Goal: Task Accomplishment & Management: Manage account settings

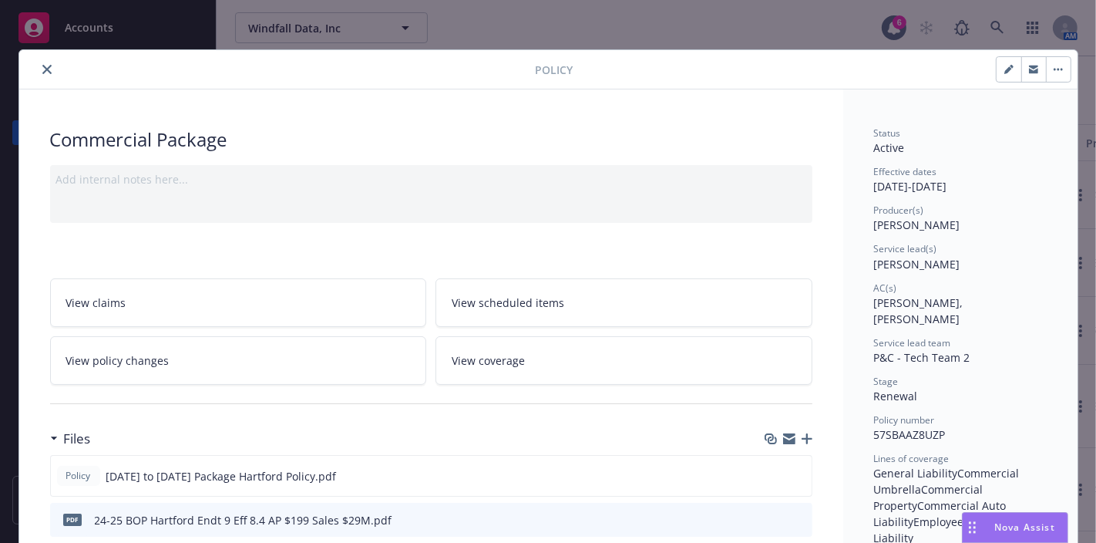
click at [42, 71] on icon "close" at bounding box center [46, 69] width 9 height 9
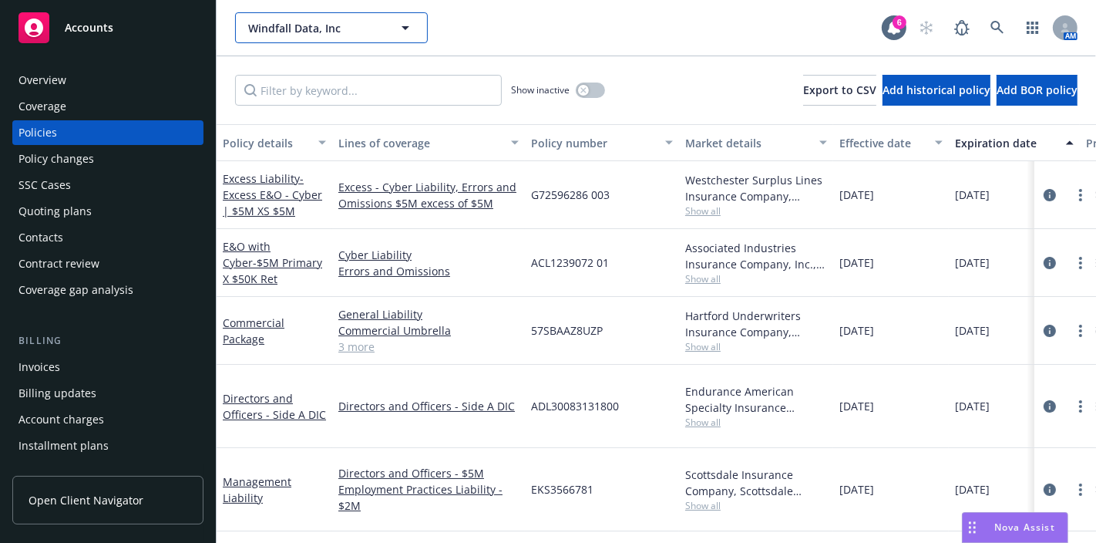
click at [341, 34] on span "Windfall Data, Inc" at bounding box center [314, 28] width 133 height 16
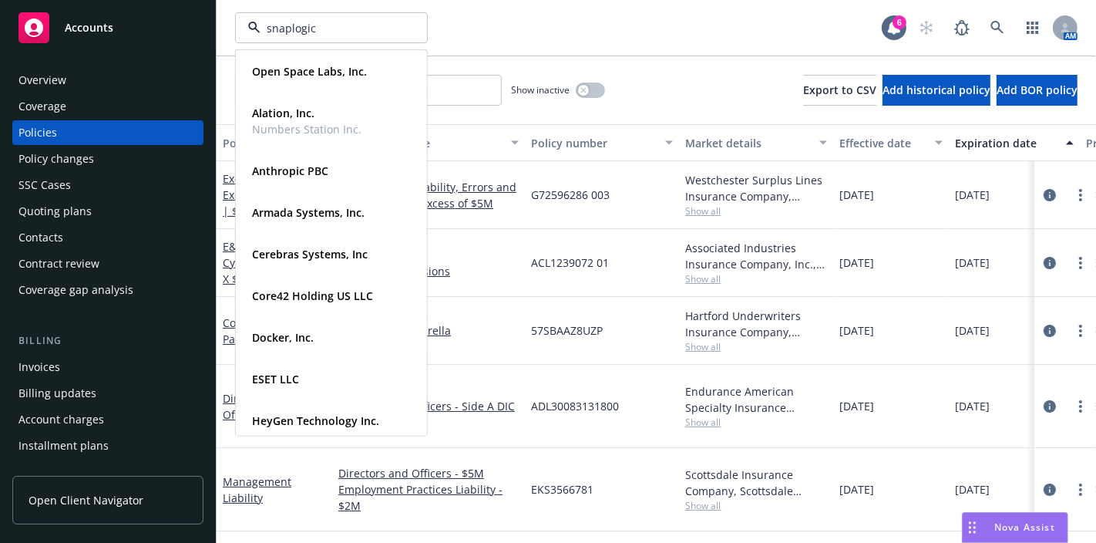
type input "snaplogic"
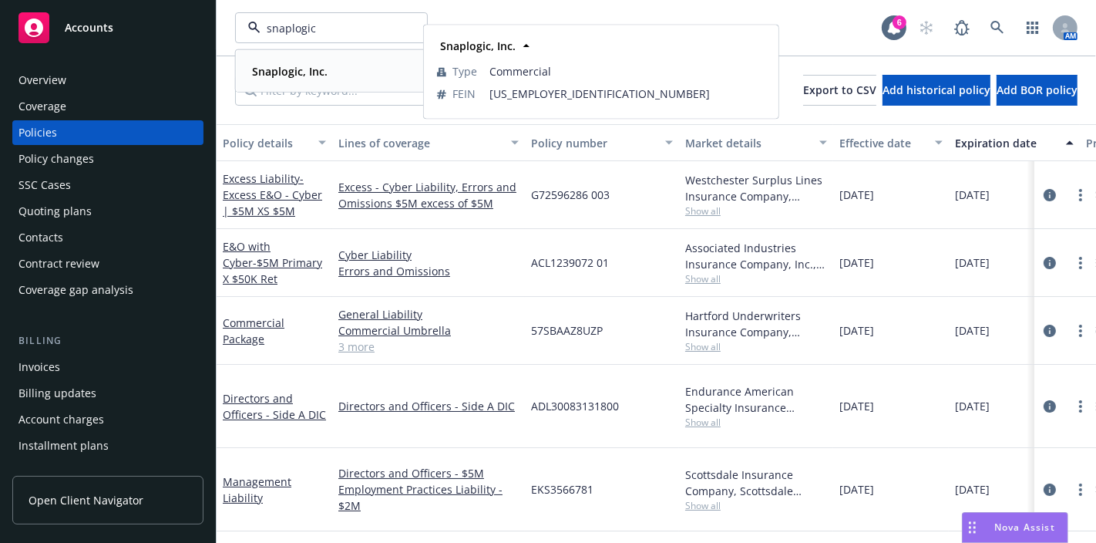
click at [306, 76] on strong "Snaplogic, Inc." at bounding box center [290, 71] width 76 height 15
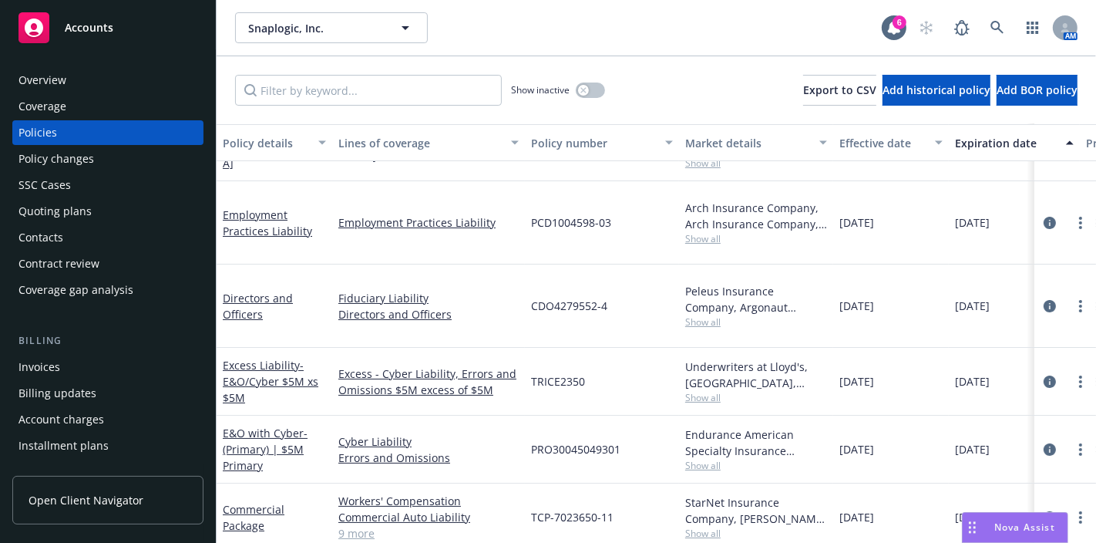
scroll to position [75, 0]
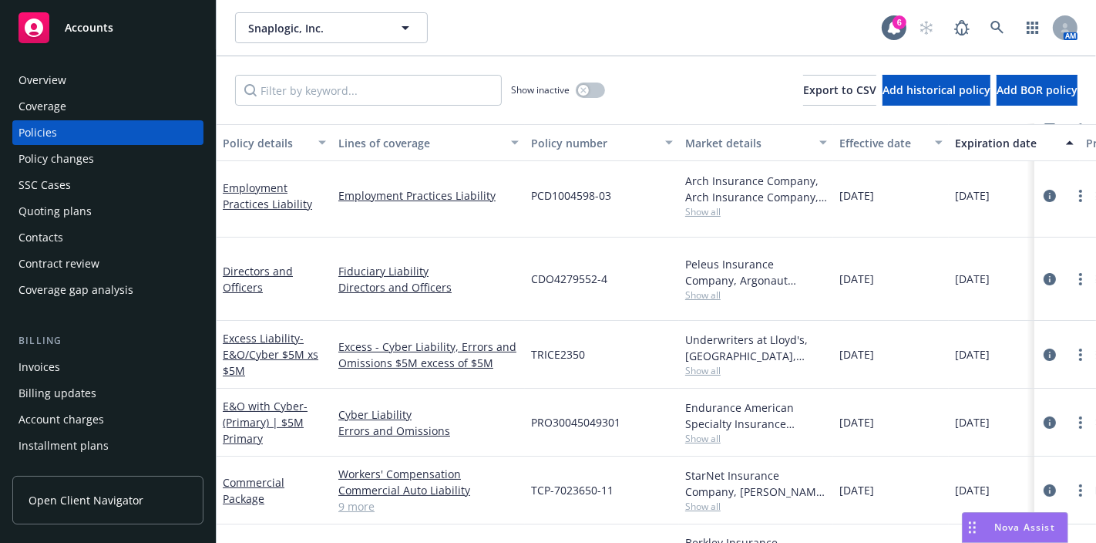
click at [80, 204] on div "Quoting plans" at bounding box center [54, 211] width 73 height 25
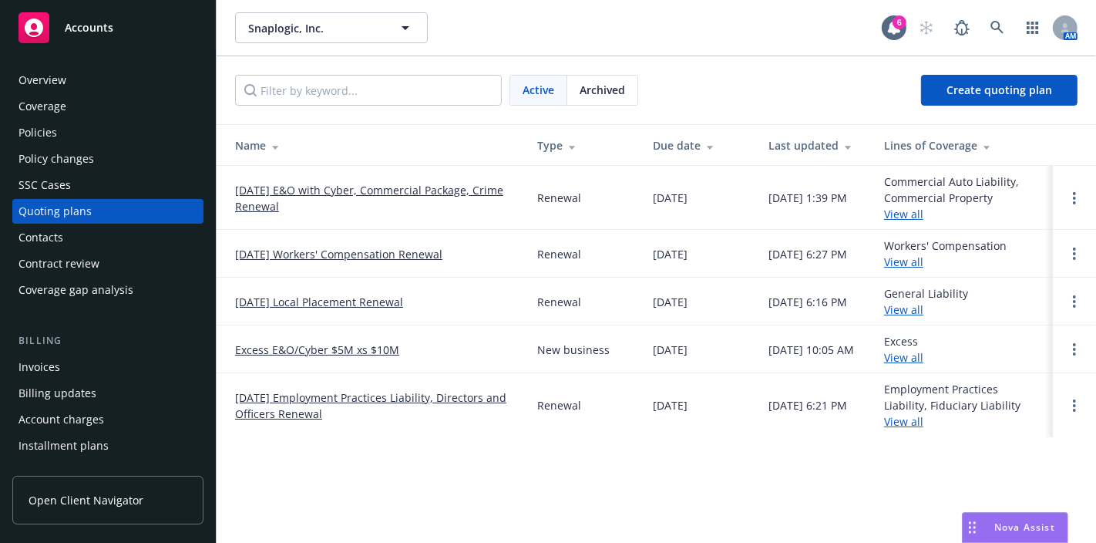
click at [399, 184] on link "[DATE] E&O with Cyber, Commercial Package, Crime Renewal" at bounding box center [373, 198] width 277 height 32
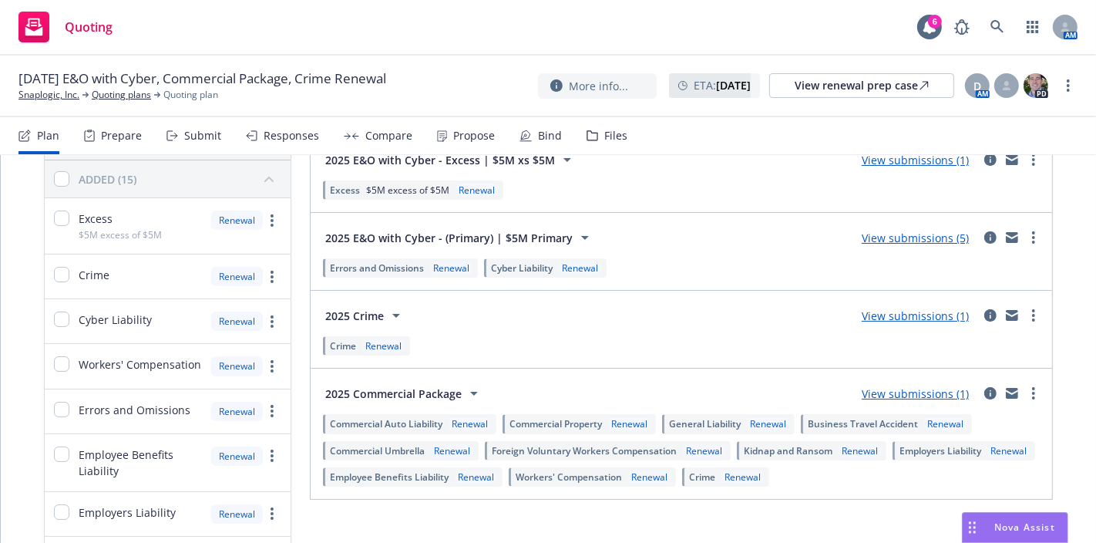
scroll to position [145, 0]
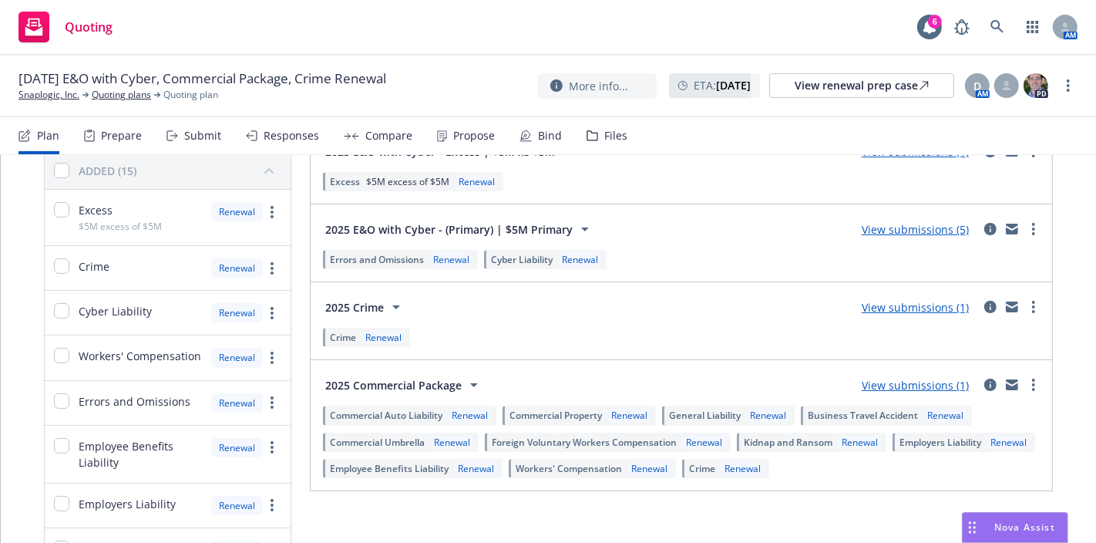
click at [865, 379] on link "View submissions (1)" at bounding box center [915, 385] width 107 height 15
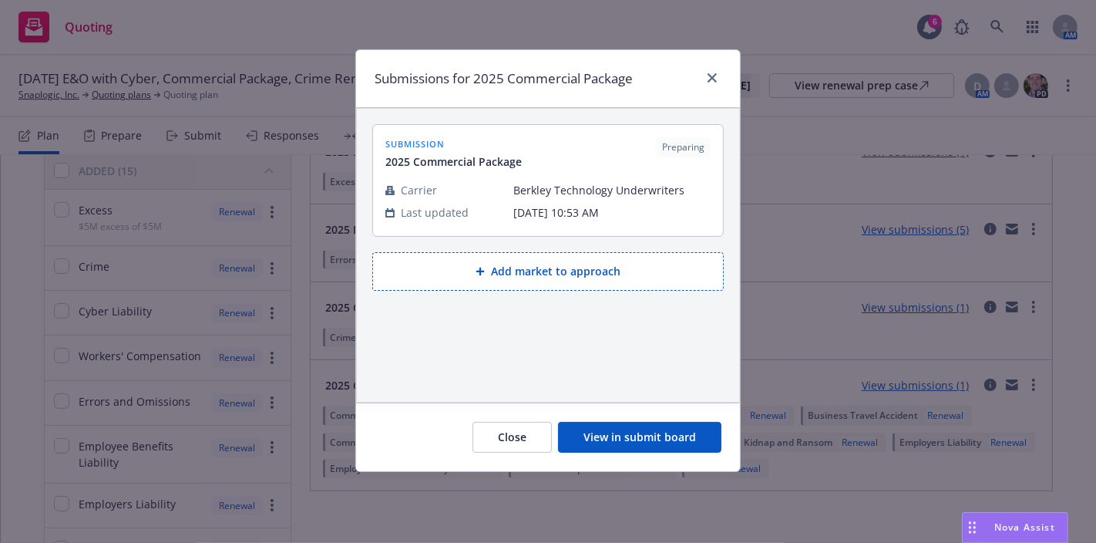
click at [677, 430] on button "View in submit board" at bounding box center [639, 437] width 163 height 31
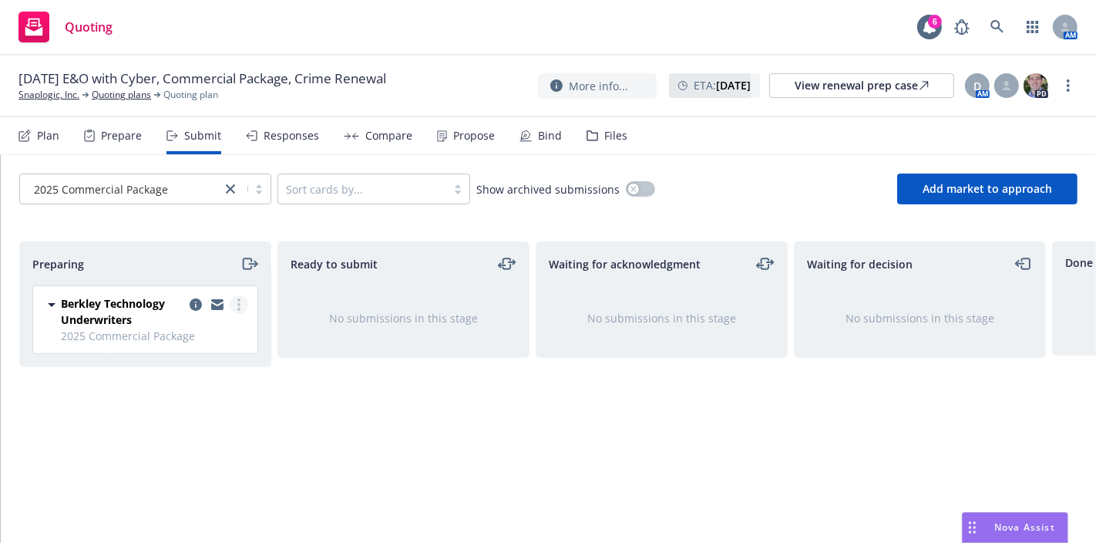
click at [240, 311] on link "more" at bounding box center [239, 304] width 18 height 18
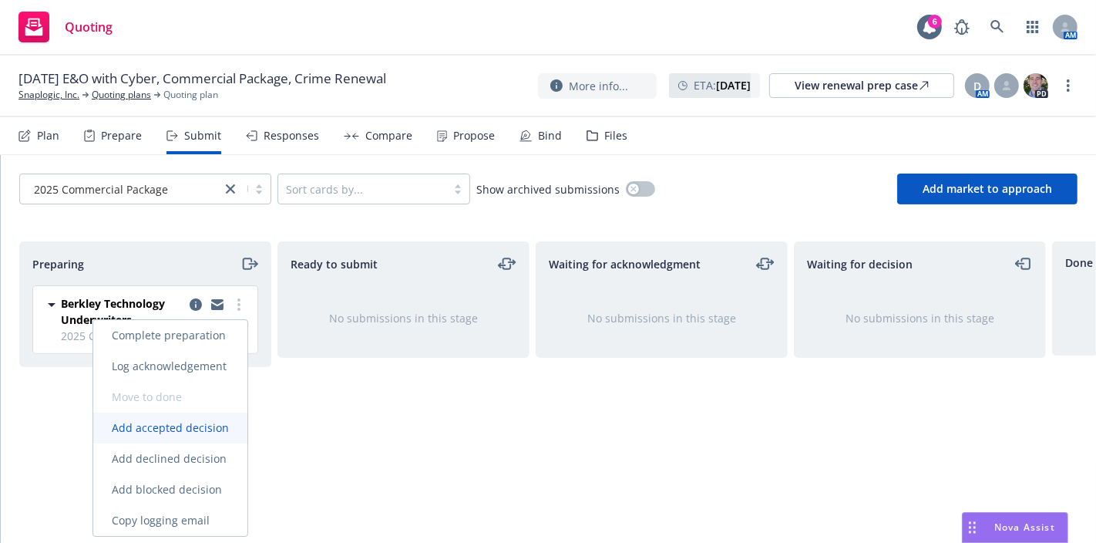
click at [187, 439] on link "Add accepted decision" at bounding box center [170, 427] width 154 height 31
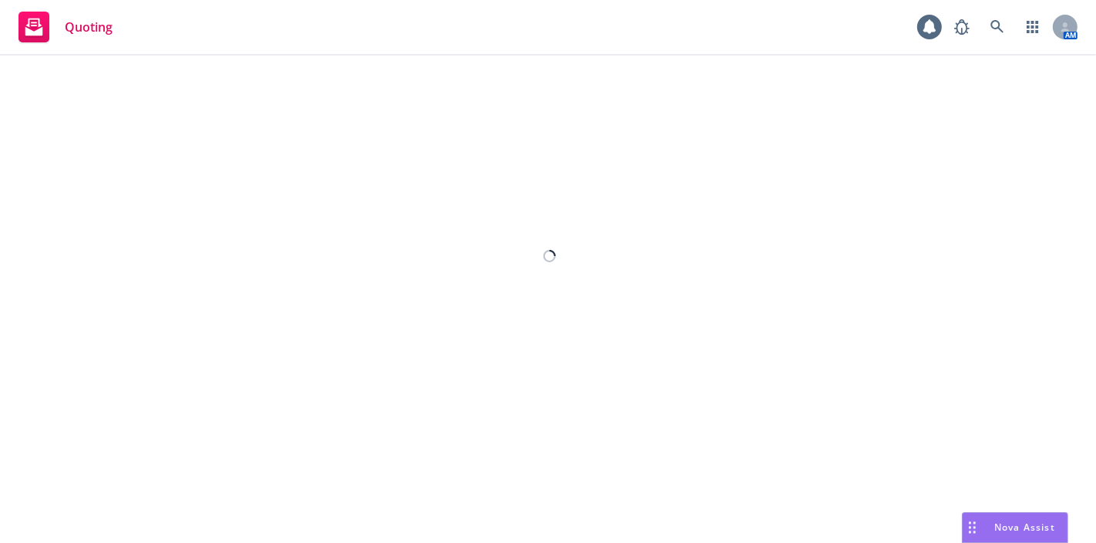
select select "12"
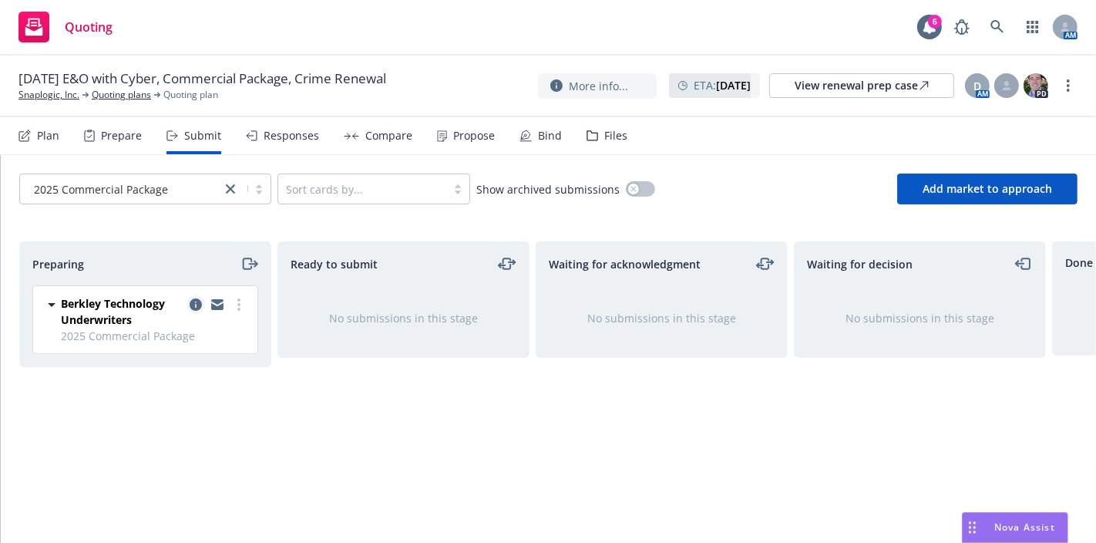
click at [197, 308] on icon "copy logging email" at bounding box center [196, 304] width 12 height 12
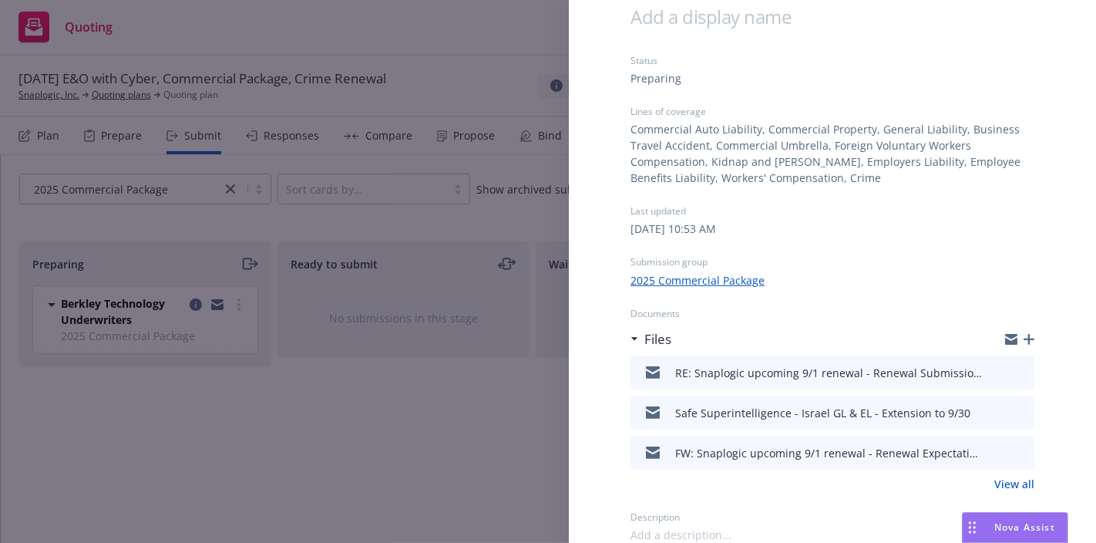
scroll to position [26, 0]
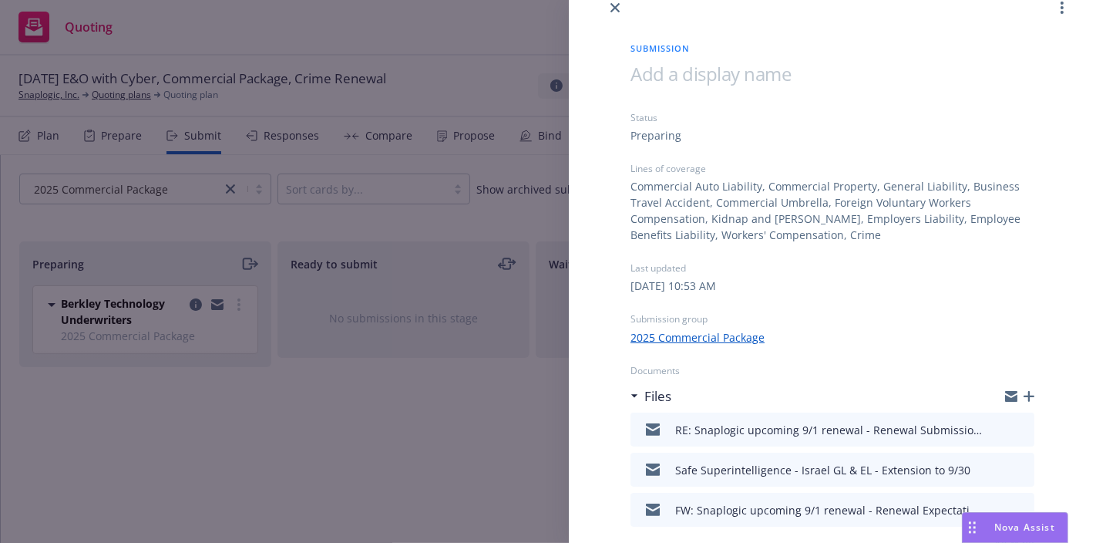
click at [378, 472] on div "Submission Status Preparing Lines of coverage Commercial Auto Liability, Commer…" at bounding box center [548, 271] width 1096 height 543
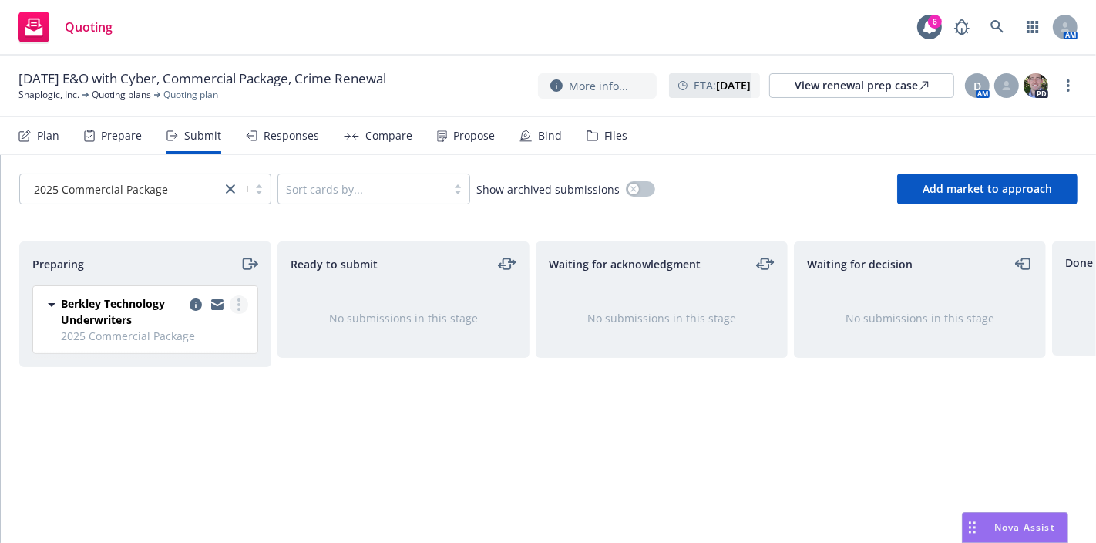
click at [238, 304] on circle "more" at bounding box center [238, 304] width 3 height 3
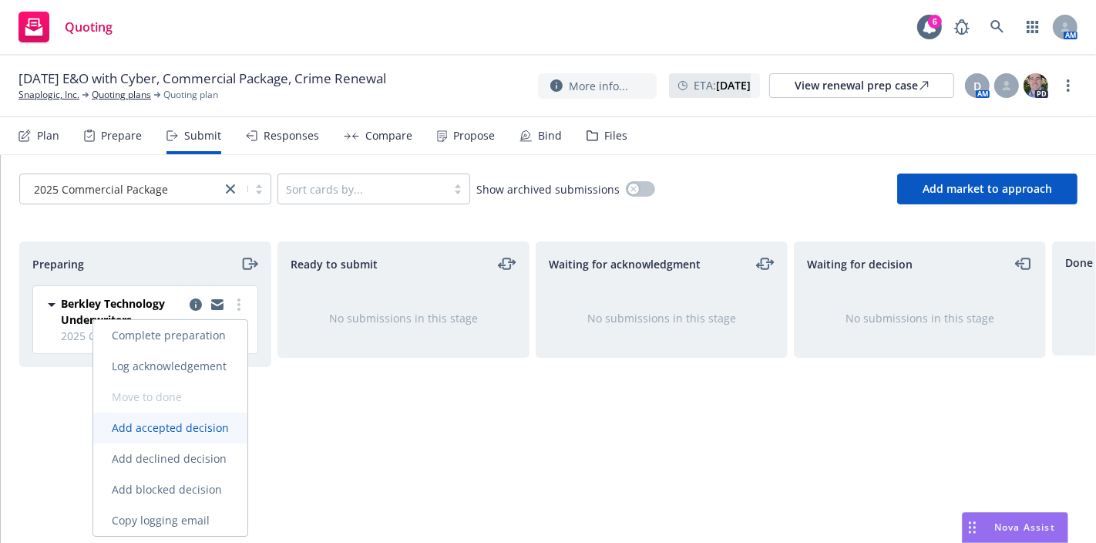
click at [198, 430] on span "Add accepted decision" at bounding box center [170, 427] width 154 height 15
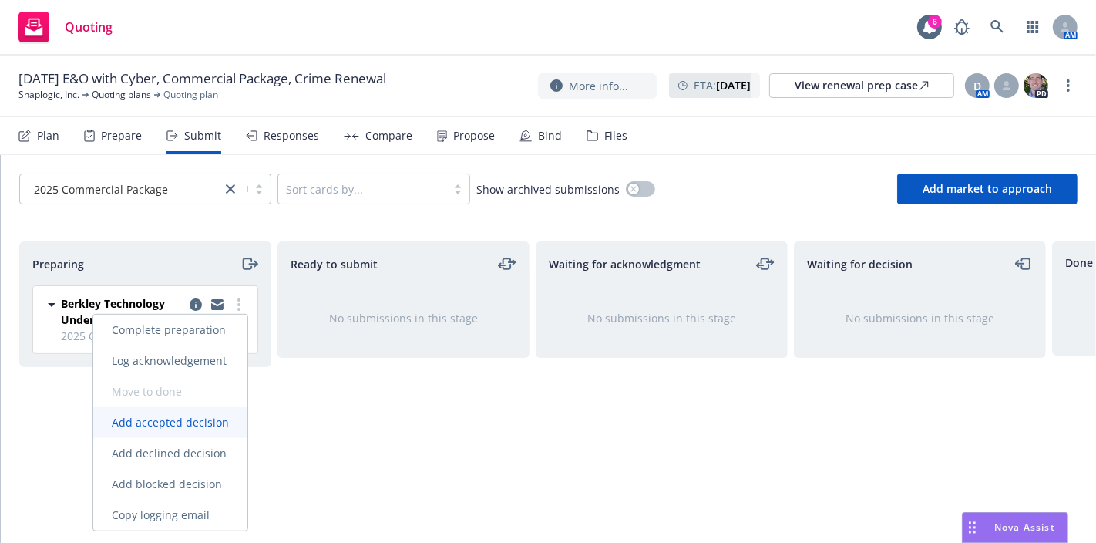
select select "12"
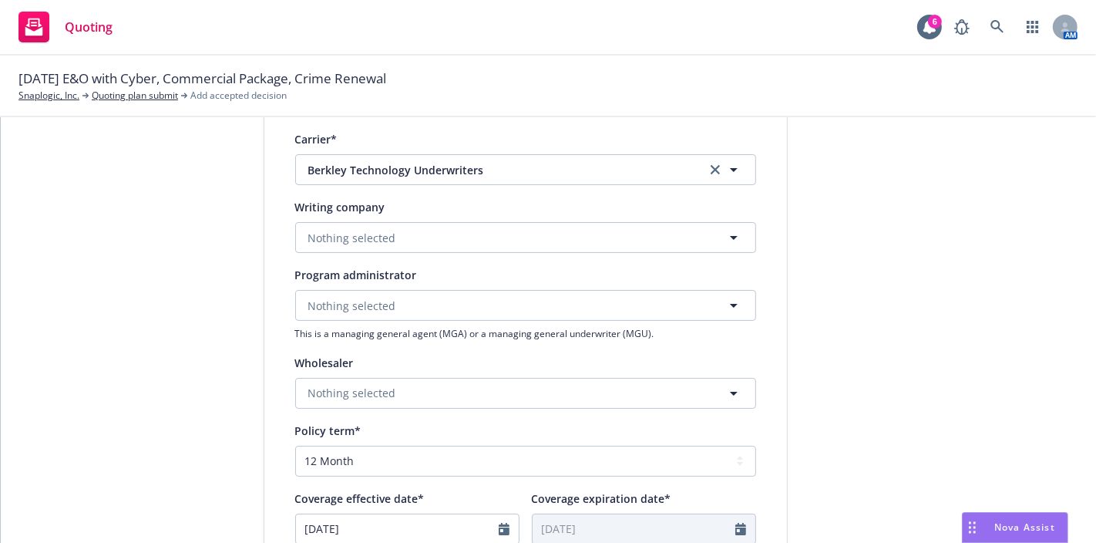
scroll to position [294, 0]
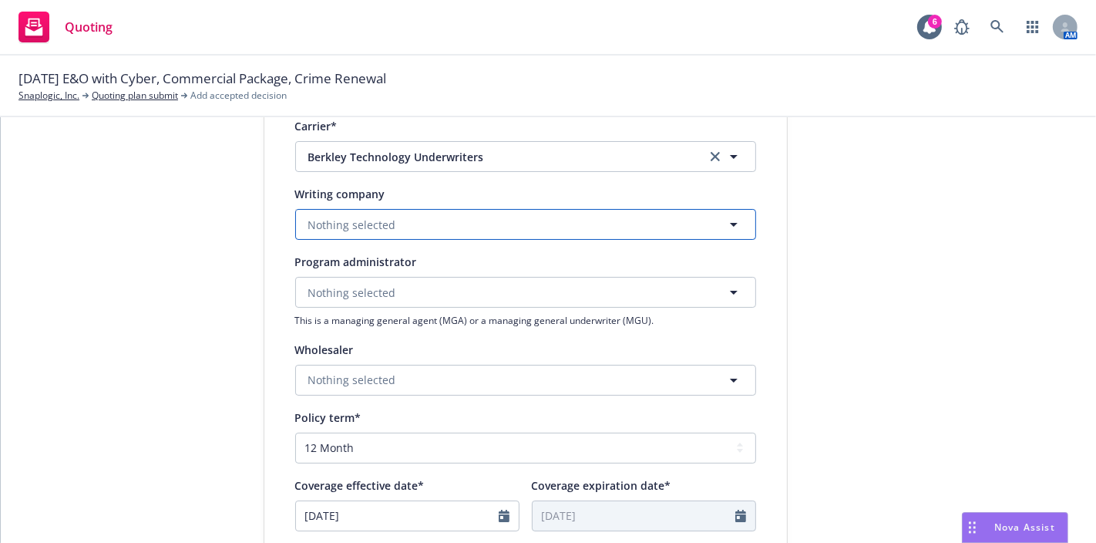
click at [371, 230] on span "Nothing selected" at bounding box center [352, 225] width 88 height 16
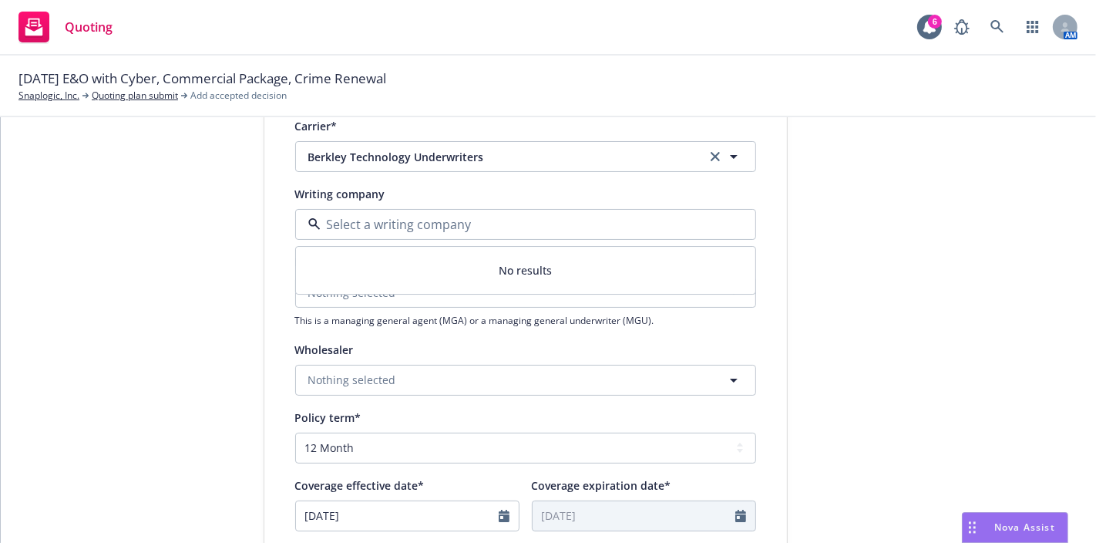
click at [848, 217] on div "submission Carrier Berkley Technology Underwriters Last updated [DATE] 10:53 AM" at bounding box center [926, 370] width 216 height 1033
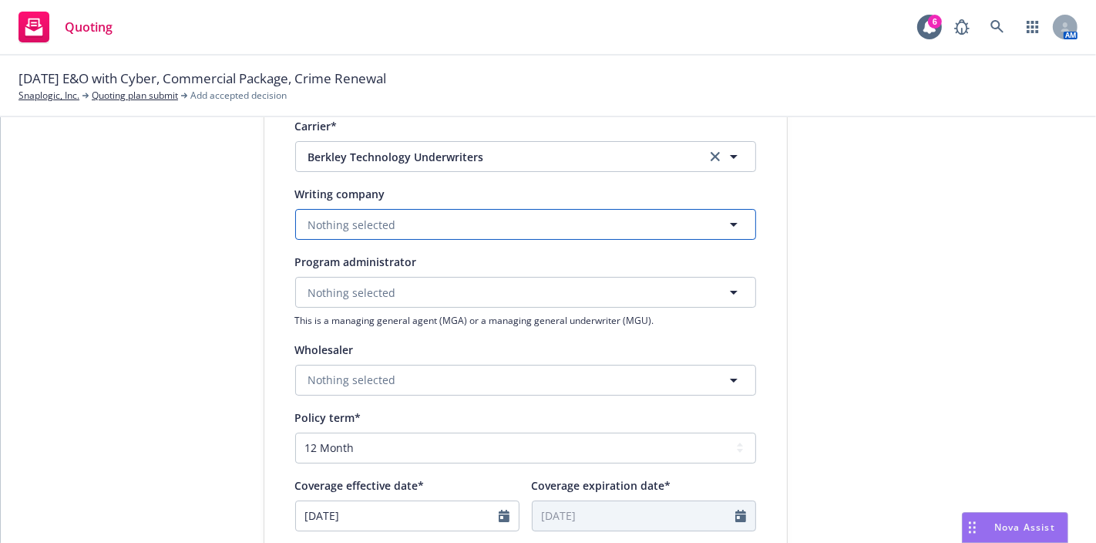
click at [374, 226] on span "Nothing selected" at bounding box center [352, 225] width 88 height 16
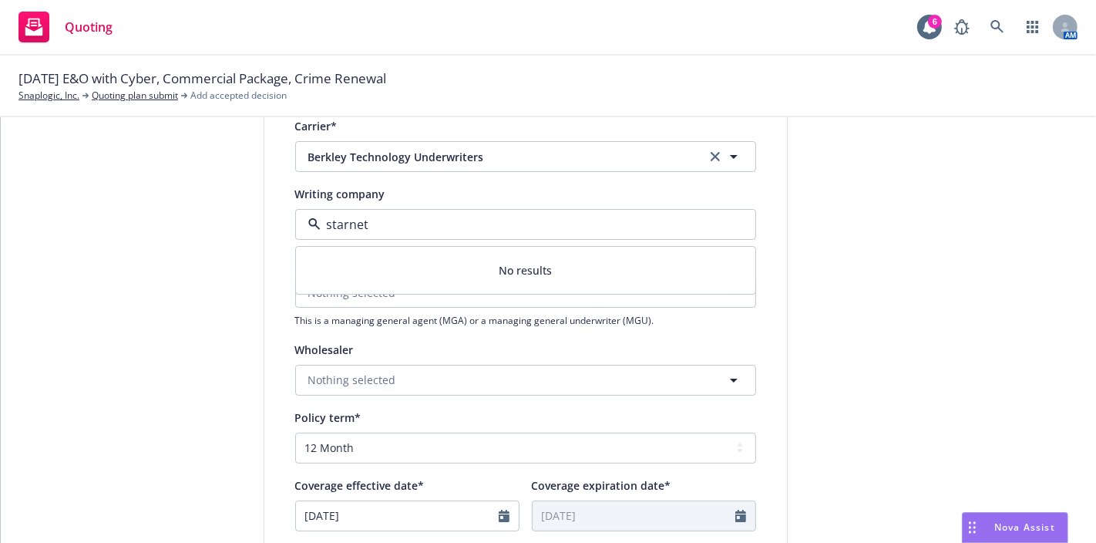
scroll to position [143, 0]
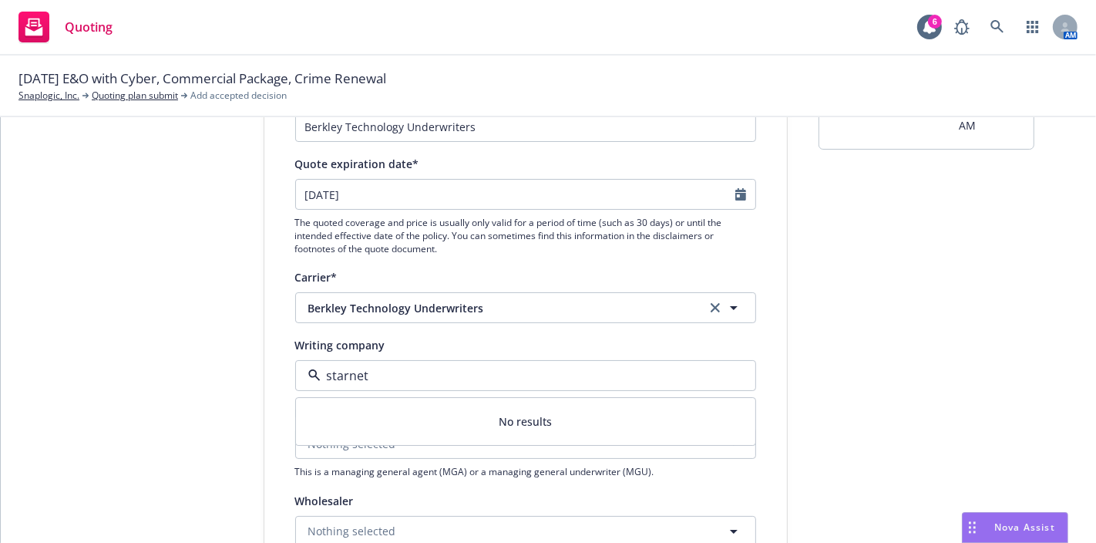
drag, startPoint x: 373, startPoint y: 371, endPoint x: 301, endPoint y: 374, distance: 72.5
click at [301, 374] on div "starnet" at bounding box center [525, 375] width 461 height 31
type input "s"
click at [178, 373] on div "1 Quote initiation 2 Coverage selection 3 Billing info" at bounding box center [148, 521] width 170 height 1033
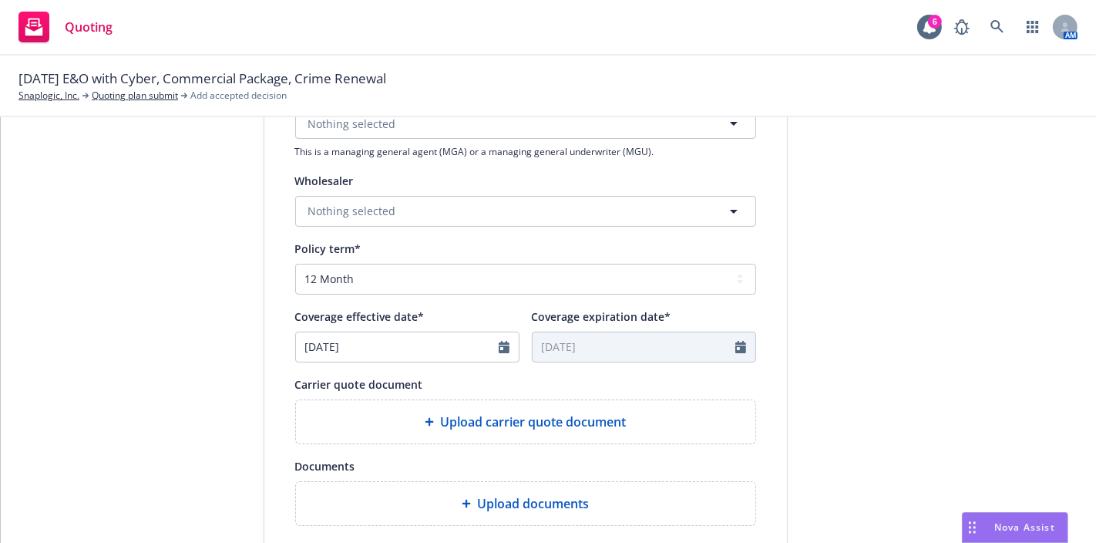
scroll to position [162, 0]
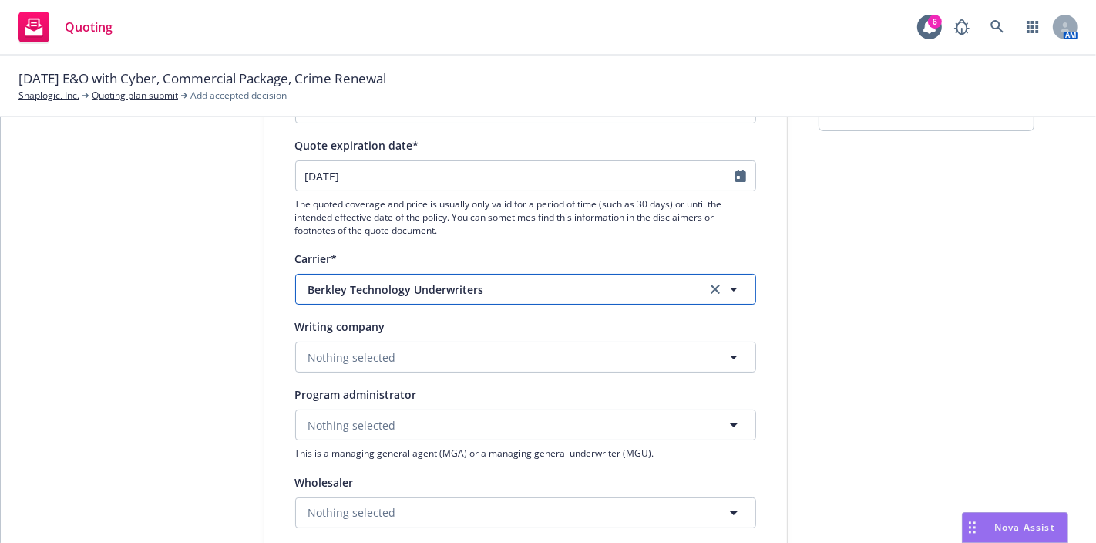
click at [377, 290] on span "Berkley Technology Underwriters" at bounding box center [495, 289] width 375 height 16
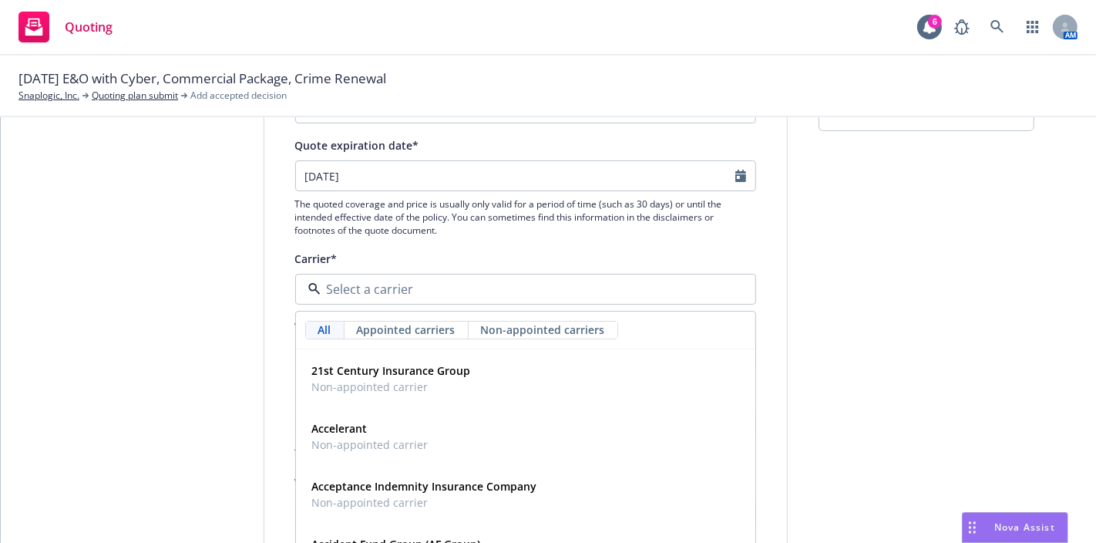
click at [191, 334] on div "1 Quote initiation 2 Coverage selection 3 Billing info" at bounding box center [148, 502] width 170 height 1033
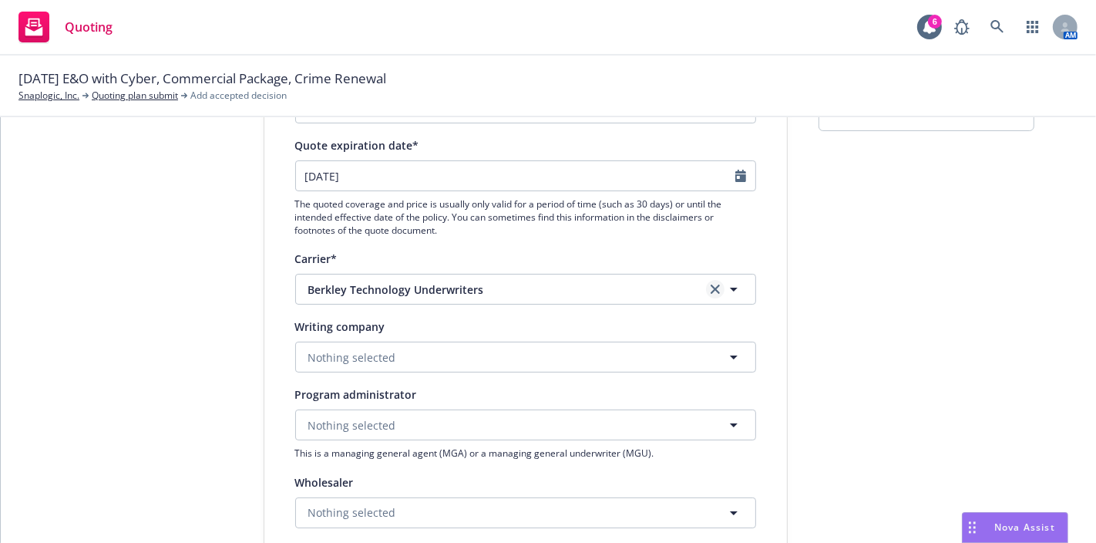
click at [710, 283] on link "clear selection" at bounding box center [715, 289] width 18 height 18
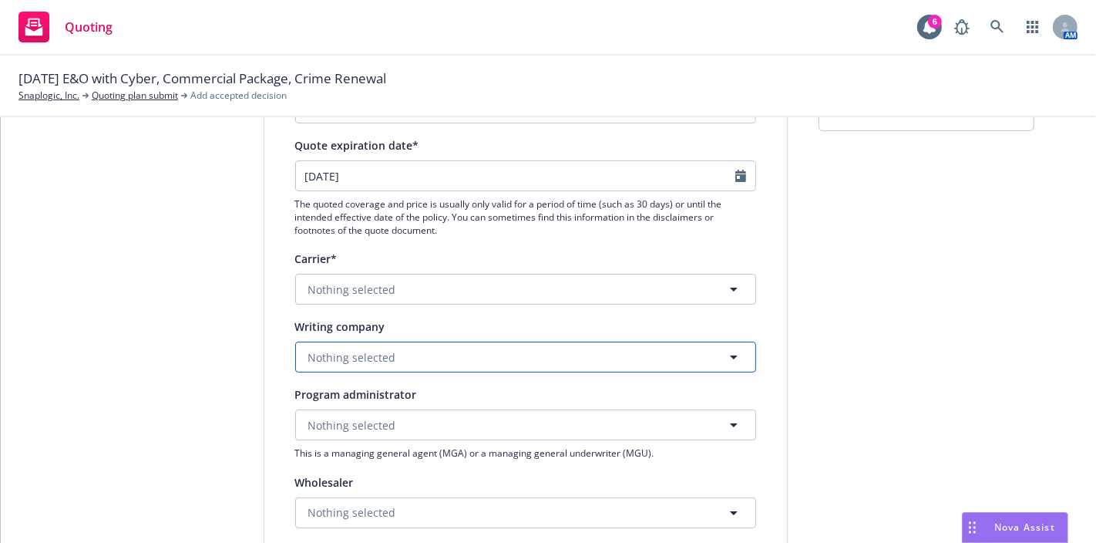
click at [367, 351] on span "Nothing selected" at bounding box center [352, 357] width 88 height 16
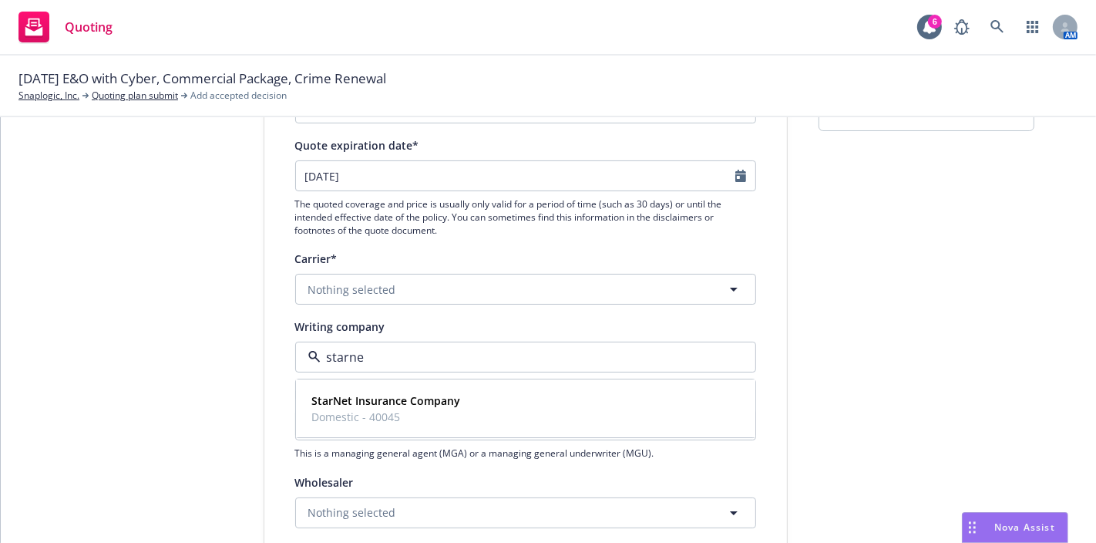
type input "starnet"
click at [365, 411] on span "Domestic - 40045" at bounding box center [386, 417] width 149 height 16
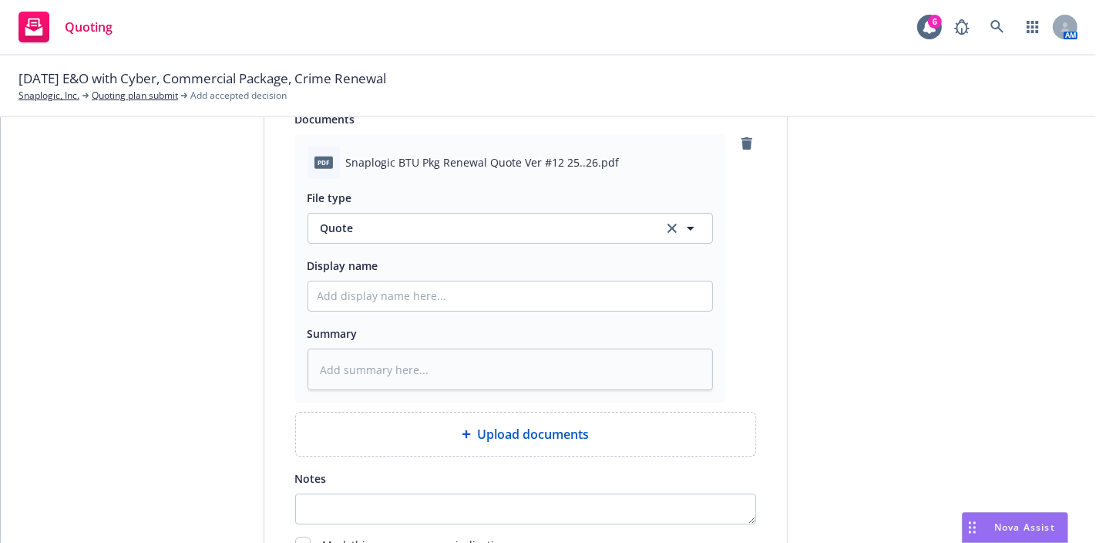
scroll to position [931, 0]
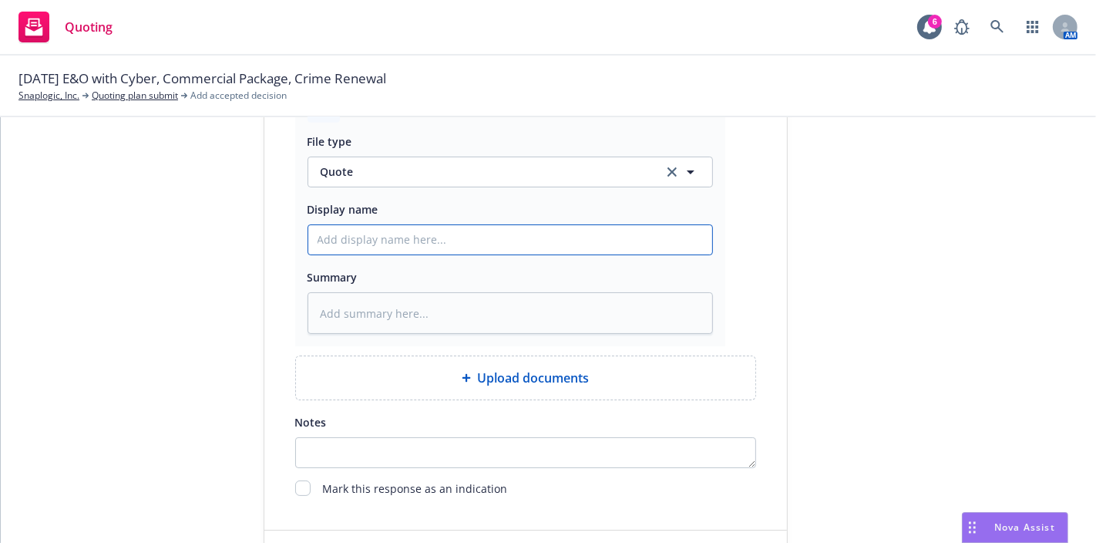
click at [526, 236] on input "Display name" at bounding box center [510, 239] width 404 height 29
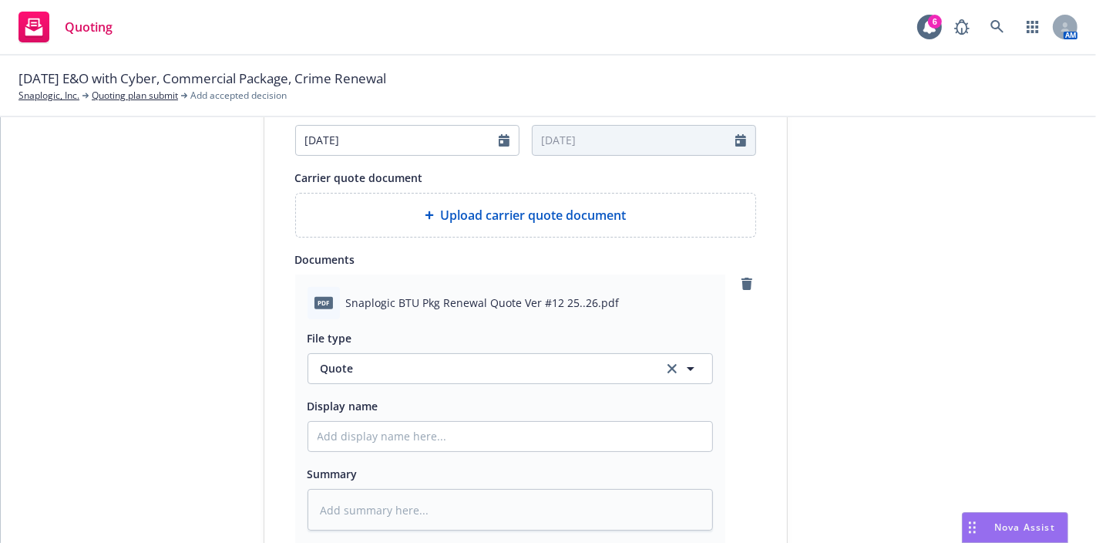
scroll to position [828, 0]
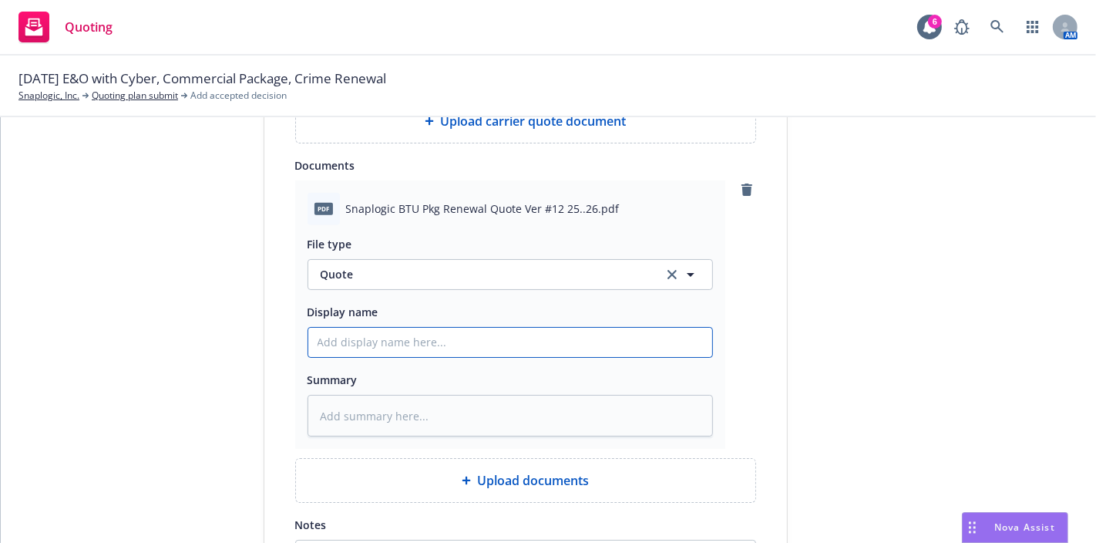
click at [387, 352] on input "Display name" at bounding box center [510, 342] width 404 height 29
type textarea "x"
type input "9"
type textarea "x"
type input "9."
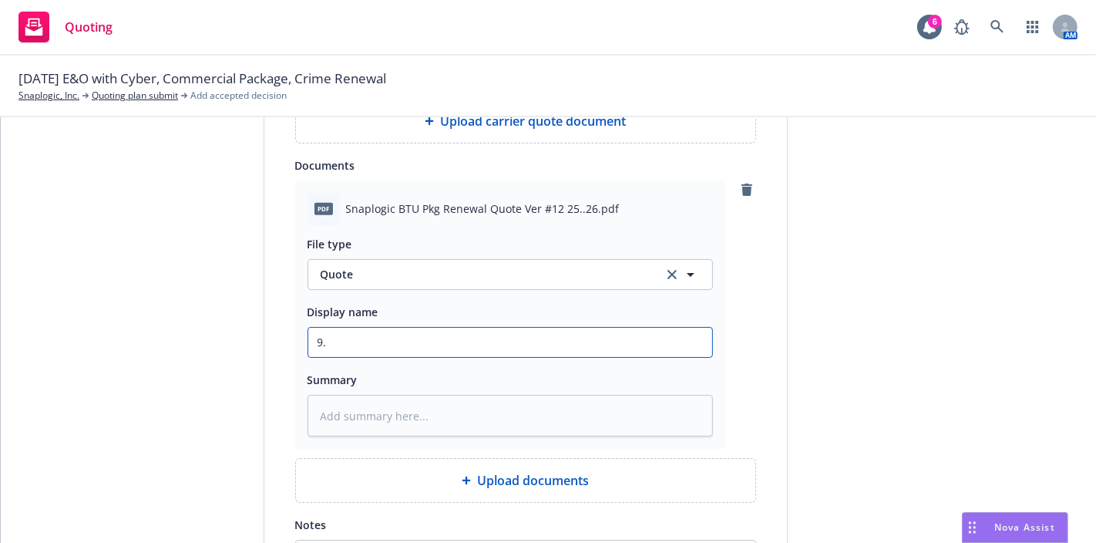
type textarea "x"
type input "9.1"
type textarea "x"
type input "9.1."
type textarea "x"
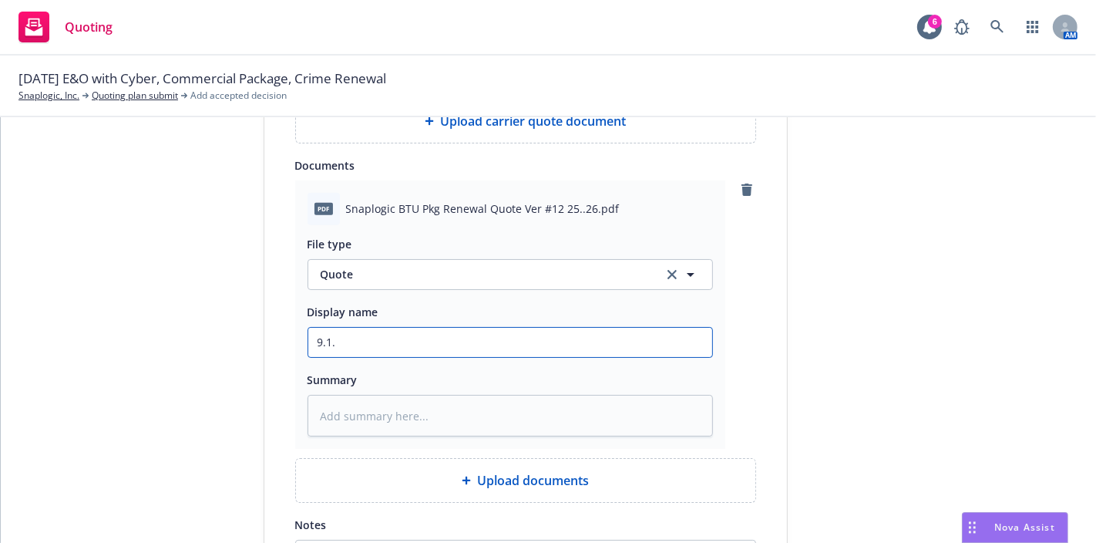
type input "9.1.2"
type textarea "x"
type input "[DATE]"
type textarea "x"
type input "[DATE]"
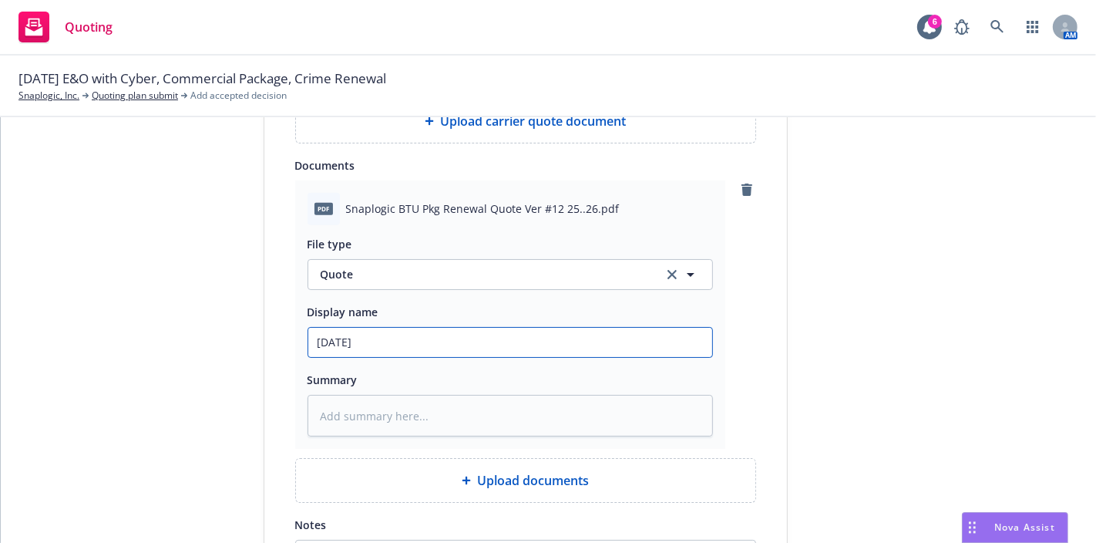
type textarea "x"
type input "[DATE] -"
type textarea "x"
type input "[DATE] -"
type textarea "x"
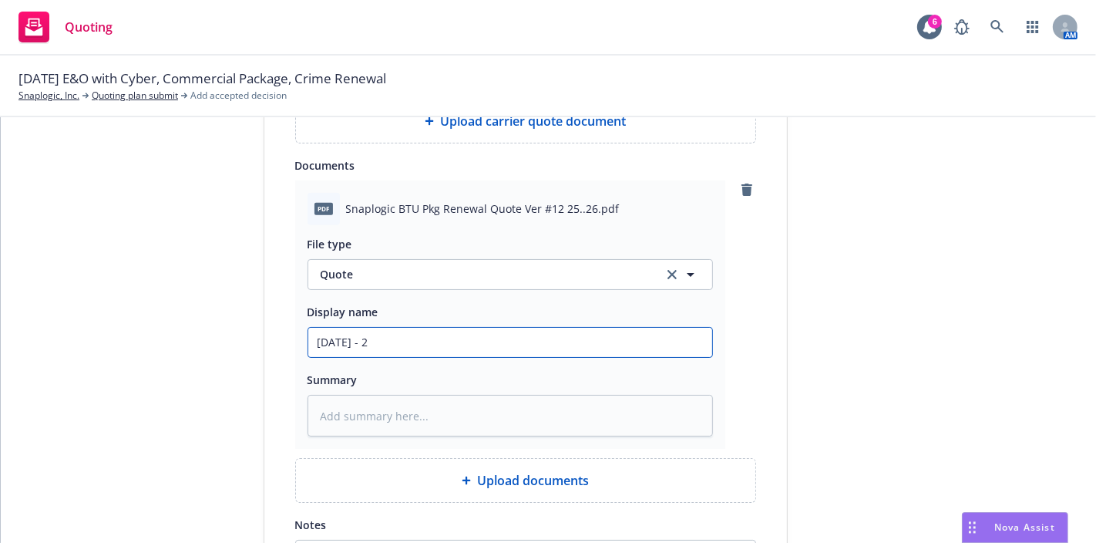
type input "[DATE] - 26"
type textarea "x"
type input "[DATE] - 26"
type textarea "x"
type input "[DATE] - 26 S"
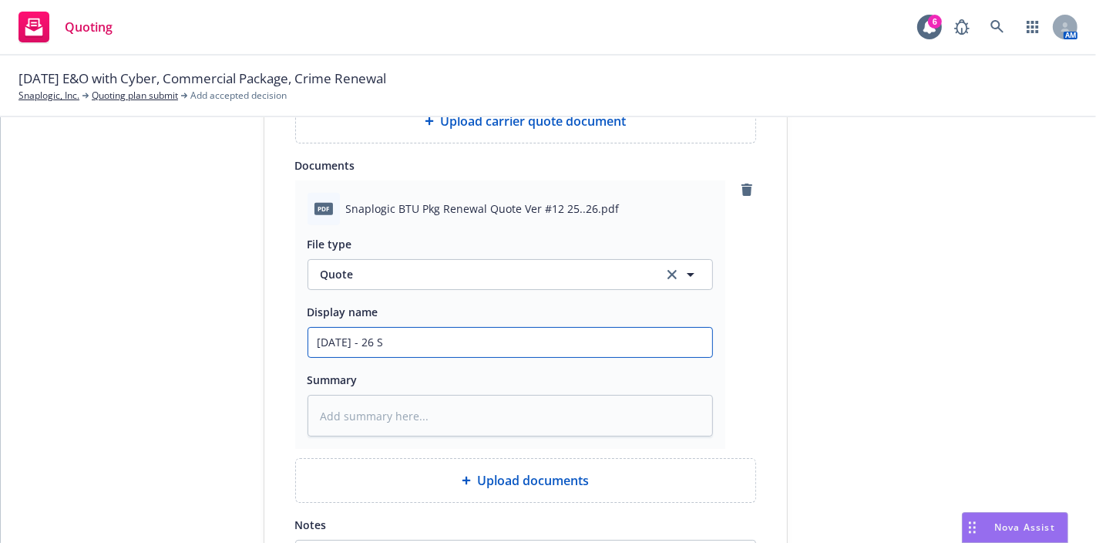
type textarea "x"
type input "[DATE] - 26 Sn"
type textarea "x"
type input "[DATE] - 26 Sna"
type textarea "x"
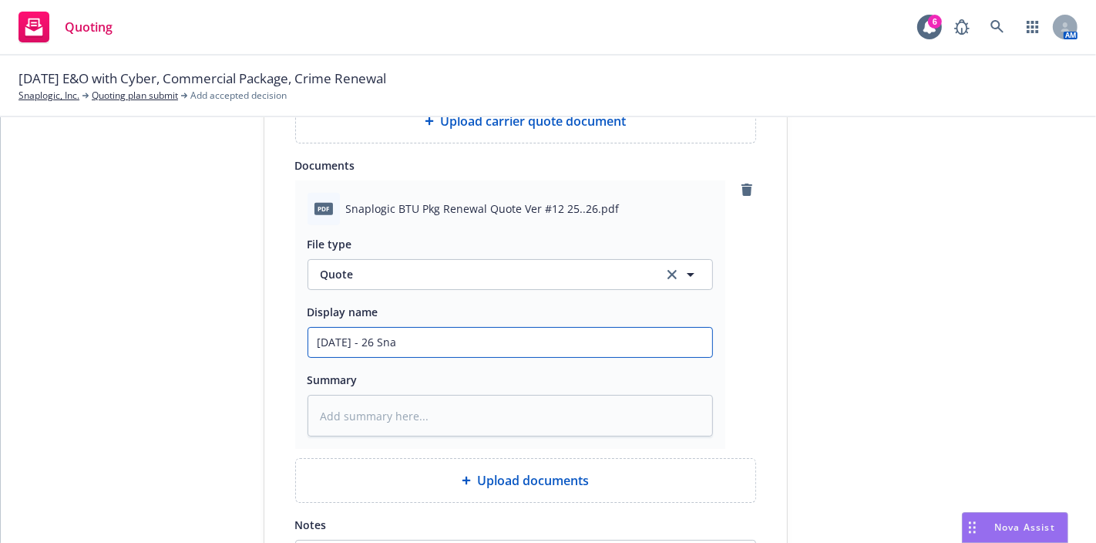
type input "[DATE] - 26 Snap"
type textarea "x"
type input "[DATE] - 26 Snapl"
type textarea "x"
type input "[DATE] - 26 Snaplo"
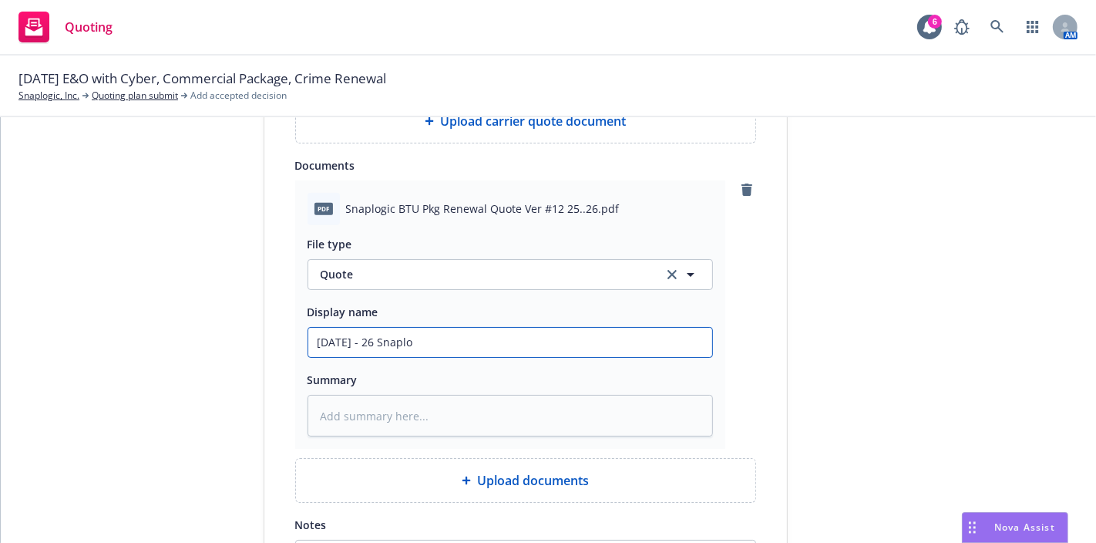
type textarea "x"
type input "[DATE] - 26 Snaplogi"
type textarea "x"
type input "[DATE] - 26 Snaplogic"
type textarea "x"
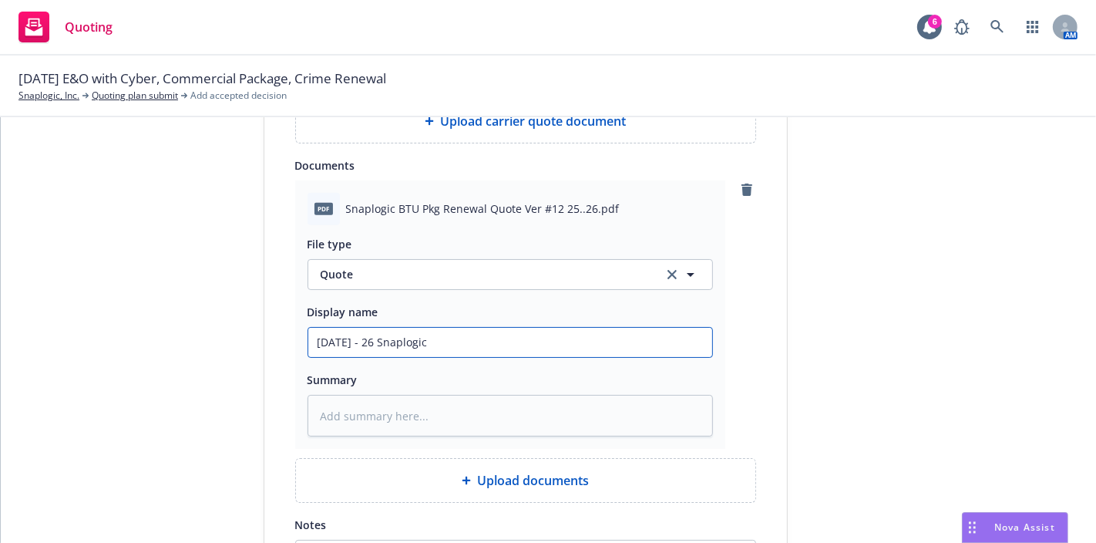
type input "[DATE] - 26 Snaplogic"
type textarea "x"
type input "[DATE] - 26 Snaplogic P"
type textarea "x"
type input "[DATE] - 26 Snaplogic Pa"
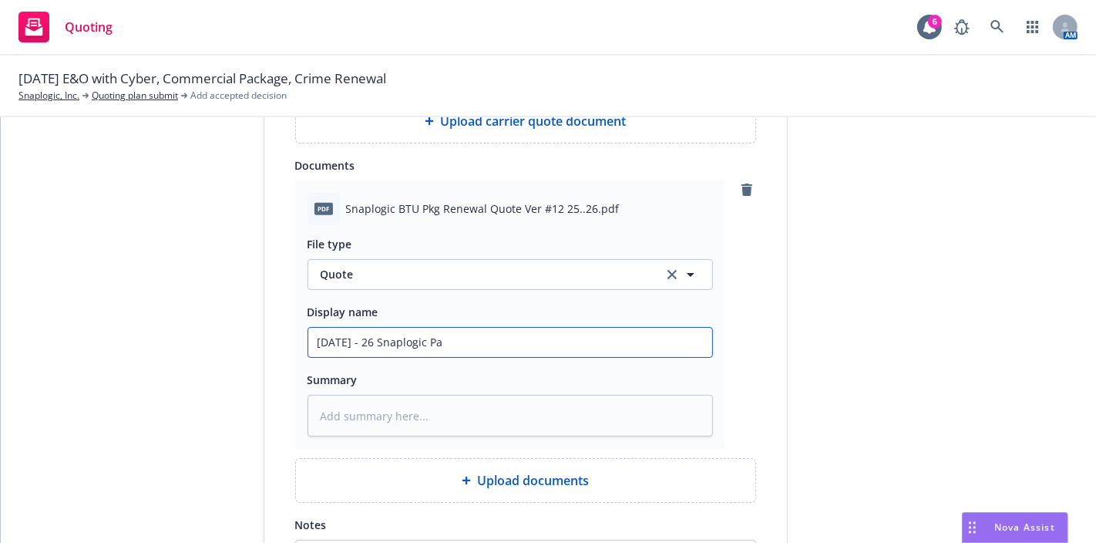
type textarea "x"
type input "[DATE] - 26 Snaplogic Pac"
type textarea "x"
type input "[DATE] - 26 Snaplogic Pack"
type textarea "x"
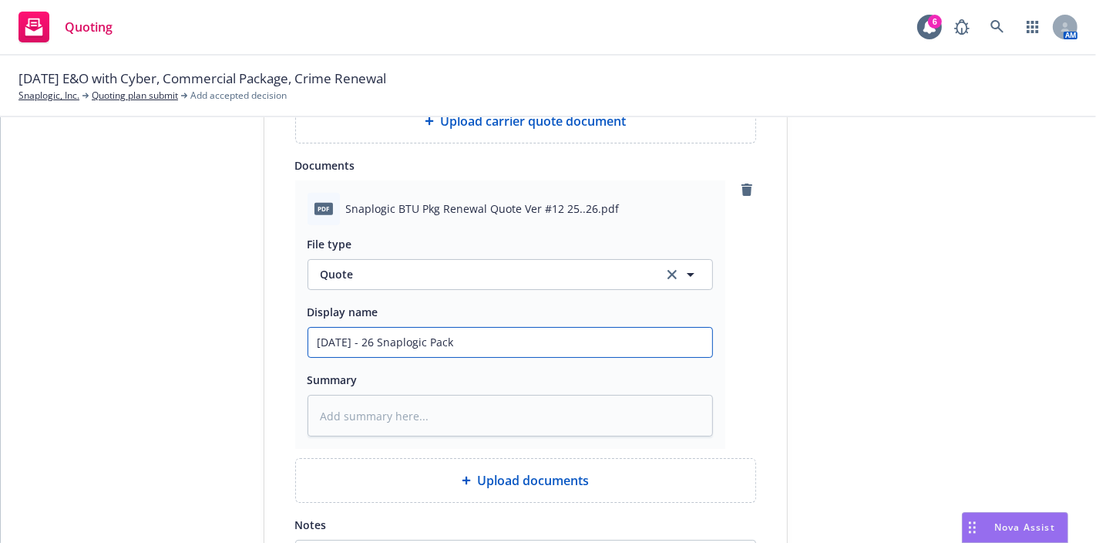
type input "[DATE] - 26 Snaplogic Packa"
type textarea "x"
type input "[DATE] - 26 Snaplogic Packag"
type textarea "x"
type input "[DATE] - 26 Snaplogic Package"
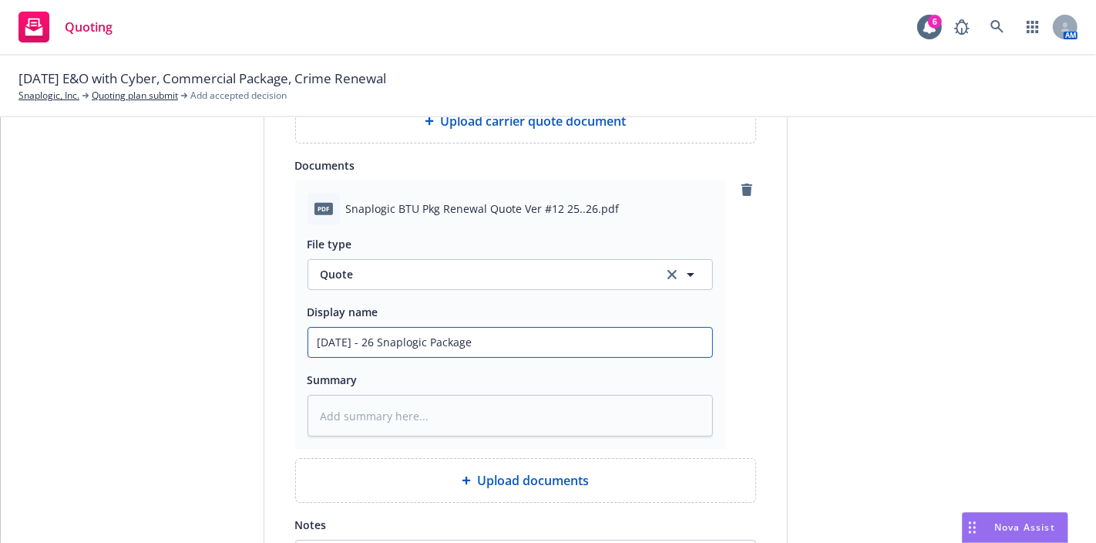
type textarea "x"
type input "[DATE] - 26 Snaplogic Package"
type textarea "x"
type input "[DATE] - 26 Snaplogic Package Q"
type textarea "x"
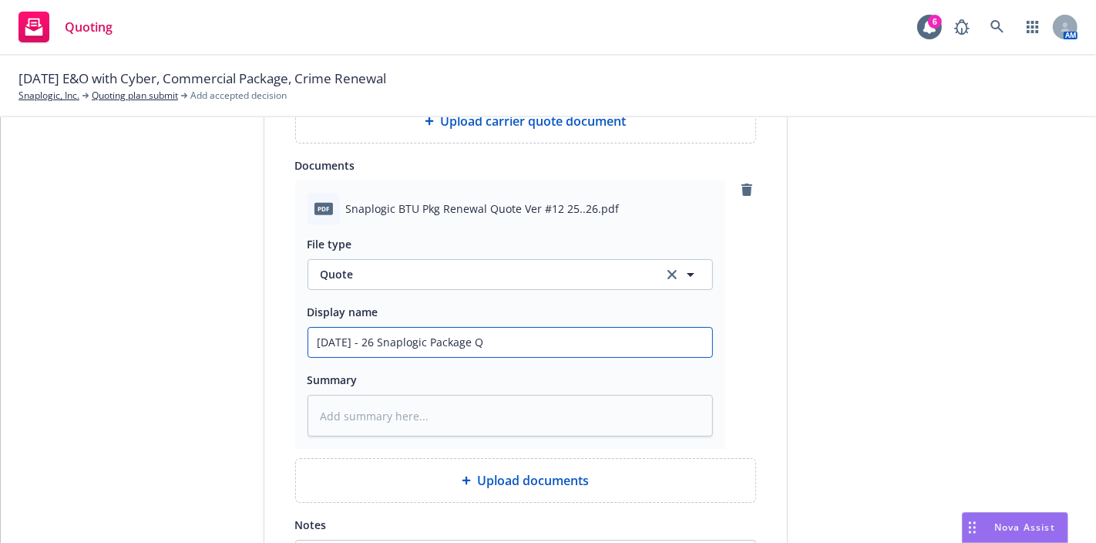
type input "[DATE] - 26 Snaplogic Package Qu"
type textarea "x"
type input "[DATE] - 26 Snaplogic Package Quo"
type textarea "x"
type input "[DATE] - 26 Snaplogic Package Quot"
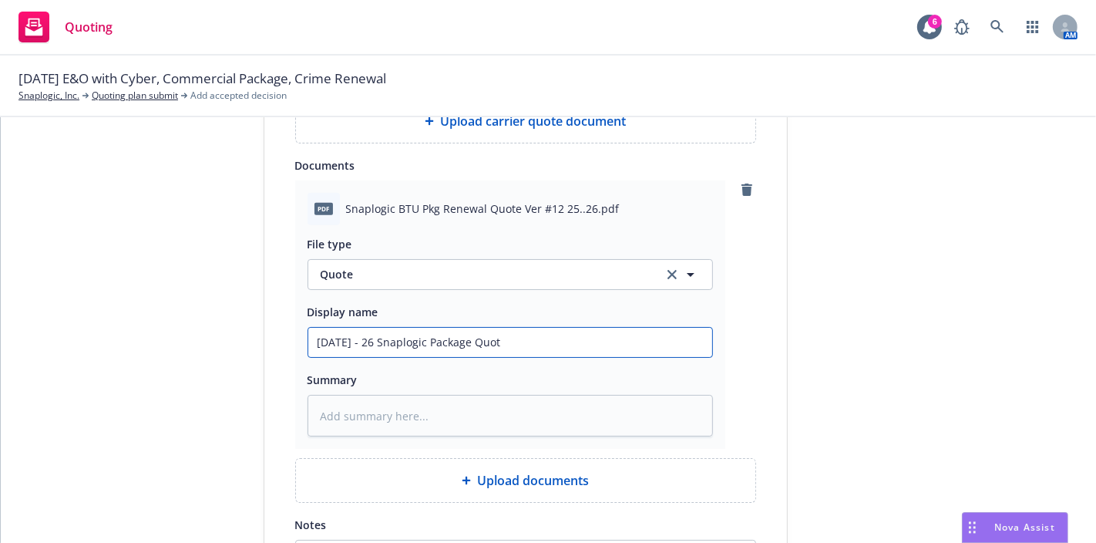
type textarea "x"
type input "[DATE] - 26 Snaplogic Package Quote"
type textarea "x"
type input "[DATE] - 26 Snaplogic Package Quote -"
type textarea "x"
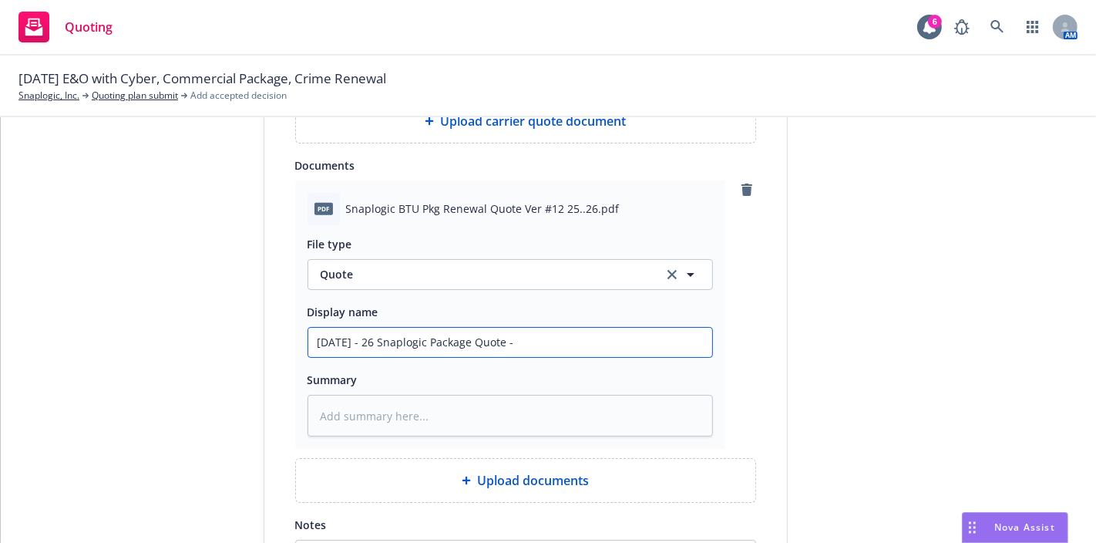
type input "[DATE] - 26 Snaplogic Package Quote -"
type textarea "x"
type input "[DATE] - 26 Snaplogic Package Quote - B"
type textarea "x"
type input "[DATE] - 26 Snaplogic Package Quote - Be"
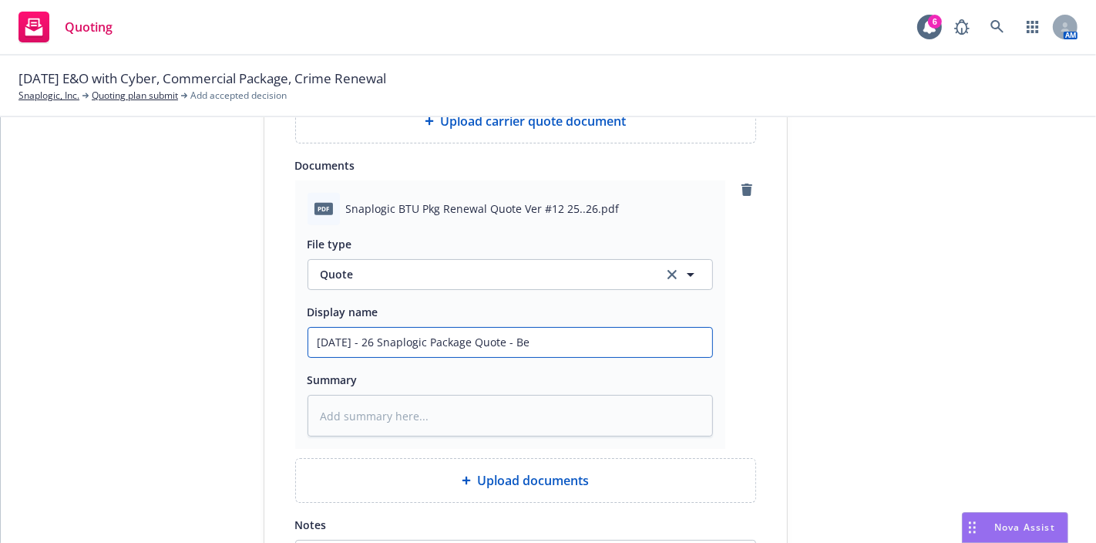
type textarea "x"
type input "[DATE] - 26 Snaplogic Package Quote - [PERSON_NAME]"
type textarea "x"
type input "[DATE] - 26 Snaplogic Package Quote - [PERSON_NAME]"
type textarea "x"
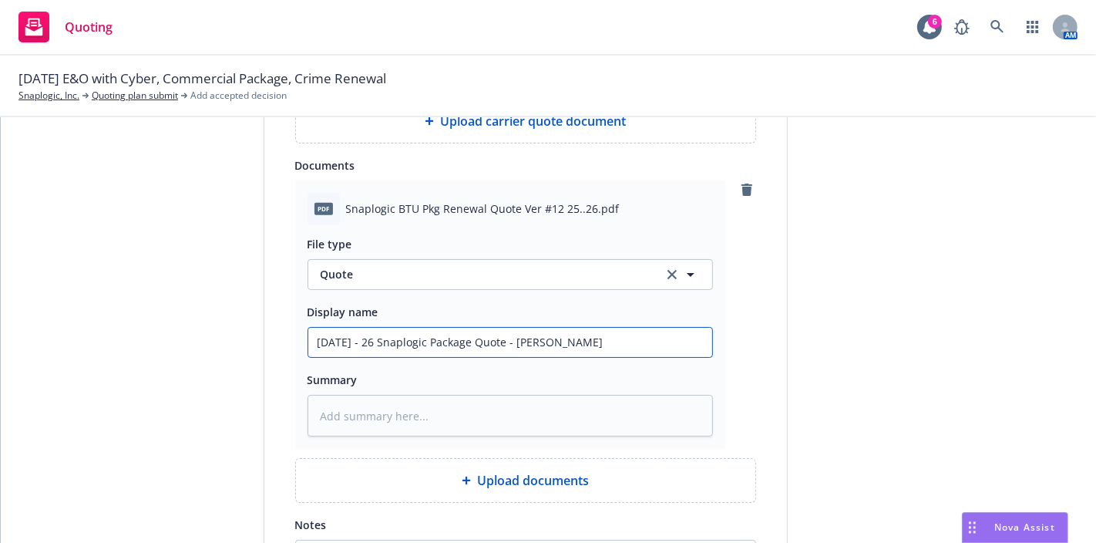
type input "[DATE] - 26 Snaplogic Package Quote - Berkel"
type textarea "x"
type input "[DATE] - 26 Snaplogic Package Quote - Berkely"
type textarea "x"
type input "[DATE] - 26 Snaplogic Package Quote - Berkely"
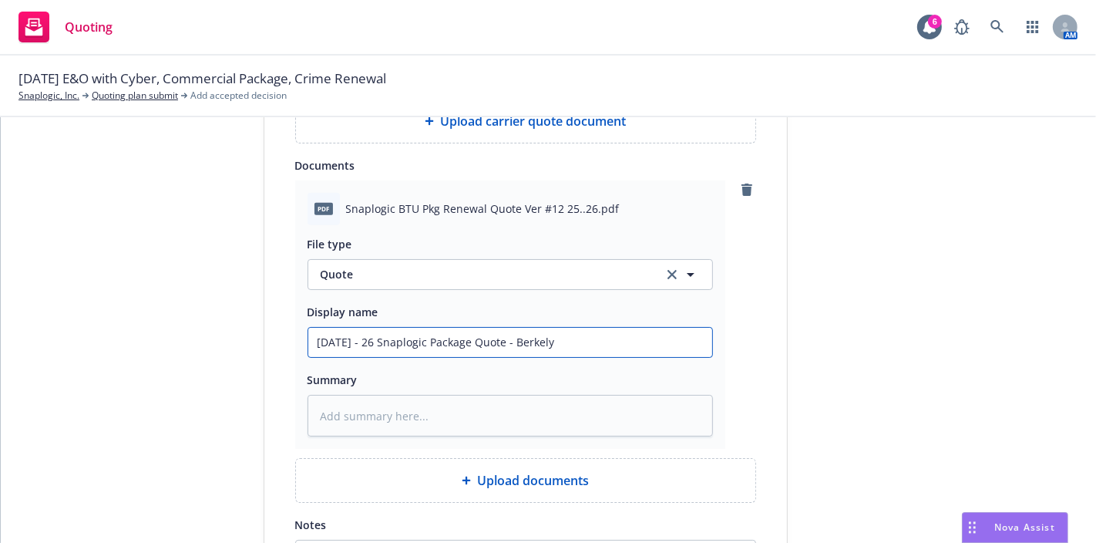
type textarea "x"
type input "[DATE] - 26 Snaplogic Package Quote - Berkely"
type textarea "x"
type input "[DATE] - 26 Snaplogic Package Quote - Berkel"
type textarea "x"
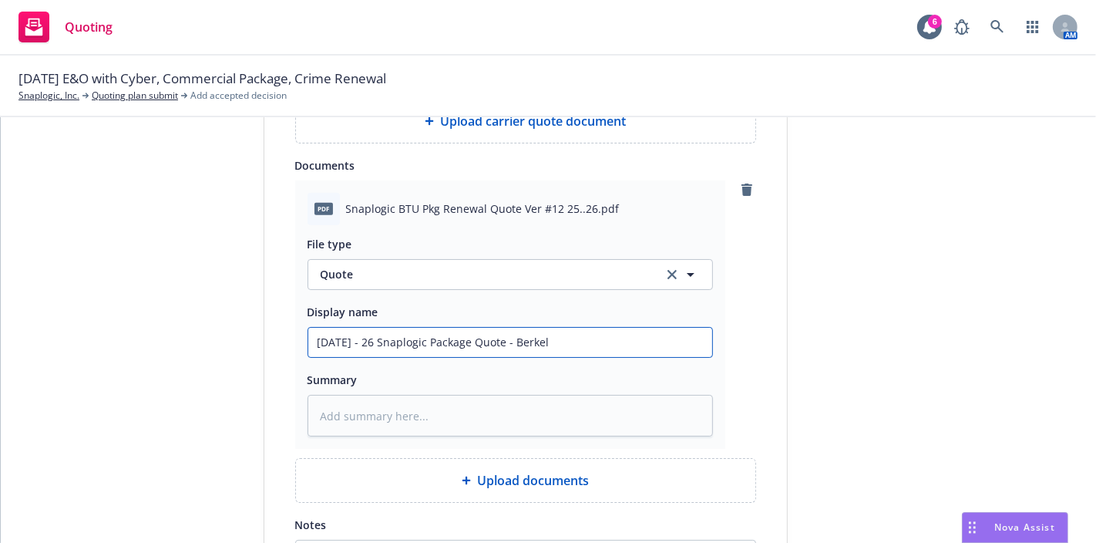
type input "[DATE] - 26 Snaplogic Package Quote - [PERSON_NAME]"
type textarea "x"
type input "[DATE] - 26 Snaplogic Package Quote - [PERSON_NAME]"
type textarea "x"
type input "[DATE] - 26 Snaplogic Package Quote - Berkl"
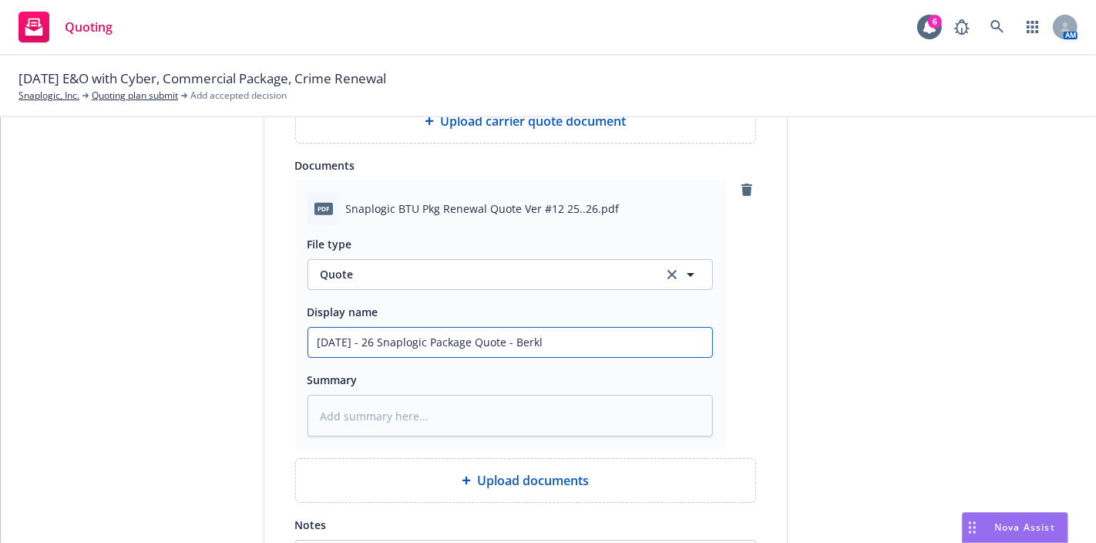
type textarea "x"
type input "[DATE] - 26 Snaplogic Package Quote - Berkle"
type textarea "x"
type input "[DATE] - 26 Snaplogic Package Quote - Berkley"
type textarea "x"
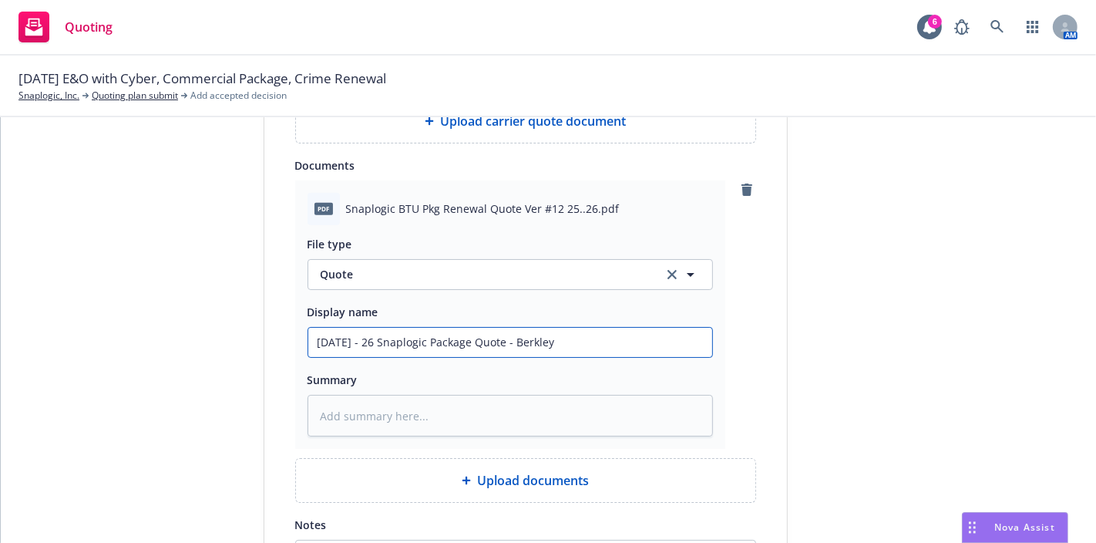
type input "[DATE] - 26 Snaplogic Package Quote - Berkley"
type textarea "x"
type input "[DATE] - 26 Snaplogic Package Quote - Berkley @"
type textarea "x"
type input "[DATE] - 26 Snaplogic Package Quote - Berkley @"
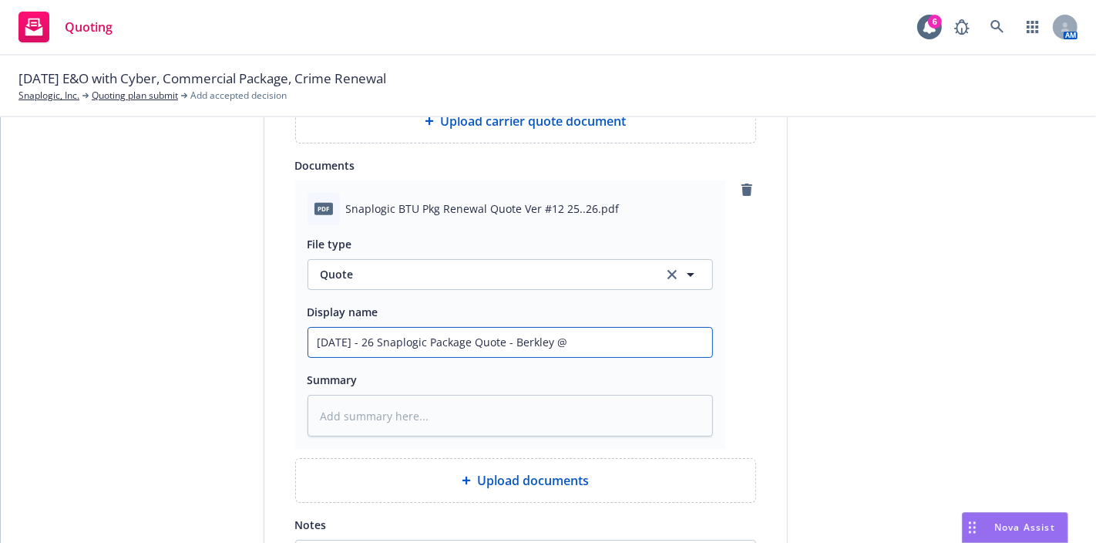
type textarea "x"
type input "[DATE] - 26 Snaplogic Package Quote - Berkley @ $"
type textarea "x"
type input "[DATE] - 26 Snaplogic Package Quote - Berkley @ $1"
type textarea "x"
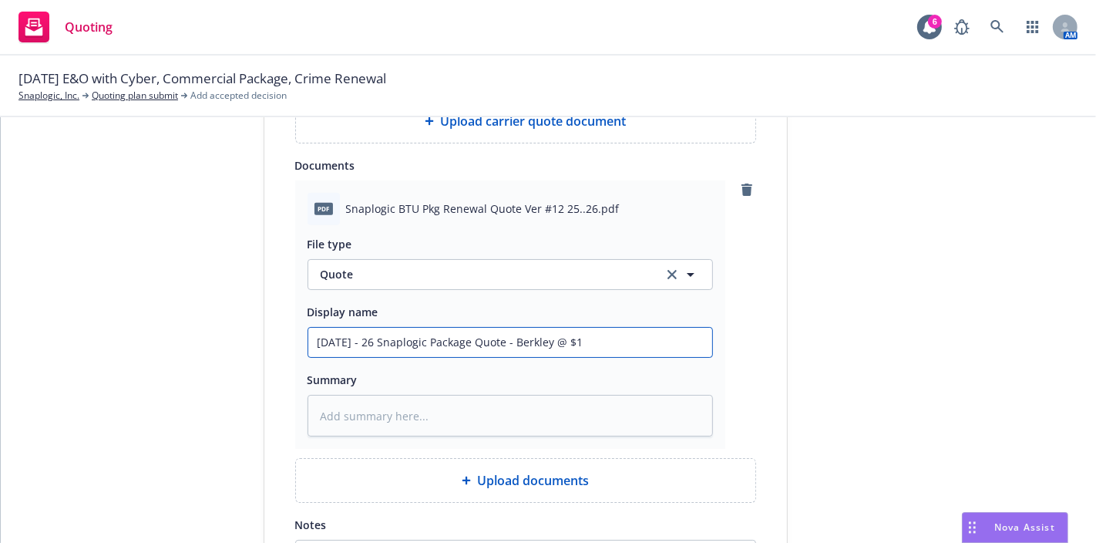
type input "[DATE] - 26 Snaplogic Package Quote - Berkley @ $18"
type textarea "x"
type input "[DATE] - 26 Snaplogic Package Quote - Berkley @ $18,"
type textarea "x"
type input "[DATE] - 26 Snaplogic Package Quote - Berkley @ $18,8"
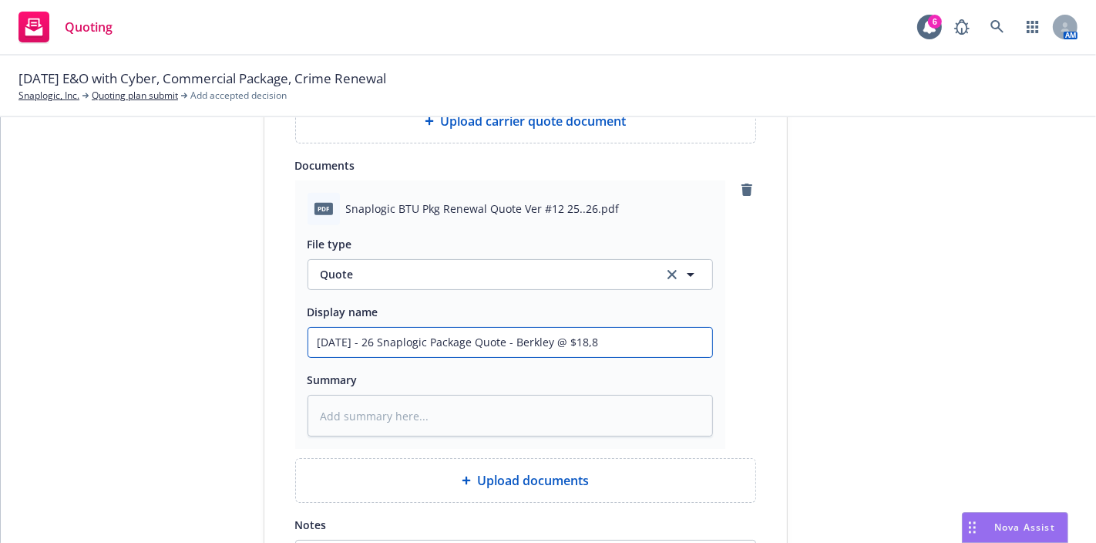
type textarea "x"
type input "[DATE] - 26 Snaplogic Package Quote - Berkley @ $18,85"
type textarea "x"
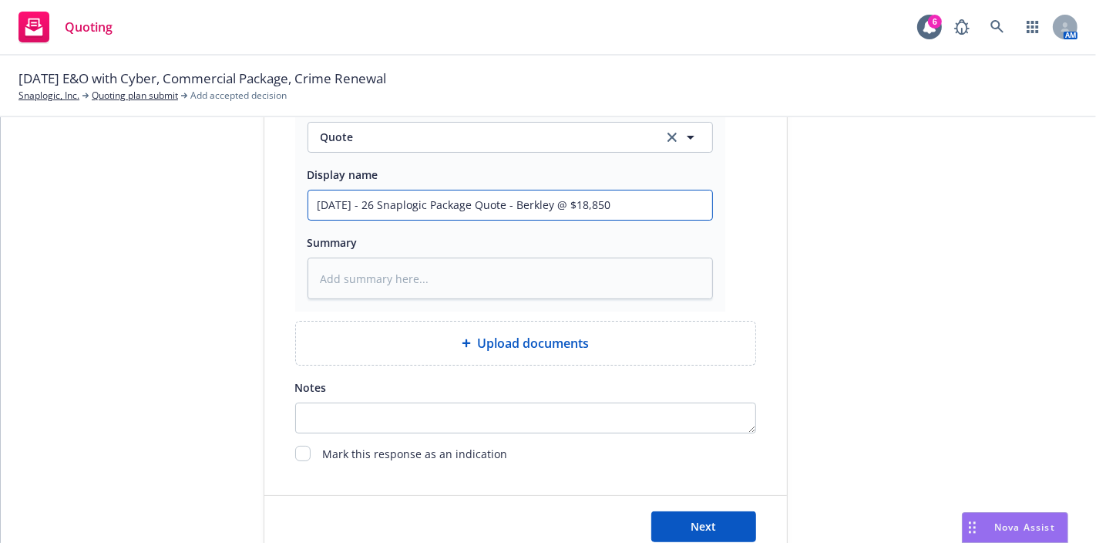
scroll to position [1010, 0]
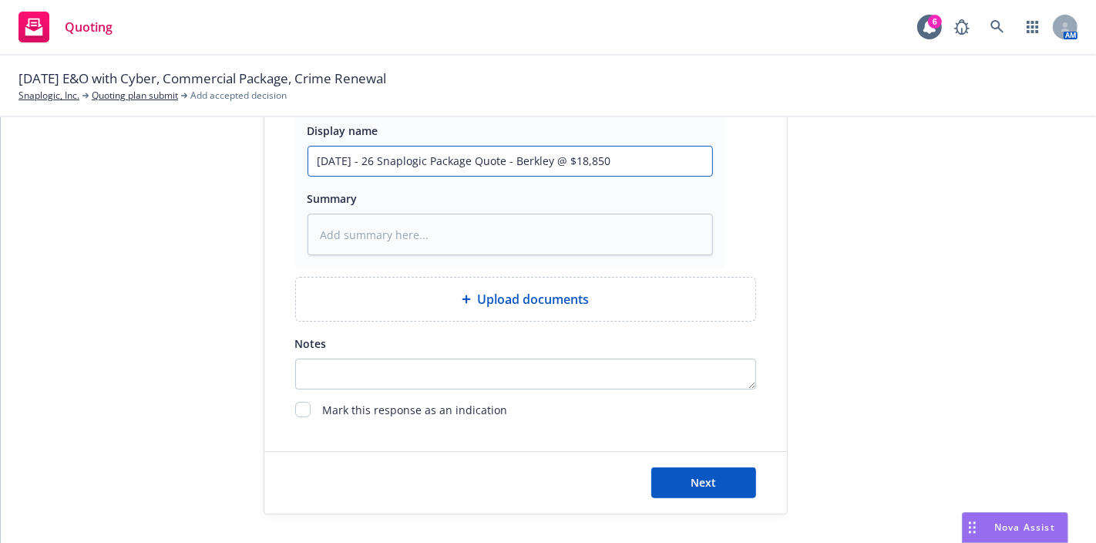
type input "[DATE] - 26 Snaplogic Package Quote - Berkley @ $18,850"
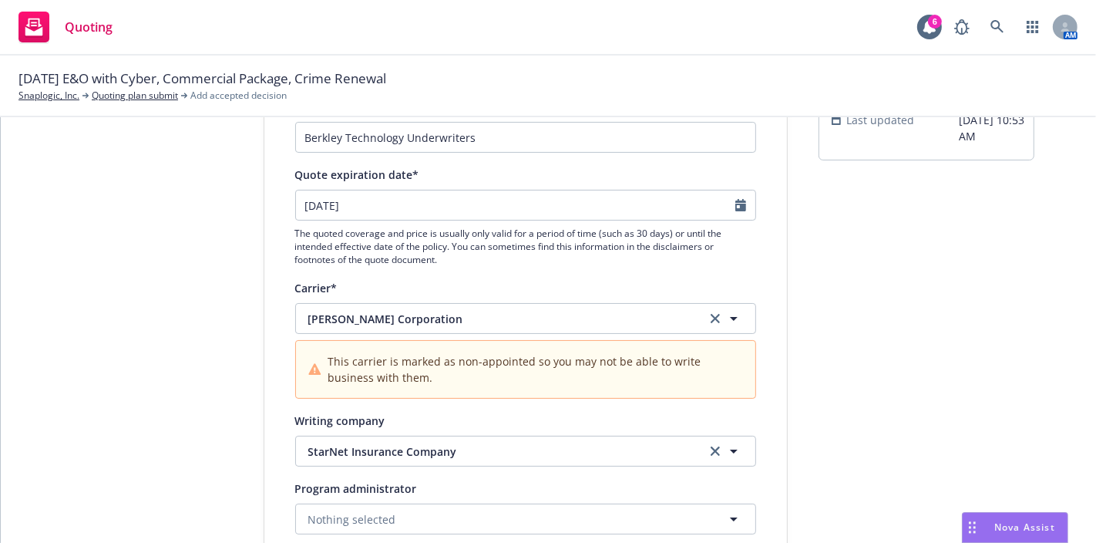
scroll to position [141, 0]
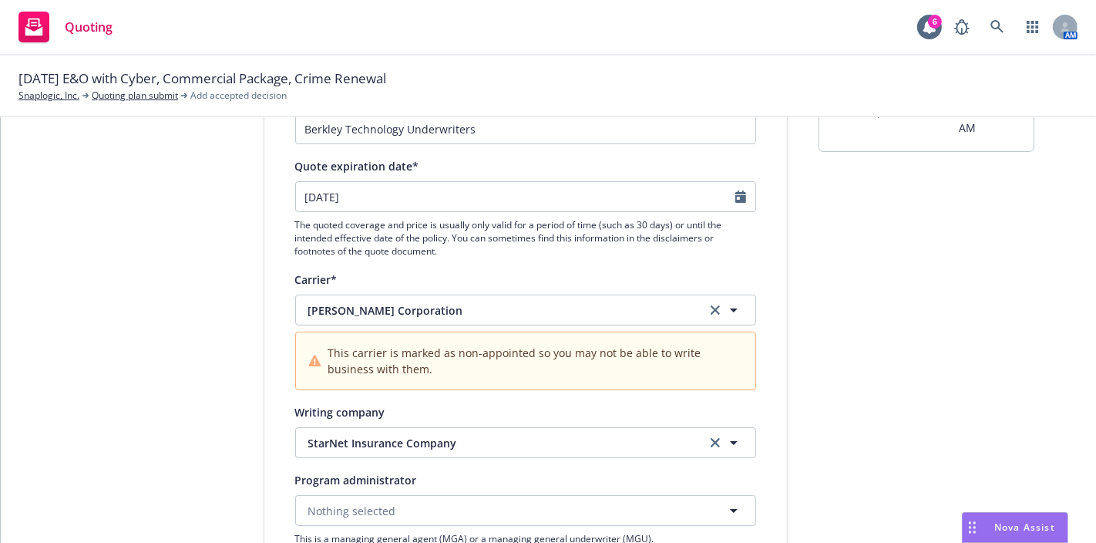
drag, startPoint x: 788, startPoint y: 355, endPoint x: 828, endPoint y: 359, distance: 40.3
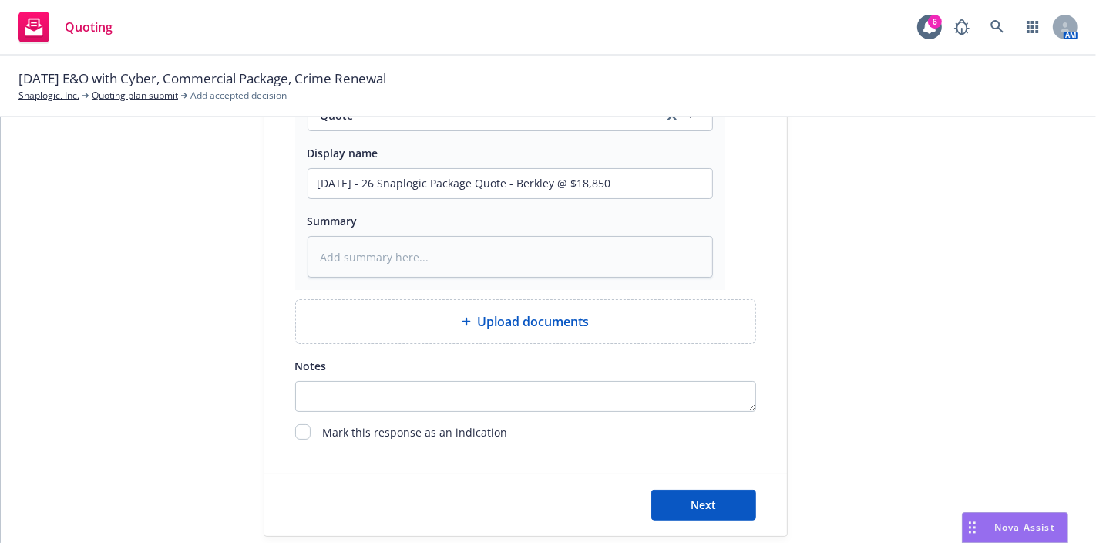
scroll to position [1010, 0]
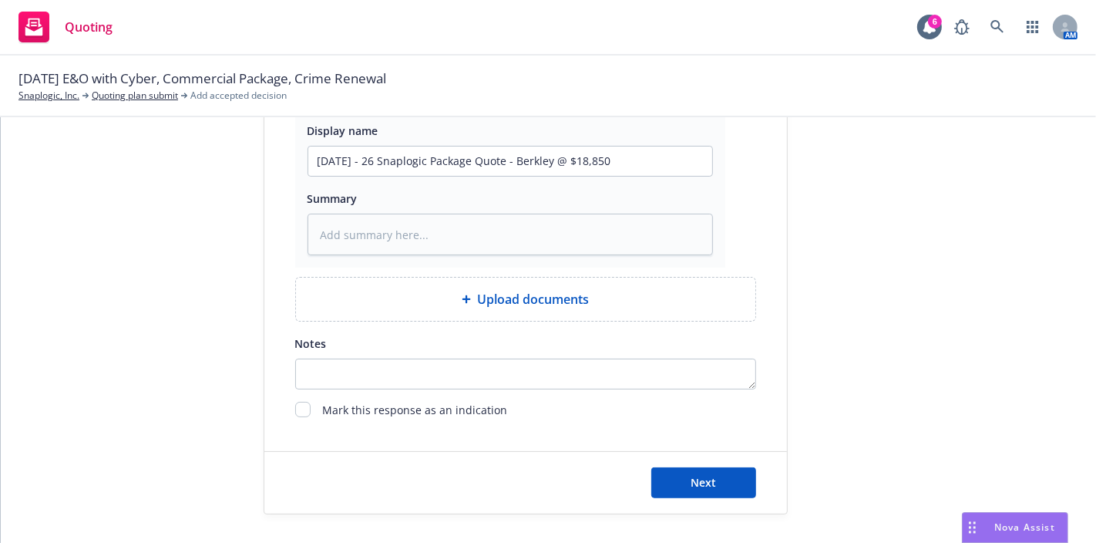
type textarea "x"
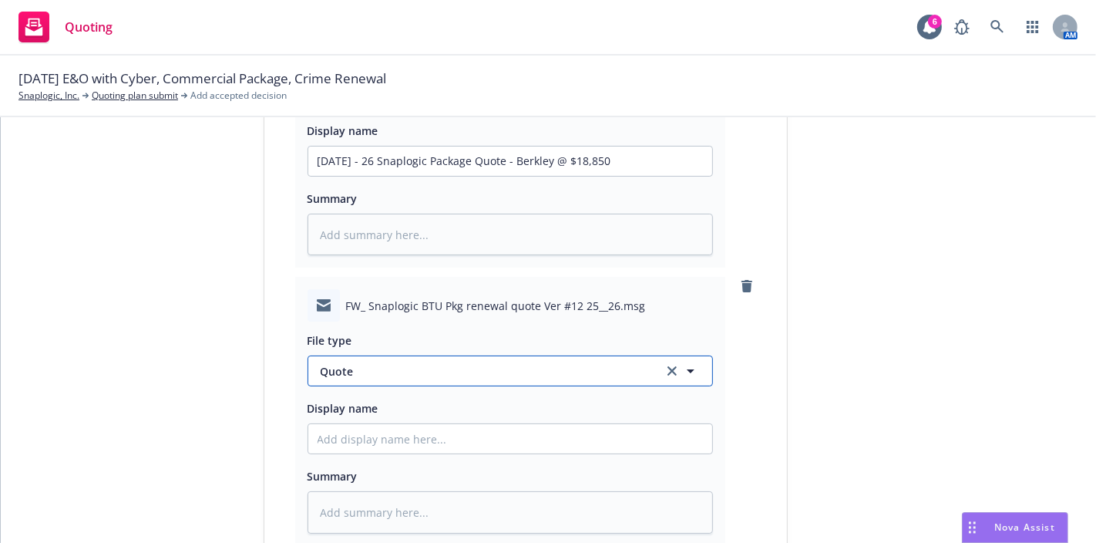
click at [365, 367] on span "Quote" at bounding box center [483, 371] width 324 height 16
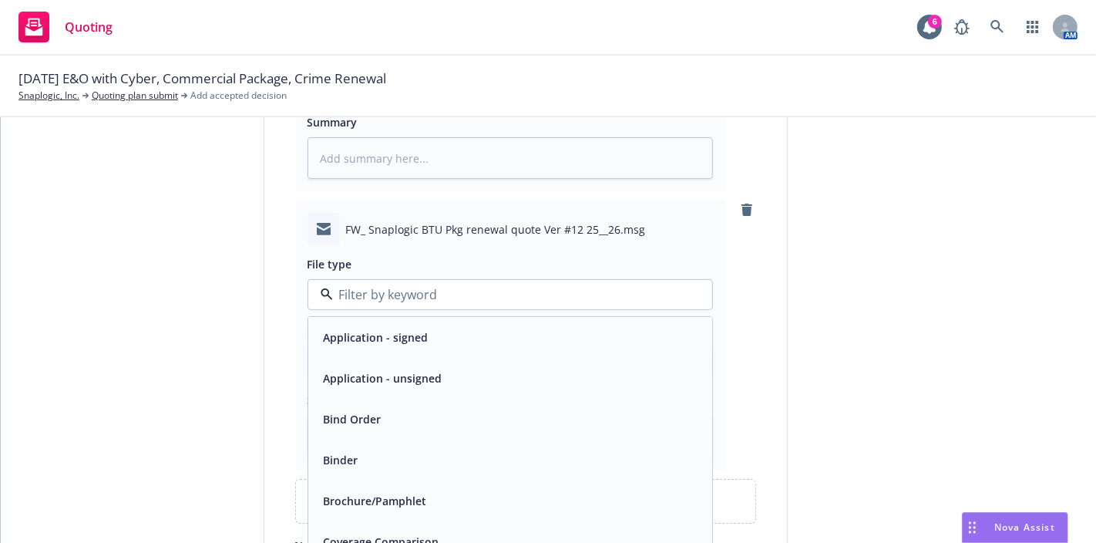
scroll to position [1111, 0]
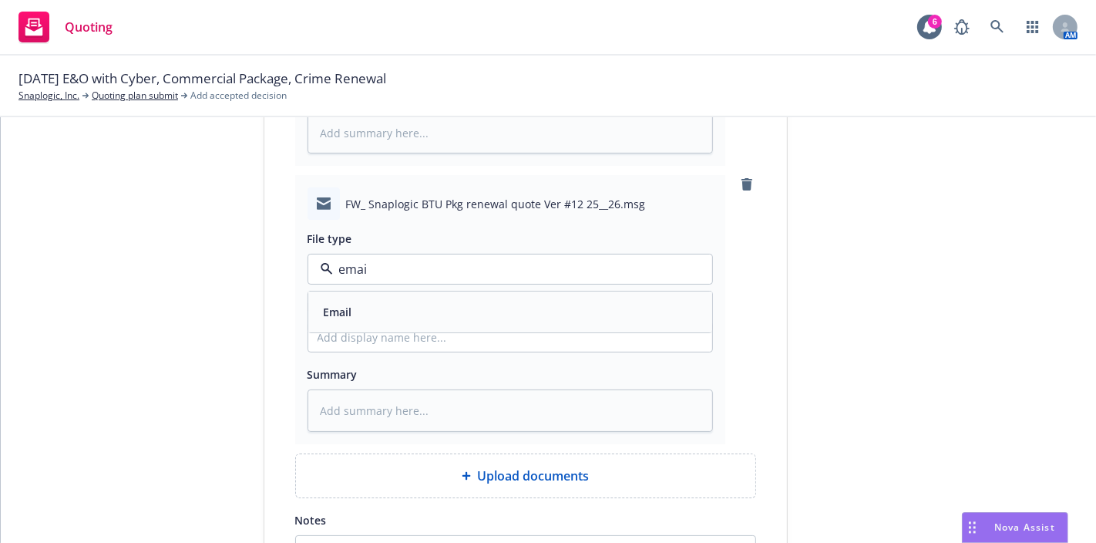
type input "email"
click at [352, 301] on div "Email" at bounding box center [510, 312] width 385 height 22
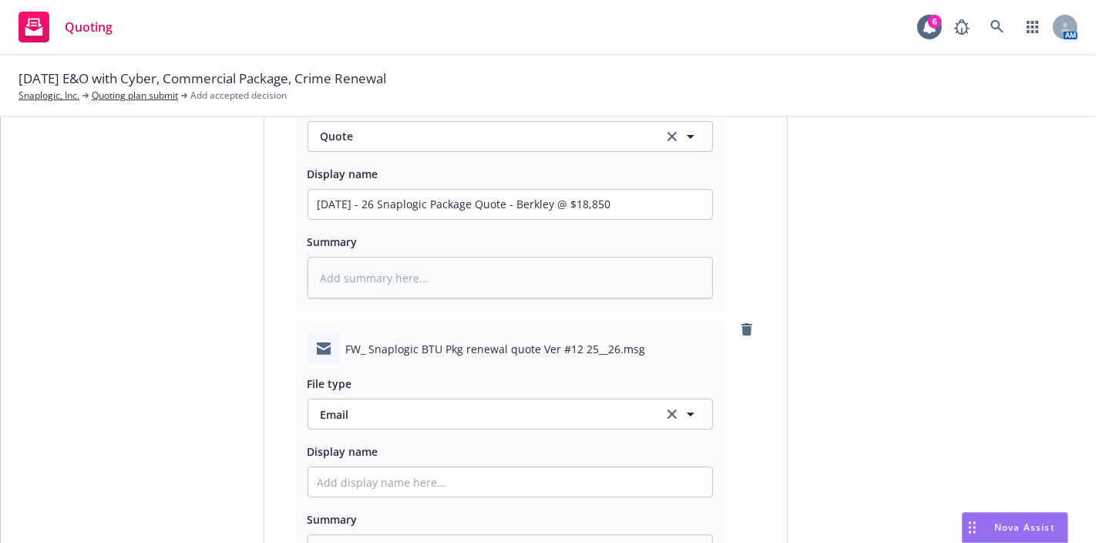
scroll to position [961, 0]
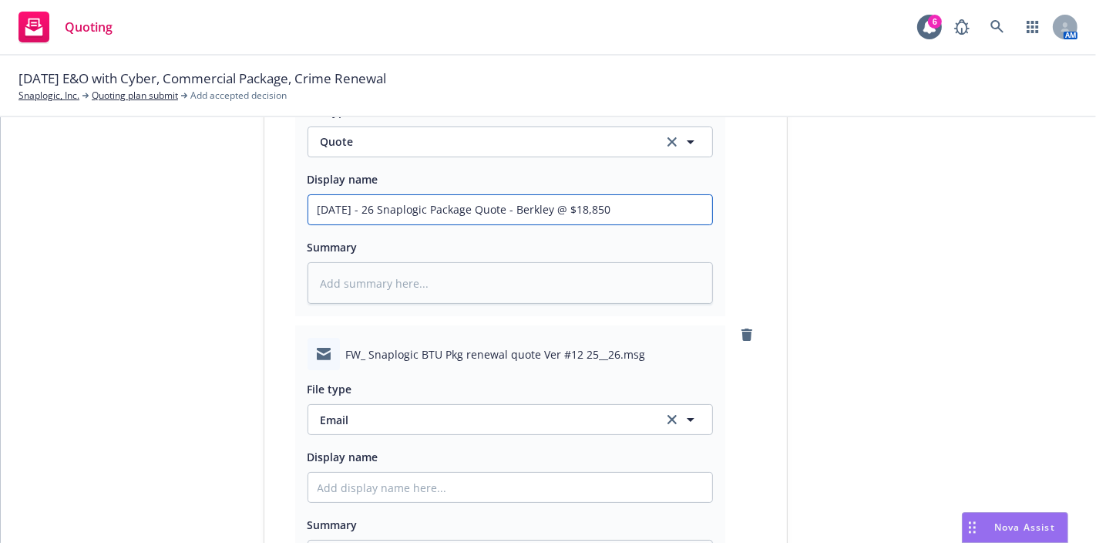
drag, startPoint x: 612, startPoint y: 203, endPoint x: 180, endPoint y: 210, distance: 432.4
click at [180, 210] on div "1 Quote initiation 2 Coverage selection 3 Billing info Quote initiation Display…" at bounding box center [548, 14] width 1058 height 1654
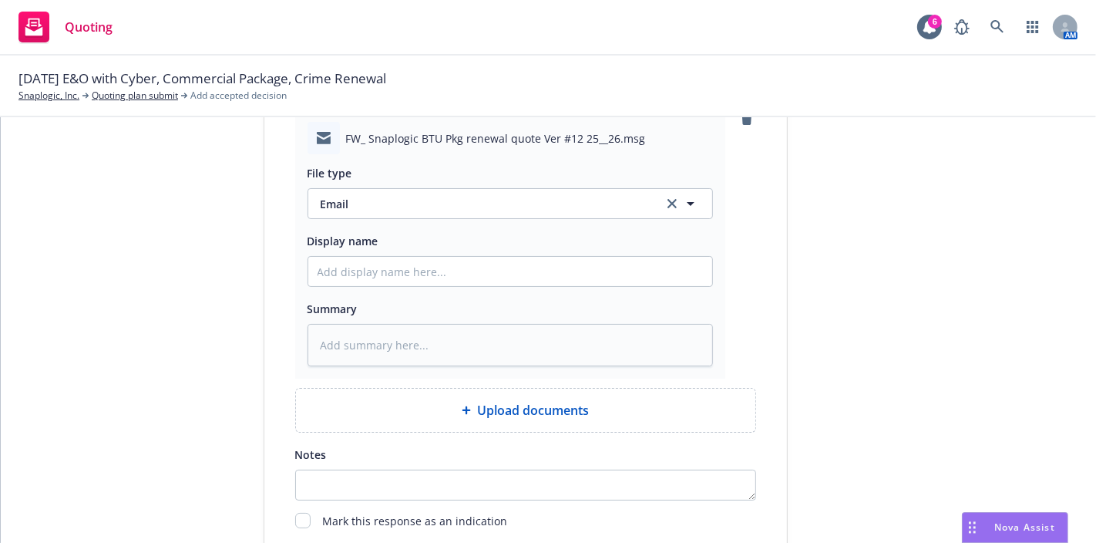
scroll to position [1178, 0]
paste input "[DATE] - 26 Snaplogic Package Quote - Berkley @ $18,850"
type textarea "x"
type input "[DATE] - 26 Snaplogic Package Quote - Berkley @ $18,850"
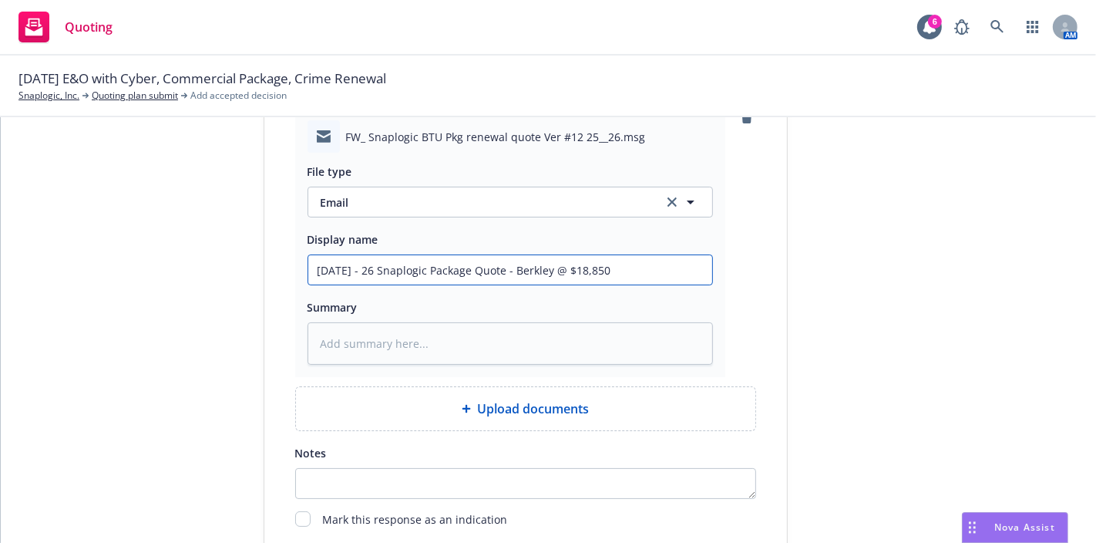
drag, startPoint x: 610, startPoint y: 260, endPoint x: 504, endPoint y: 269, distance: 105.9
drag, startPoint x: 610, startPoint y: 277, endPoint x: 541, endPoint y: 274, distance: 68.7
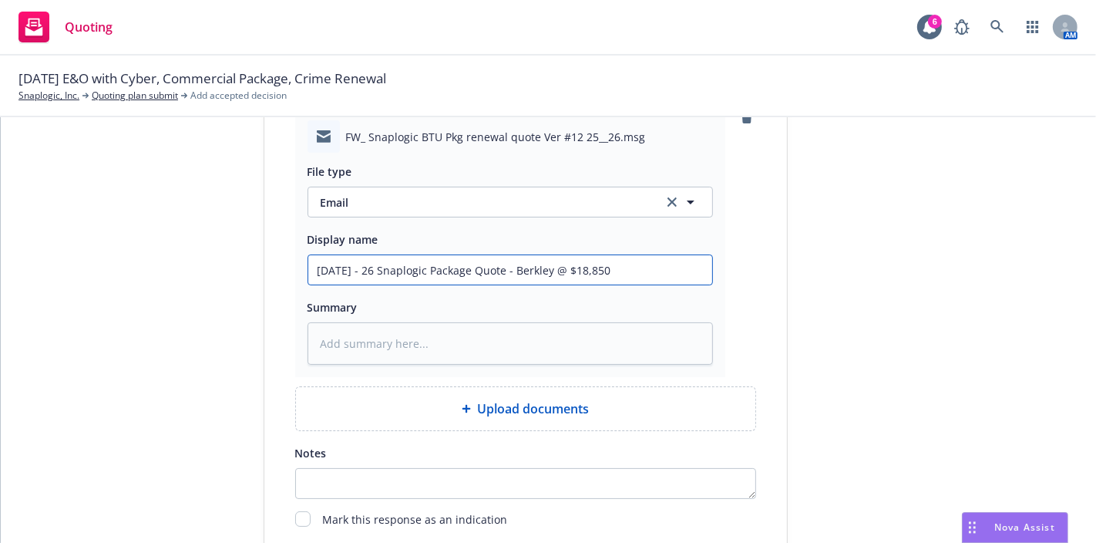
type textarea "x"
type input "[DATE] - 26 Snaplogic Package Quote - [PERSON_NAME]"
type textarea "x"
type input "[DATE] - 26 Snaplogic Package Quote - Berkley Ema"
type textarea "x"
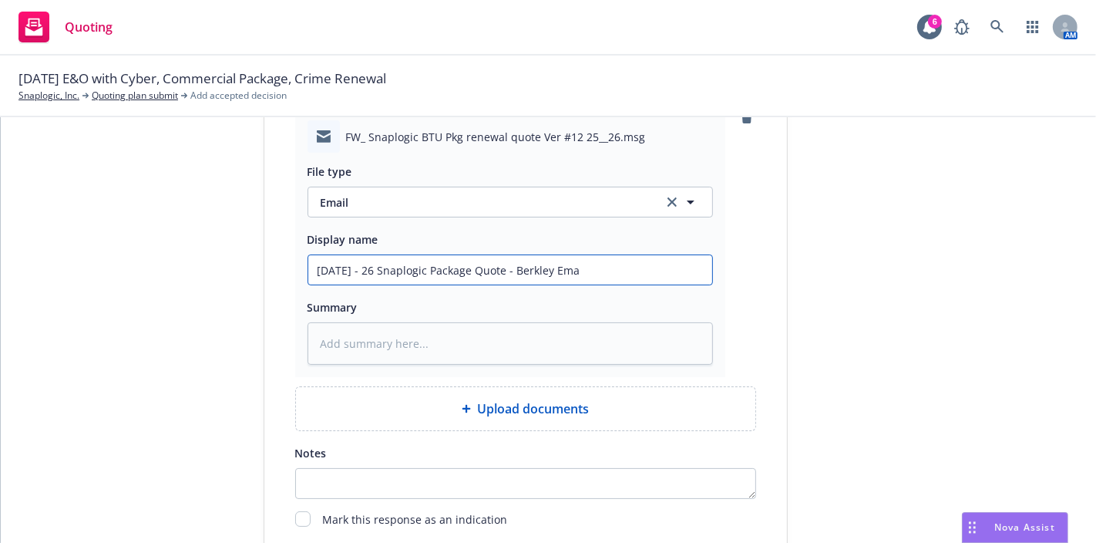
type input "[DATE] - 26 Snaplogic Package Quote - Berkley Emai"
type textarea "x"
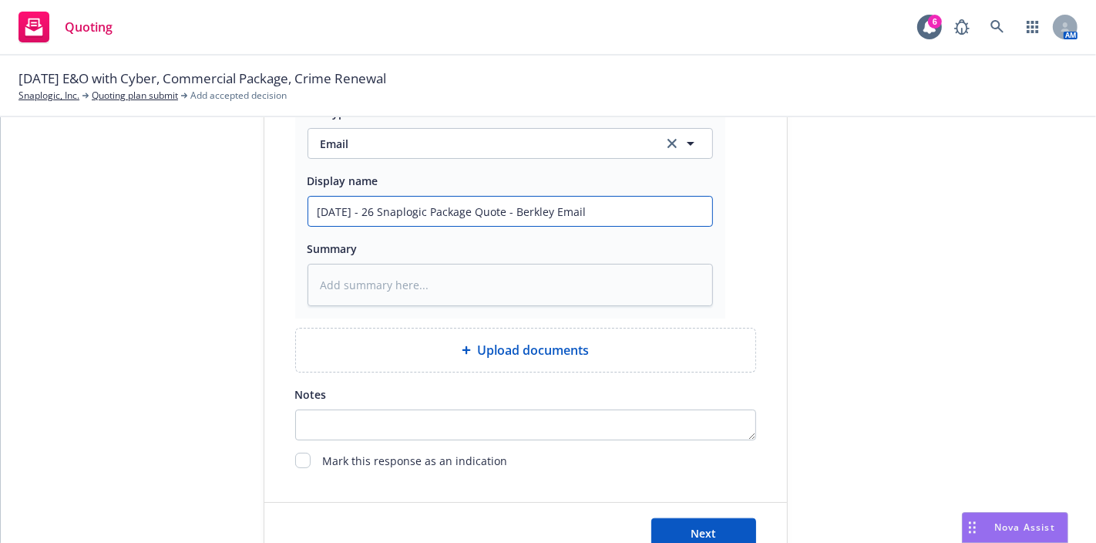
scroll to position [1288, 0]
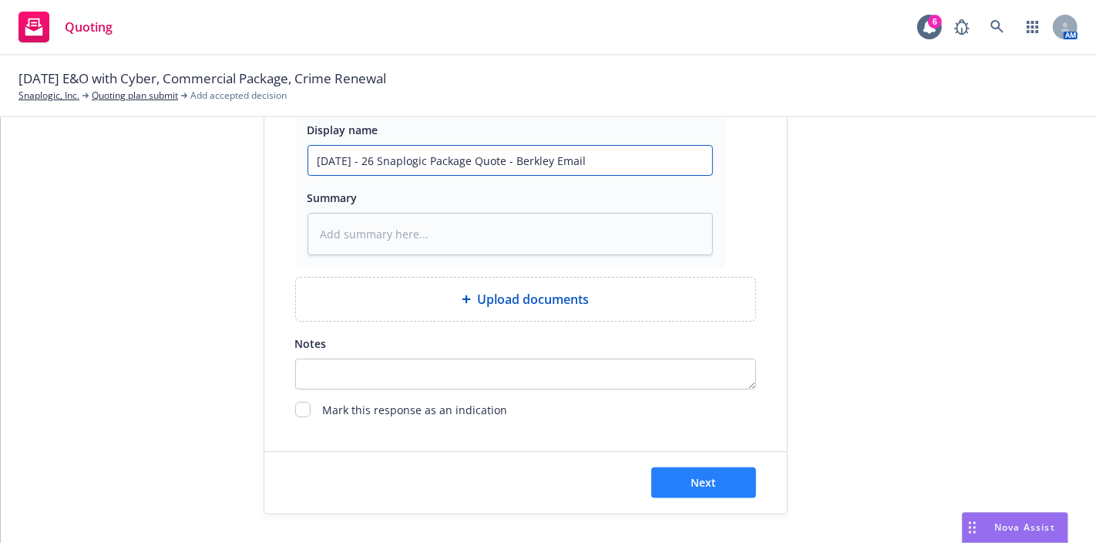
type input "[DATE] - 26 Snaplogic Package Quote - Berkley Email"
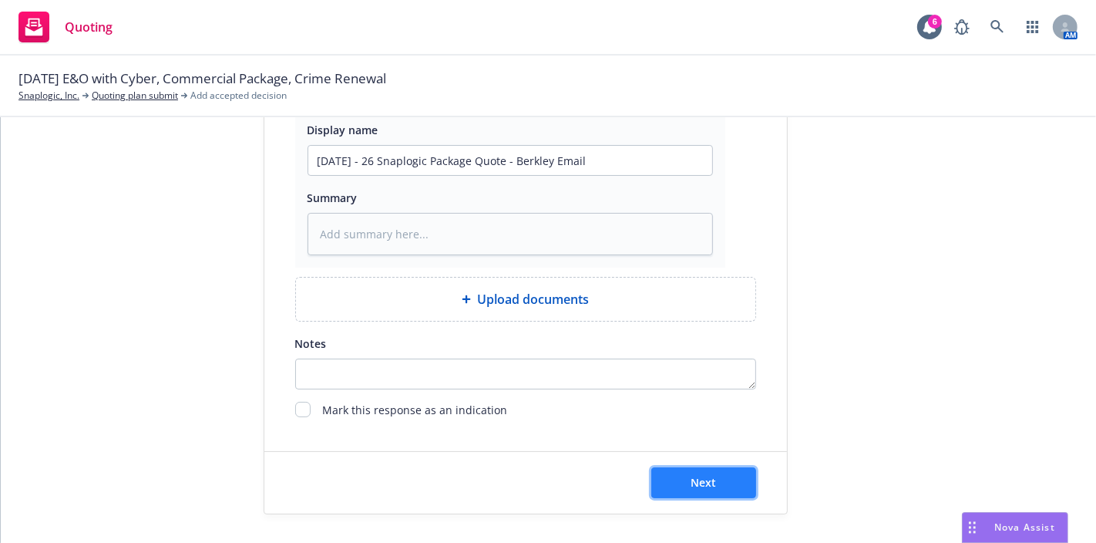
click at [691, 481] on span "Next" at bounding box center [703, 482] width 25 height 15
type textarea "x"
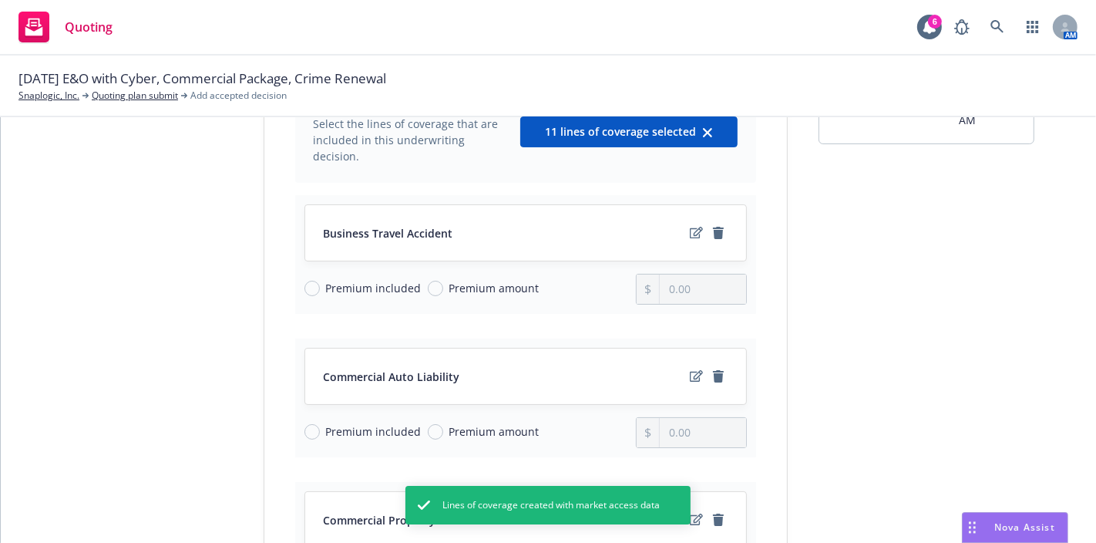
scroll to position [150, 0]
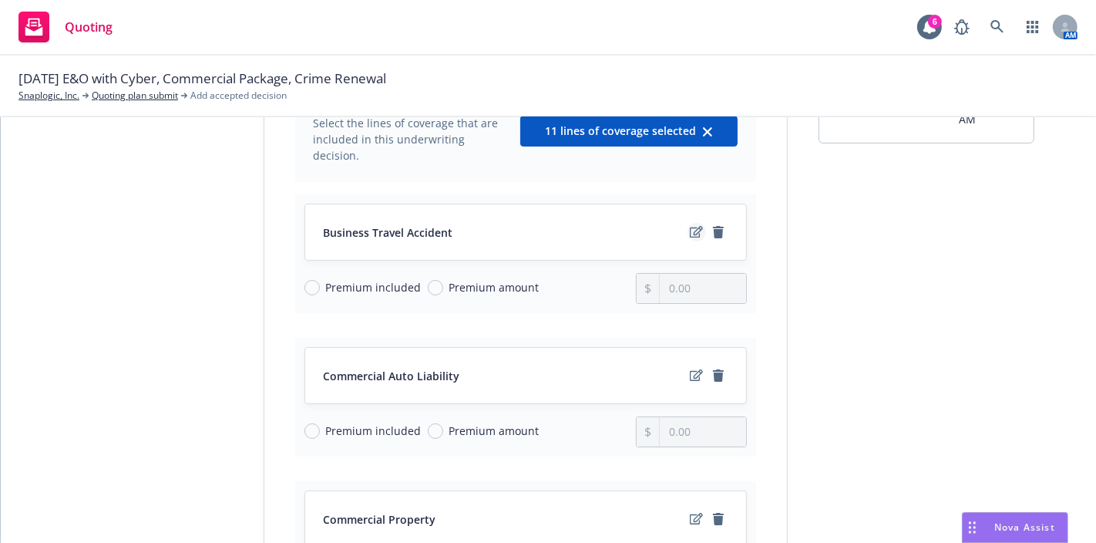
click at [690, 226] on icon "edit" at bounding box center [696, 232] width 13 height 12
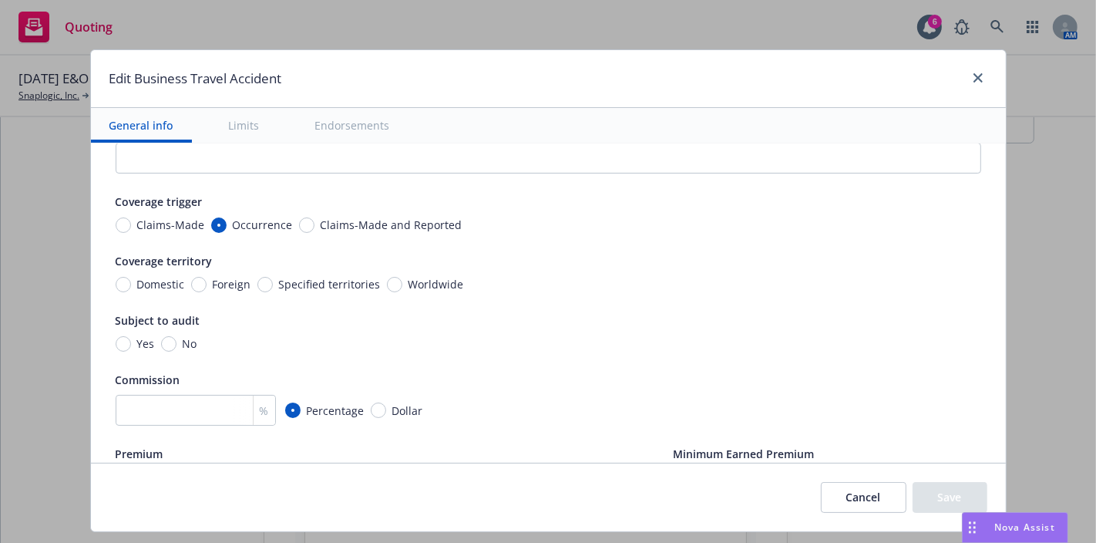
scroll to position [49, 0]
drag, startPoint x: 399, startPoint y: 333, endPoint x: 383, endPoint y: 335, distance: 16.3
click at [383, 336] on div "Yes No" at bounding box center [548, 344] width 865 height 16
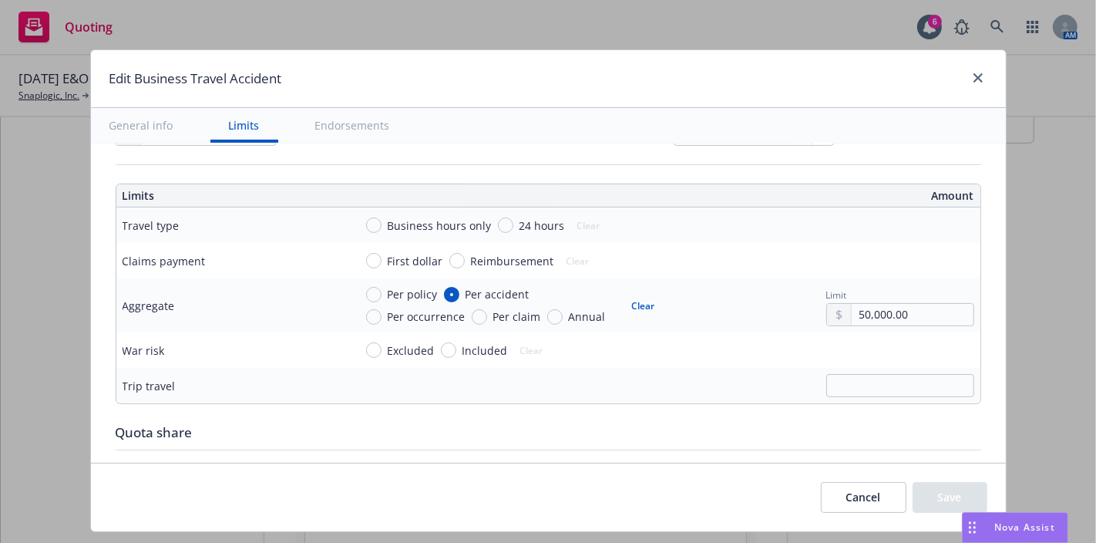
scroll to position [403, 0]
click at [547, 311] on input "Annual" at bounding box center [554, 317] width 15 height 15
radio input "true"
click at [547, 311] on input "Annual" at bounding box center [554, 317] width 15 height 15
click at [366, 288] on input "Per policy" at bounding box center [373, 294] width 15 height 15
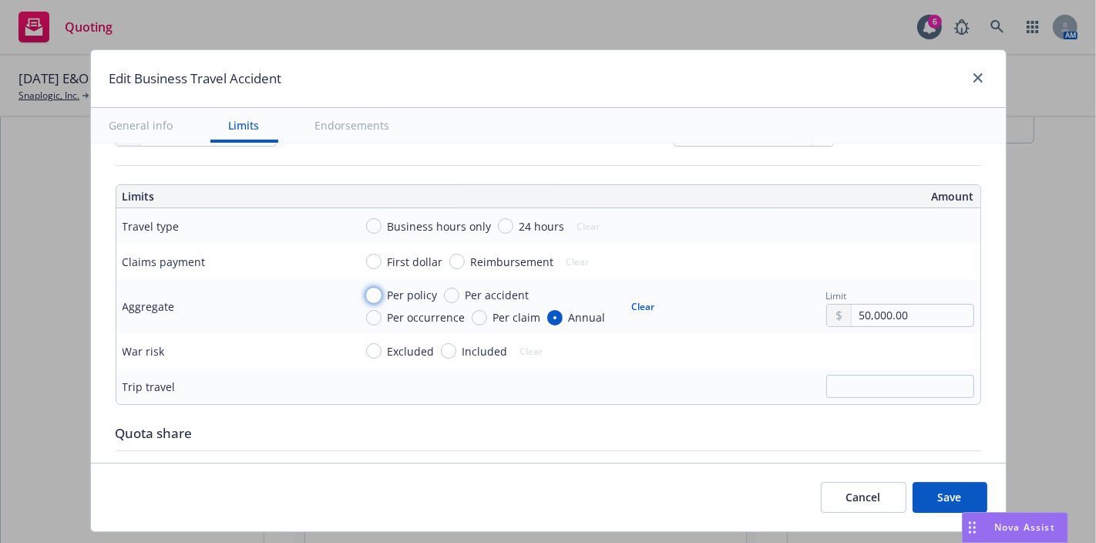
radio input "true"
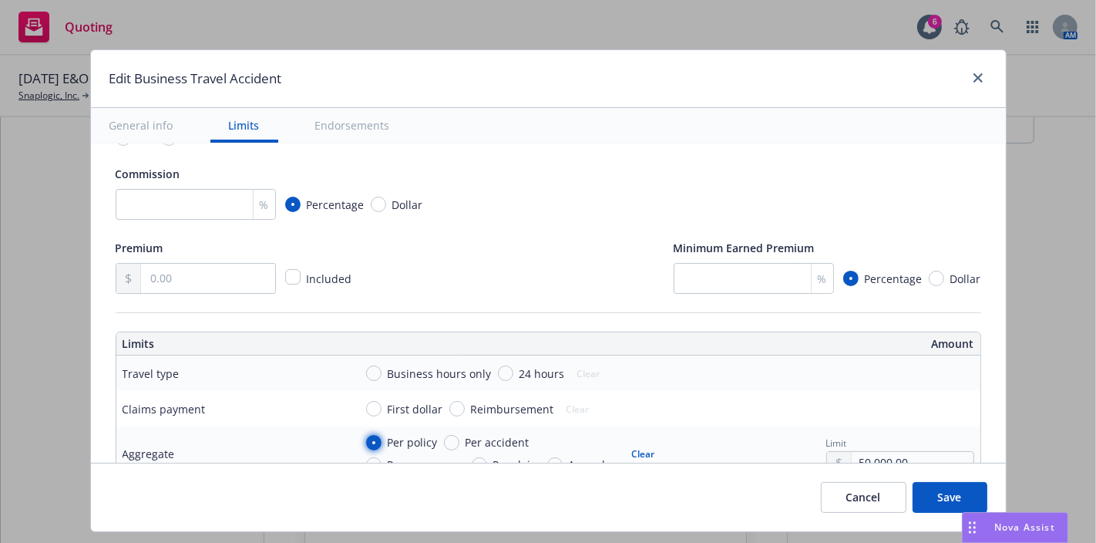
scroll to position [0, 0]
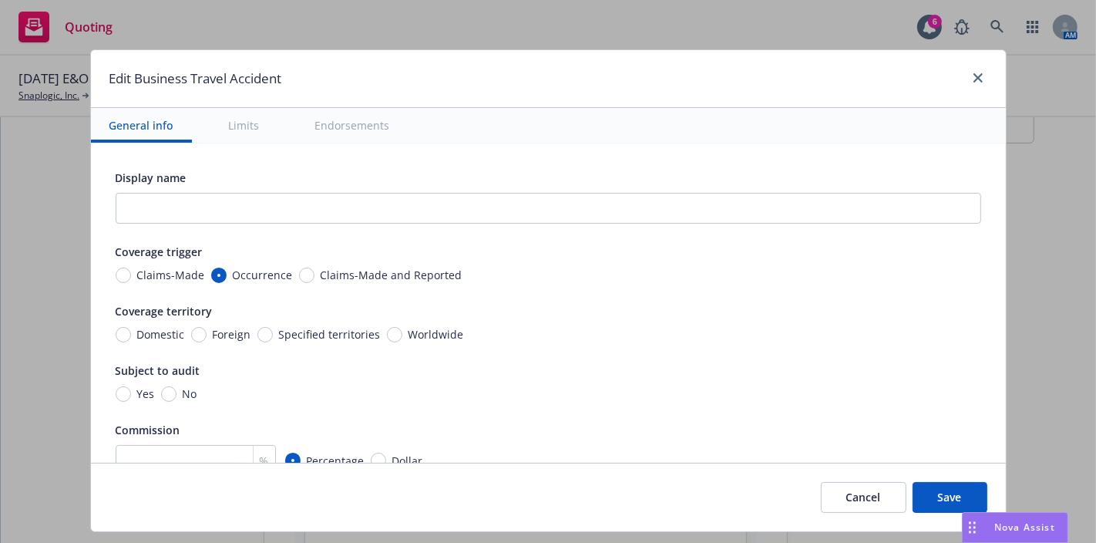
drag, startPoint x: 364, startPoint y: 289, endPoint x: 345, endPoint y: 299, distance: 21.0
click at [345, 299] on div "Display name Coverage trigger Claims-Made Occurrence Claims-Made and Reported C…" at bounding box center [548, 358] width 865 height 381
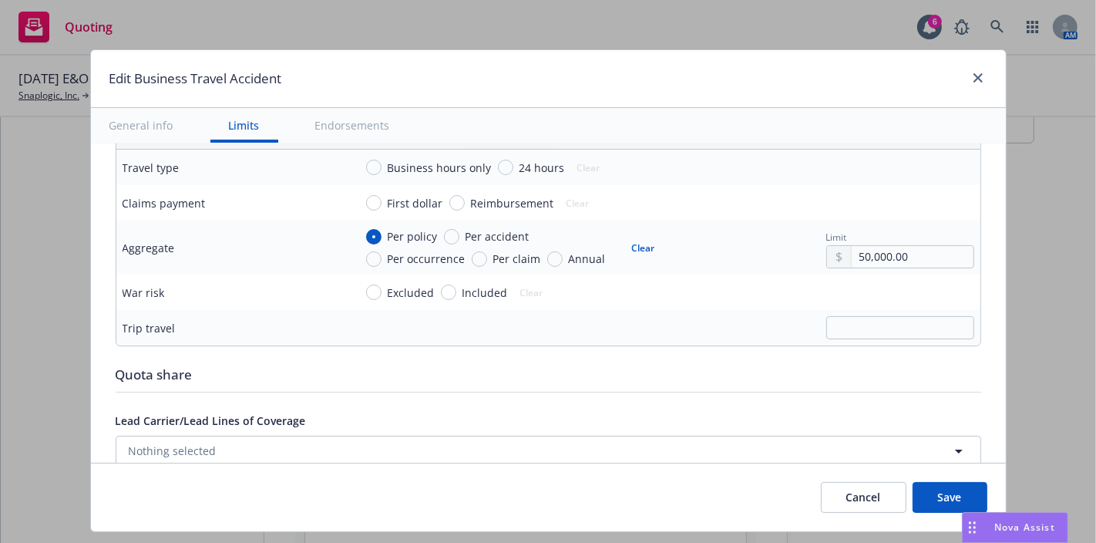
scroll to position [462, 0]
click at [445, 240] on div "Per accident" at bounding box center [487, 235] width 86 height 16
click at [445, 240] on input "Per accident" at bounding box center [451, 235] width 15 height 15
radio input "true"
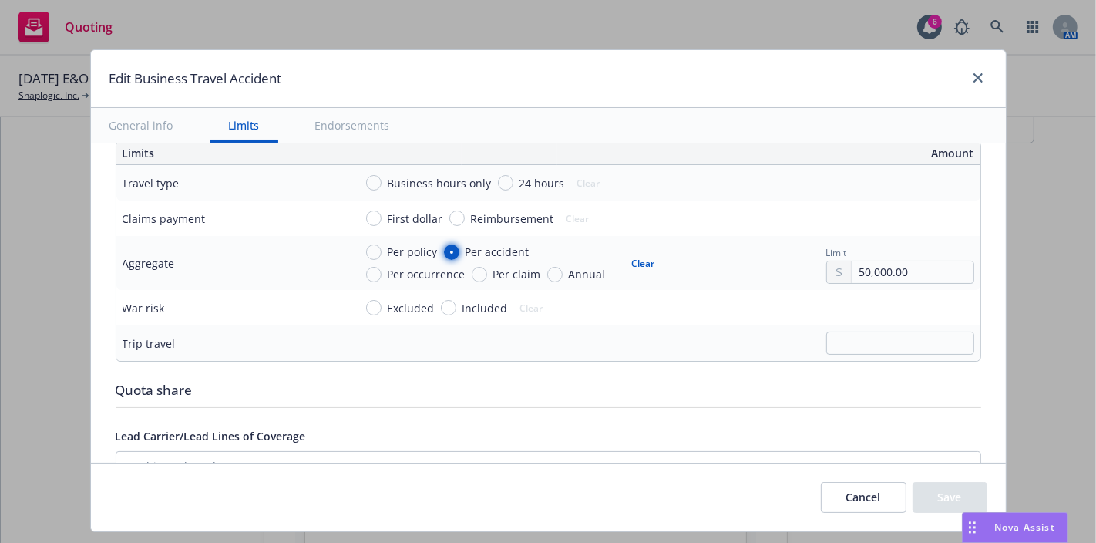
scroll to position [449, 0]
click at [368, 242] on input "Per policy" at bounding box center [373, 249] width 15 height 15
radio input "true"
click at [879, 269] on input "50,000.00" at bounding box center [912, 270] width 121 height 22
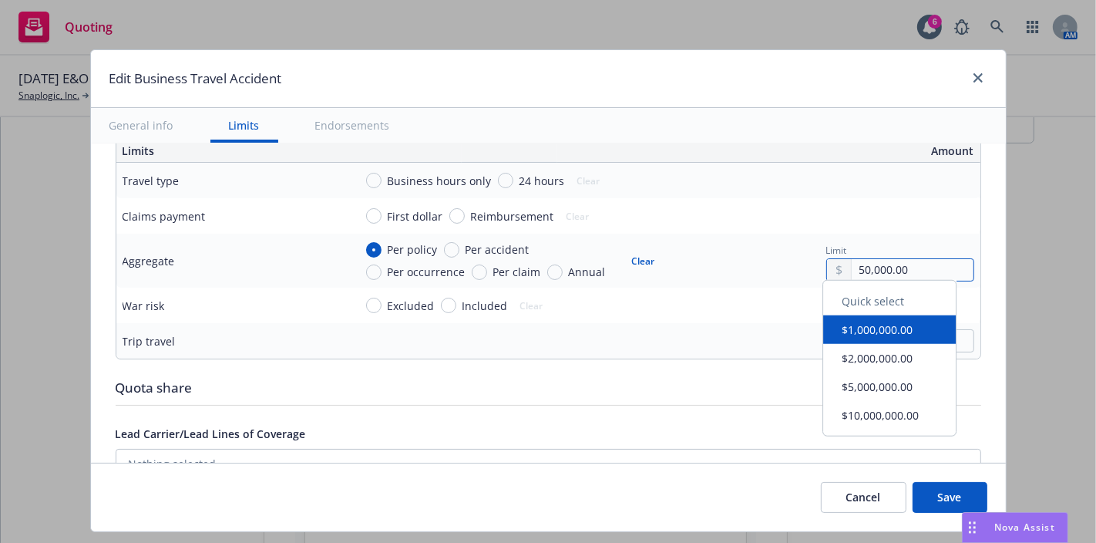
click at [879, 269] on input "50,000.00" at bounding box center [912, 270] width 121 height 22
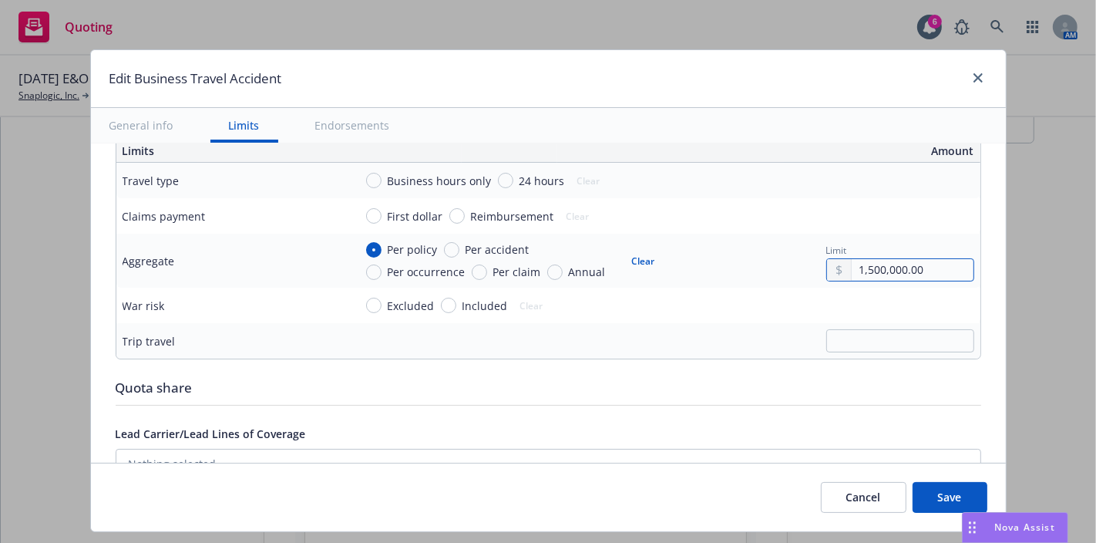
type input "1,500,000.00"
click at [752, 317] on td "Excluded Included Clear" at bounding box center [664, 304] width 633 height 35
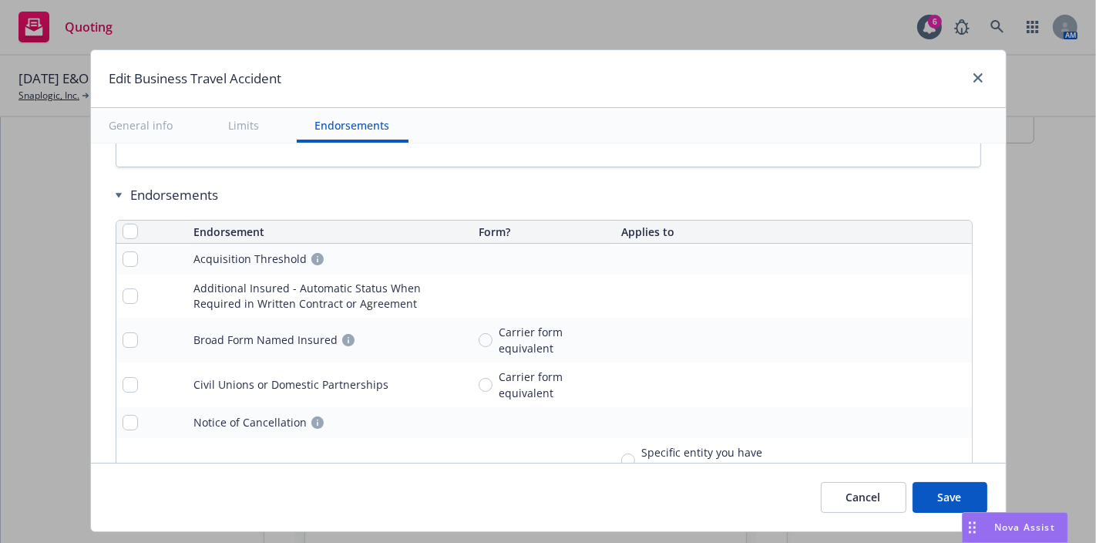
scroll to position [1138, 0]
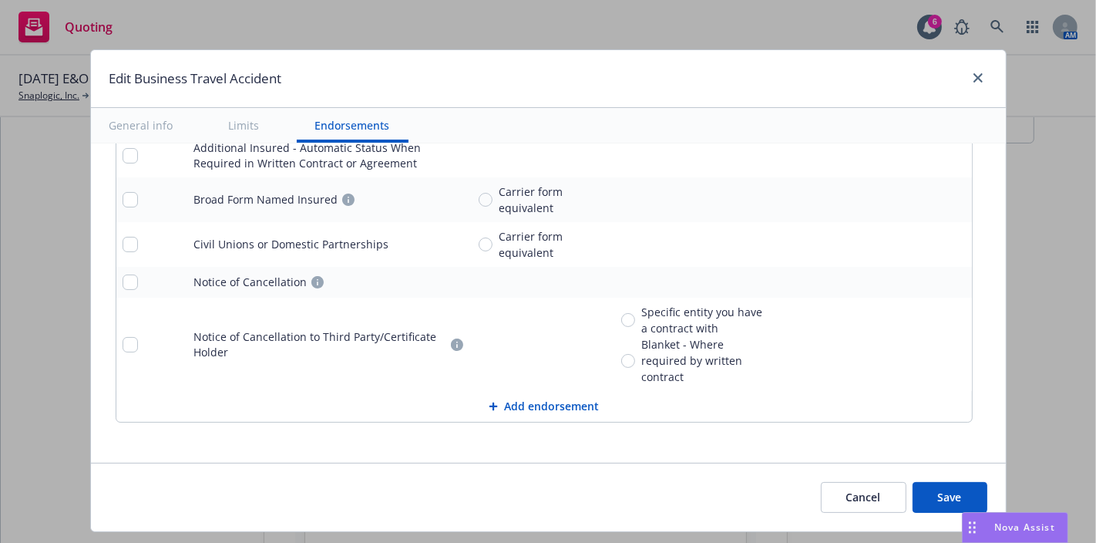
click at [925, 482] on button "Save" at bounding box center [949, 497] width 75 height 31
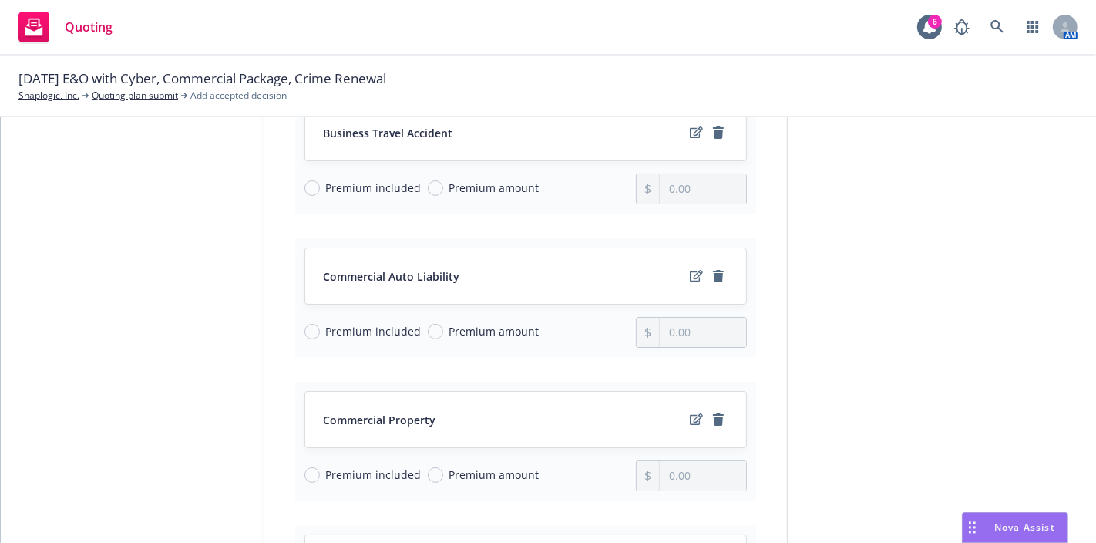
scroll to position [250, 0]
click at [687, 265] on link "edit" at bounding box center [696, 274] width 18 height 18
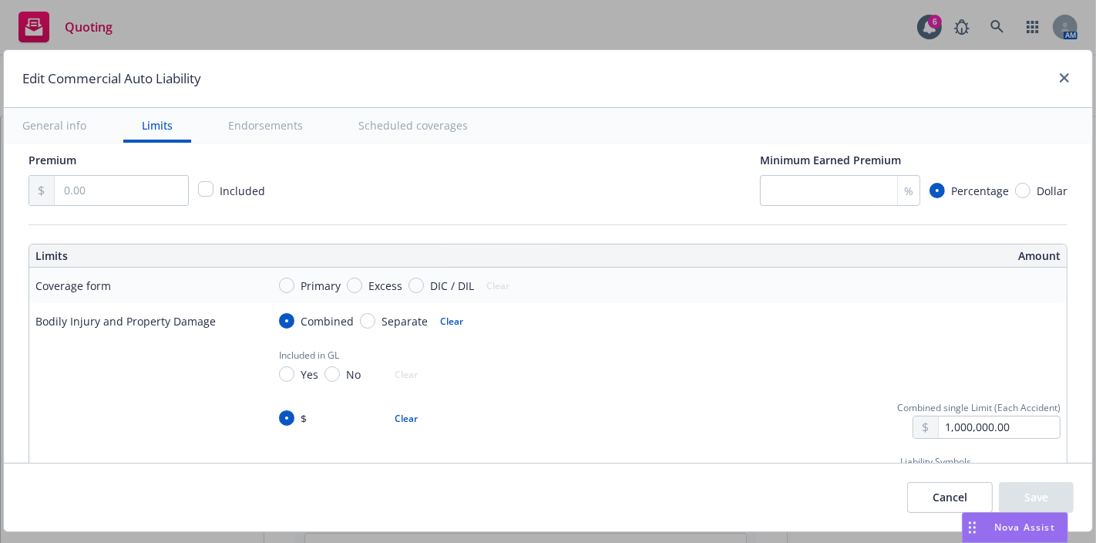
scroll to position [372, 0]
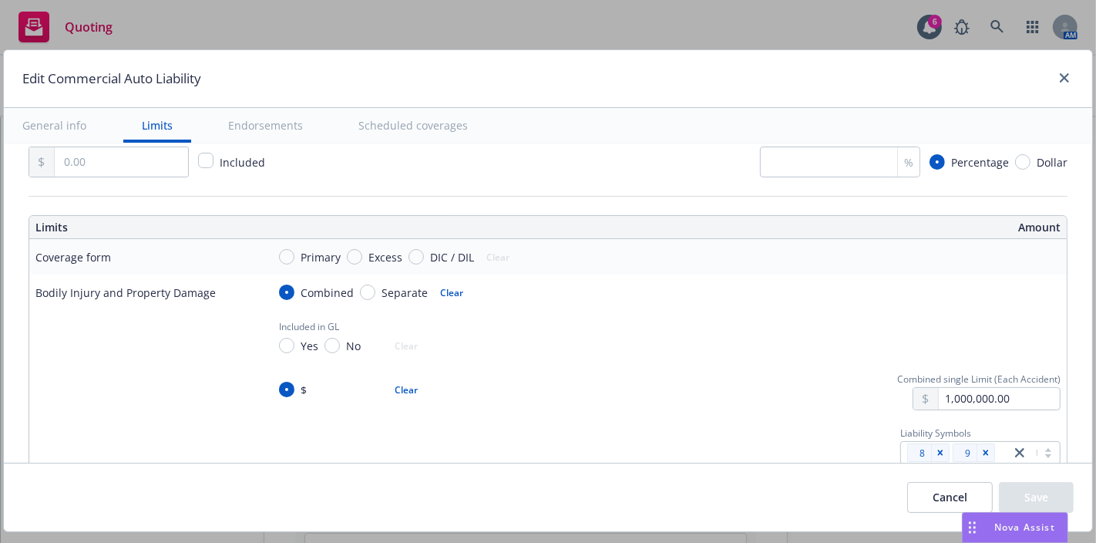
drag, startPoint x: 352, startPoint y: 334, endPoint x: 275, endPoint y: 190, distance: 162.8
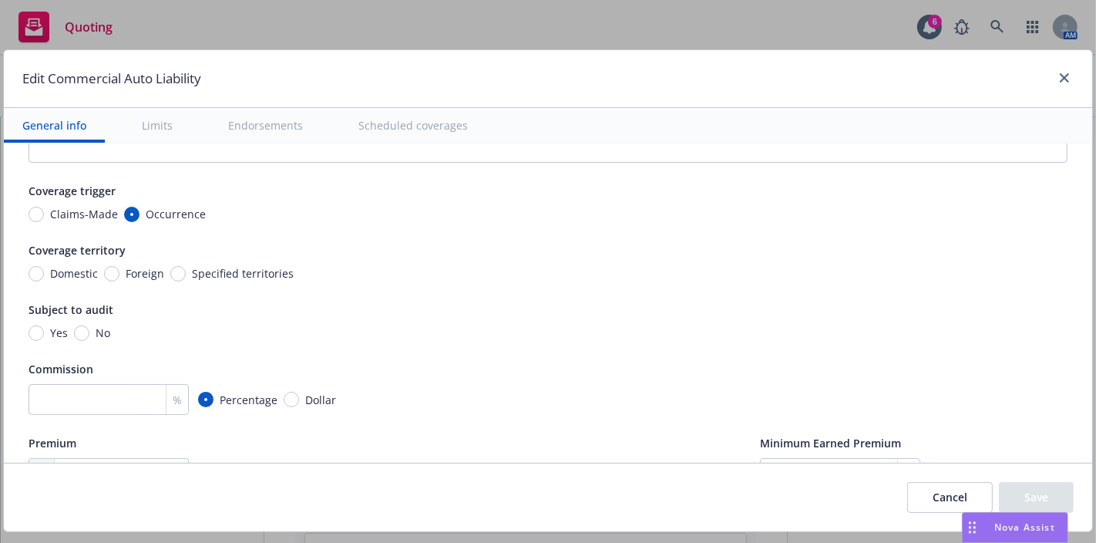
scroll to position [0, 0]
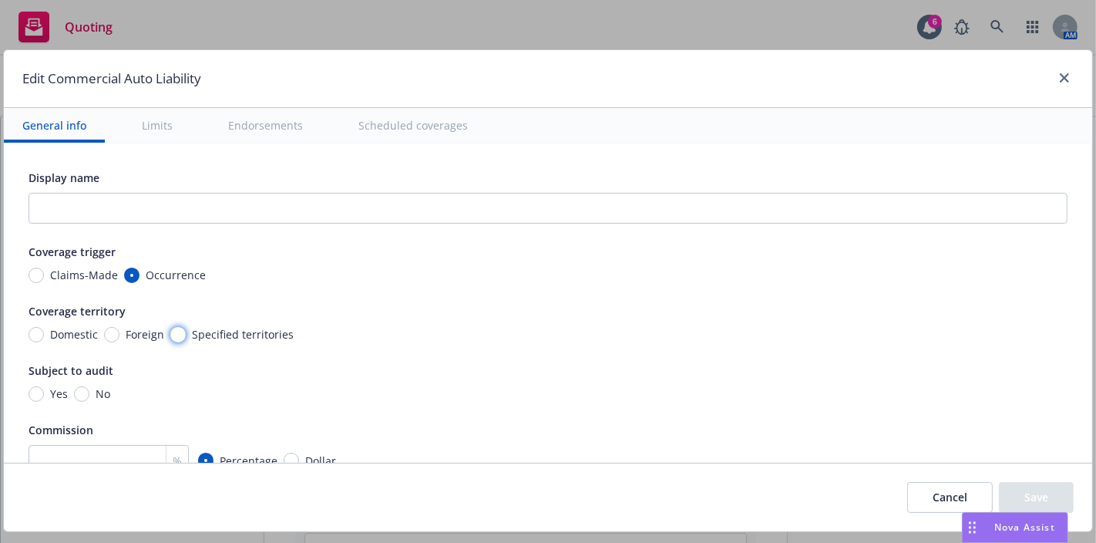
click at [177, 338] on input "Specified territories" at bounding box center [177, 334] width 15 height 15
radio input "true"
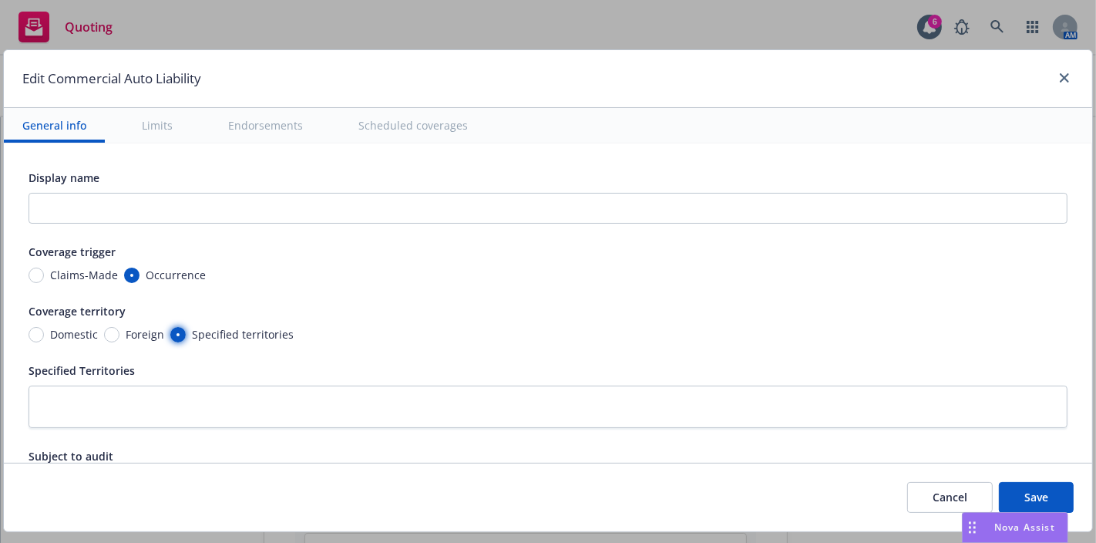
click at [177, 338] on input "Specified territories" at bounding box center [177, 334] width 15 height 15
click at [178, 333] on input "Specified territories" at bounding box center [177, 334] width 15 height 15
click at [106, 329] on input "Foreign" at bounding box center [111, 334] width 15 height 15
radio input "true"
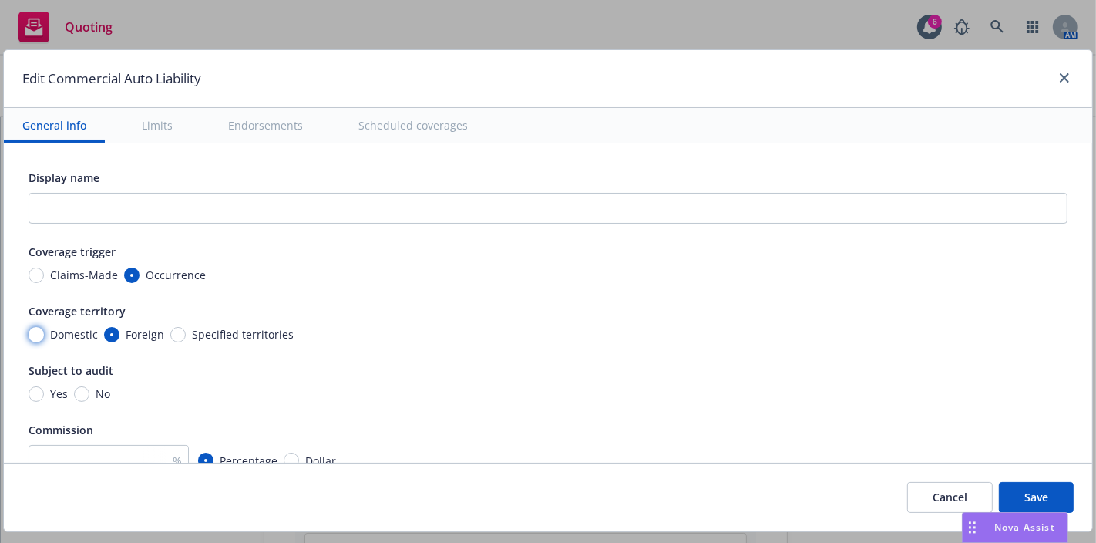
click at [35, 328] on input "Domestic" at bounding box center [36, 334] width 15 height 15
radio input "true"
click at [173, 334] on input "Specified territories" at bounding box center [177, 334] width 15 height 15
radio input "true"
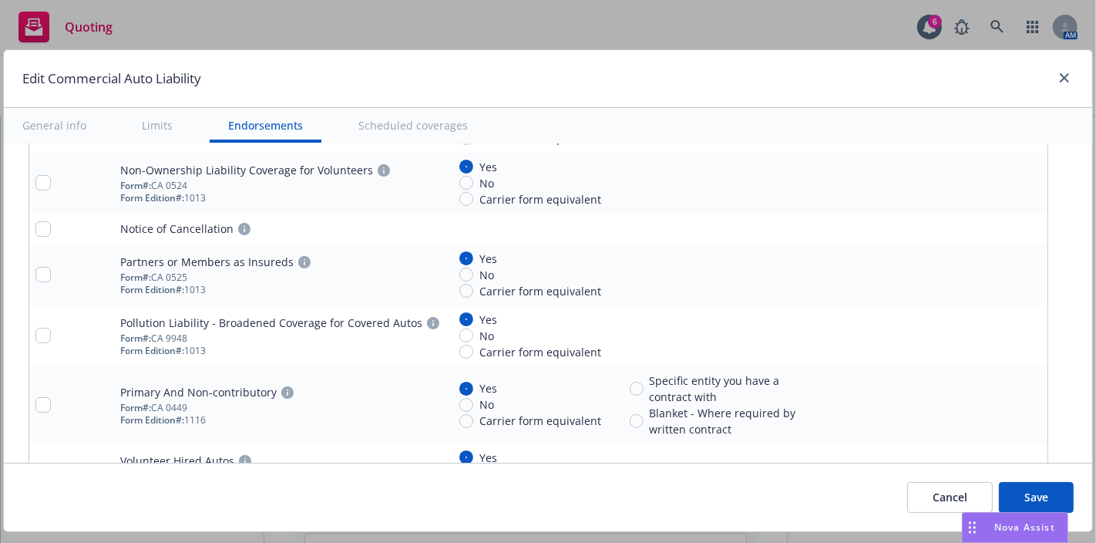
scroll to position [4004, 0]
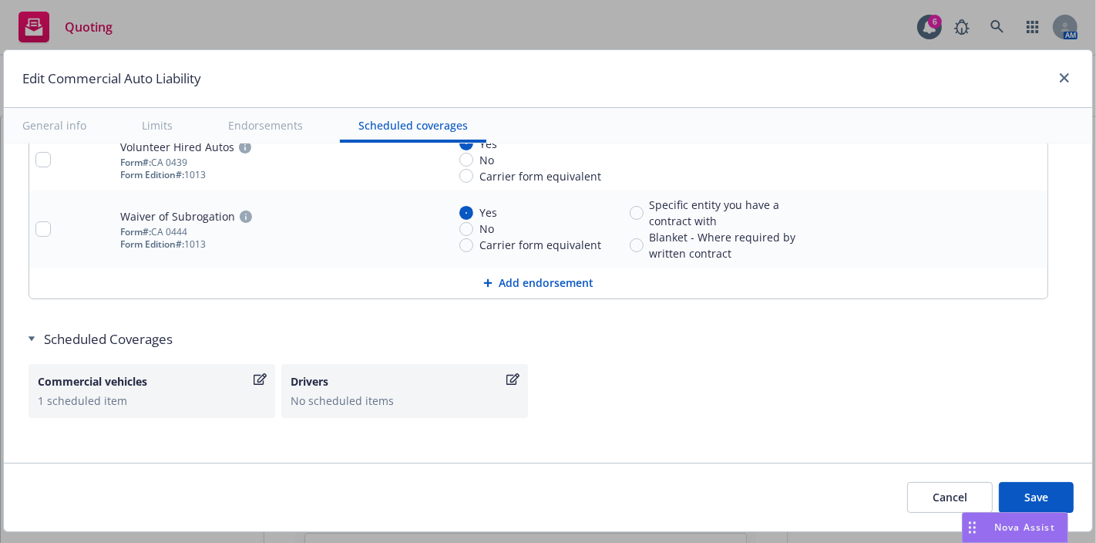
click at [1043, 491] on button "Save" at bounding box center [1036, 497] width 75 height 31
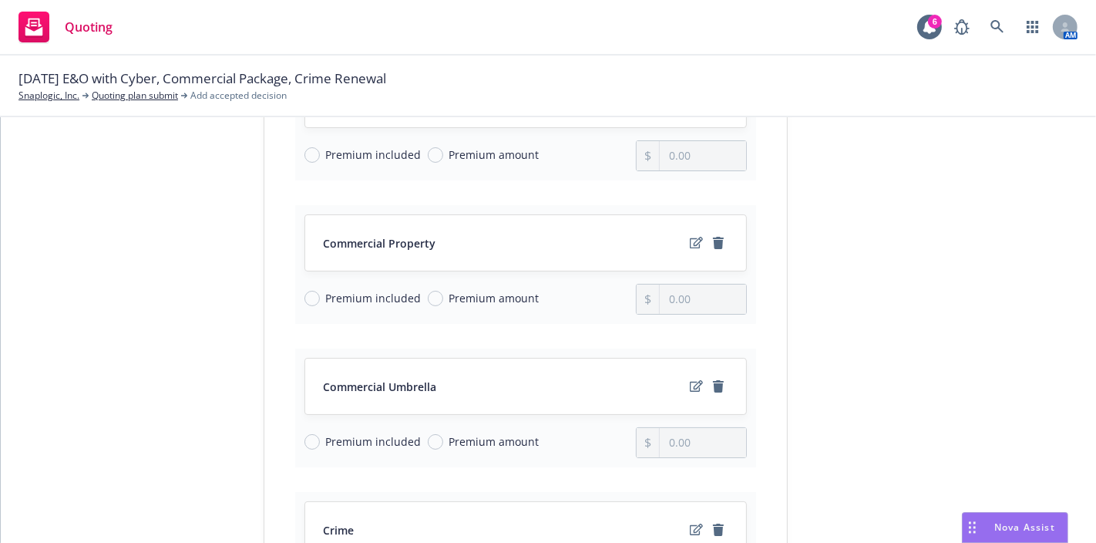
scroll to position [427, 0]
click at [688, 232] on link "edit" at bounding box center [696, 241] width 18 height 18
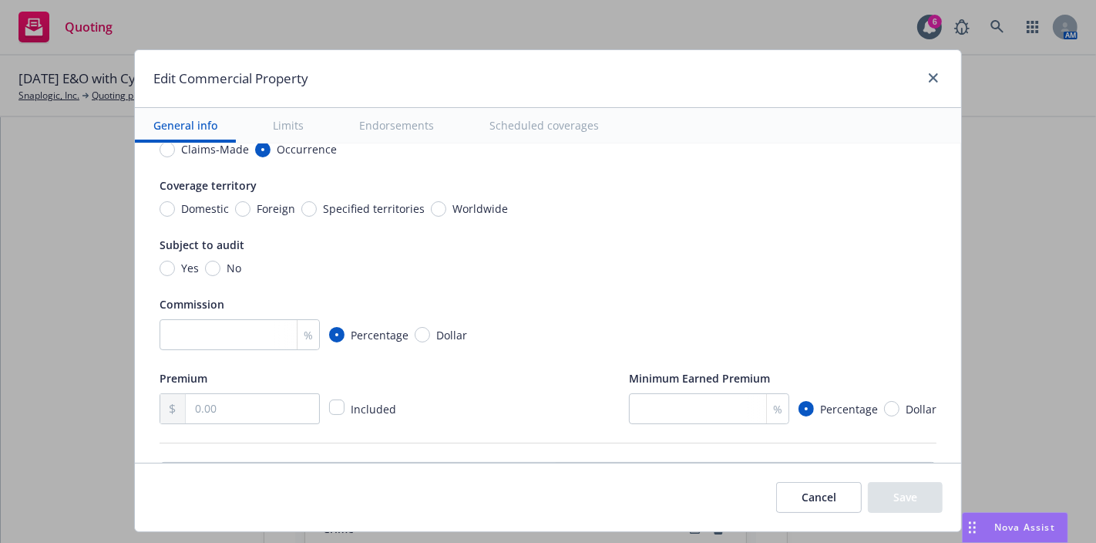
scroll to position [132, 0]
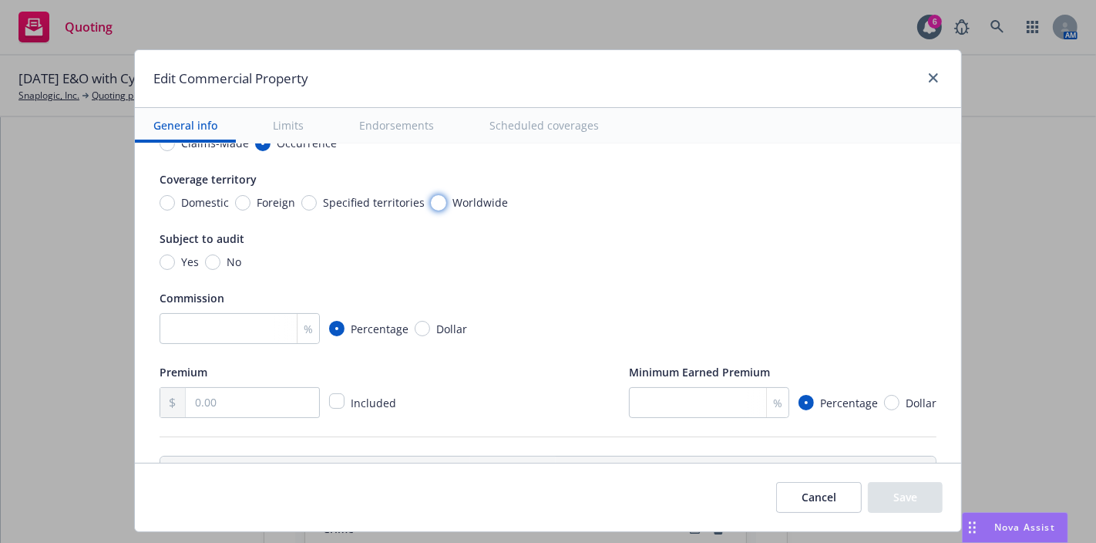
click at [431, 199] on input "Worldwide" at bounding box center [438, 202] width 15 height 15
radio input "true"
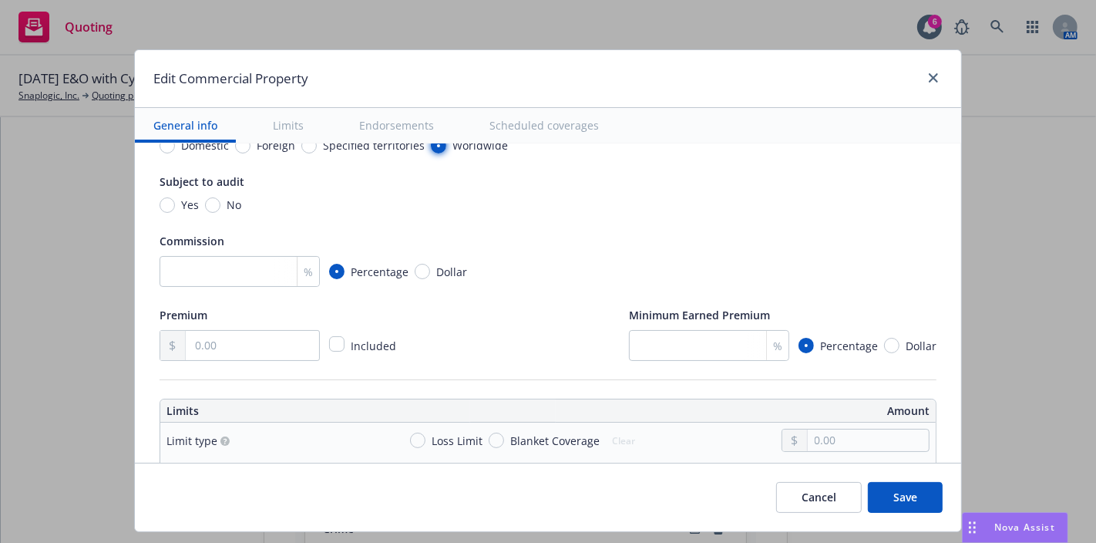
scroll to position [203, 0]
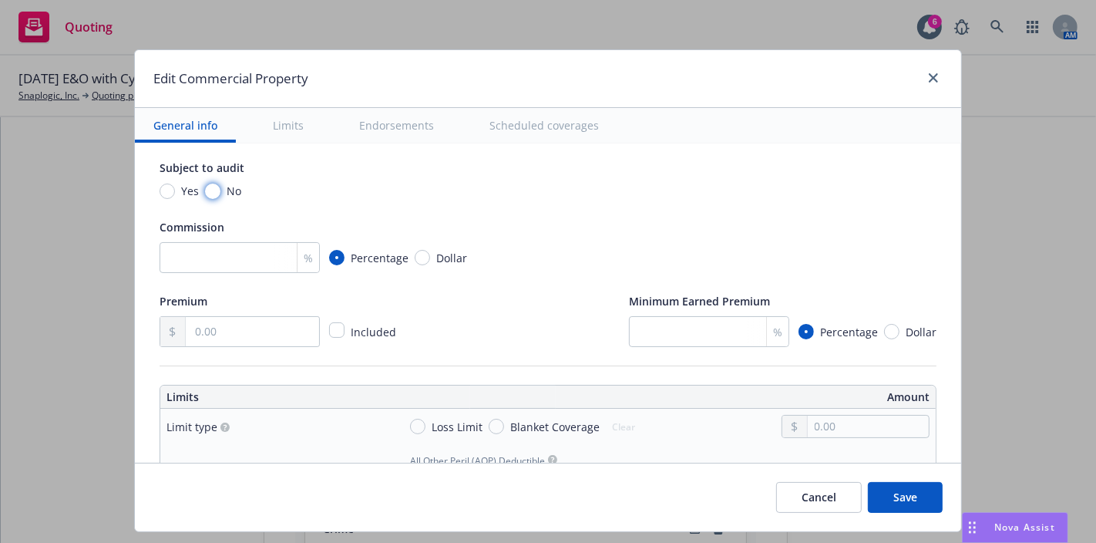
click at [205, 187] on input "No" at bounding box center [212, 190] width 15 height 15
radio input "true"
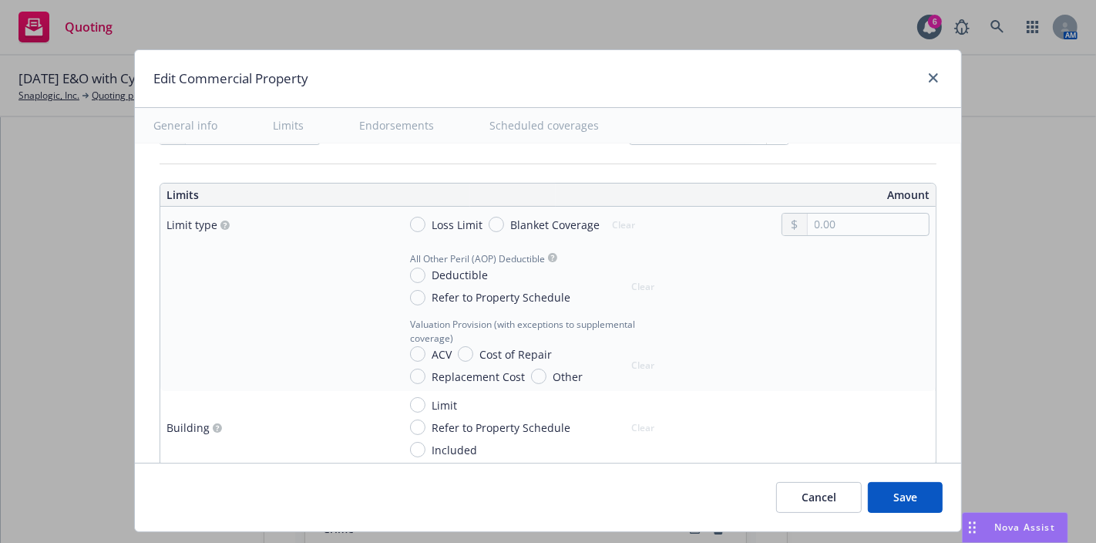
scroll to position [418, 0]
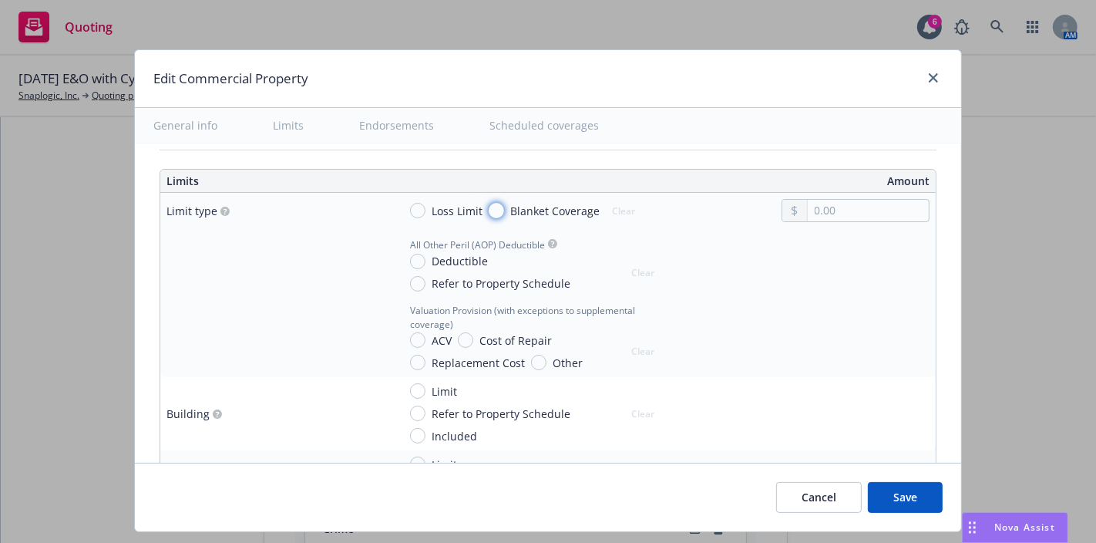
click at [489, 205] on input "Blanket Coverage" at bounding box center [496, 210] width 15 height 15
radio input "true"
click at [844, 212] on input "text" at bounding box center [868, 211] width 121 height 22
type input "2,250,000.00"
click at [892, 240] on div at bounding box center [855, 262] width 148 height 57
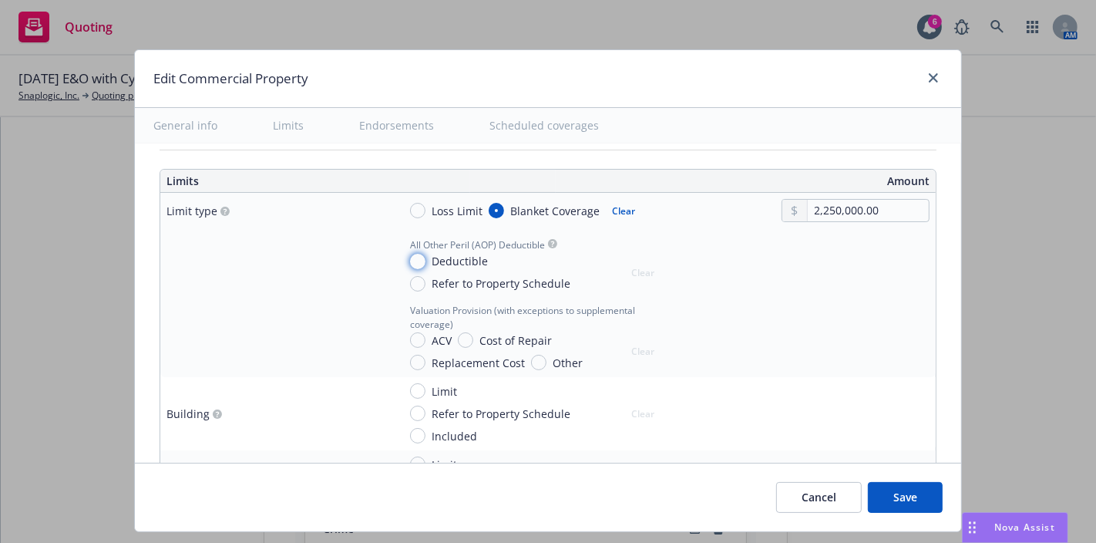
click at [410, 263] on input "Deductible" at bounding box center [417, 261] width 15 height 15
radio input "true"
click at [833, 271] on input "text" at bounding box center [868, 280] width 121 height 22
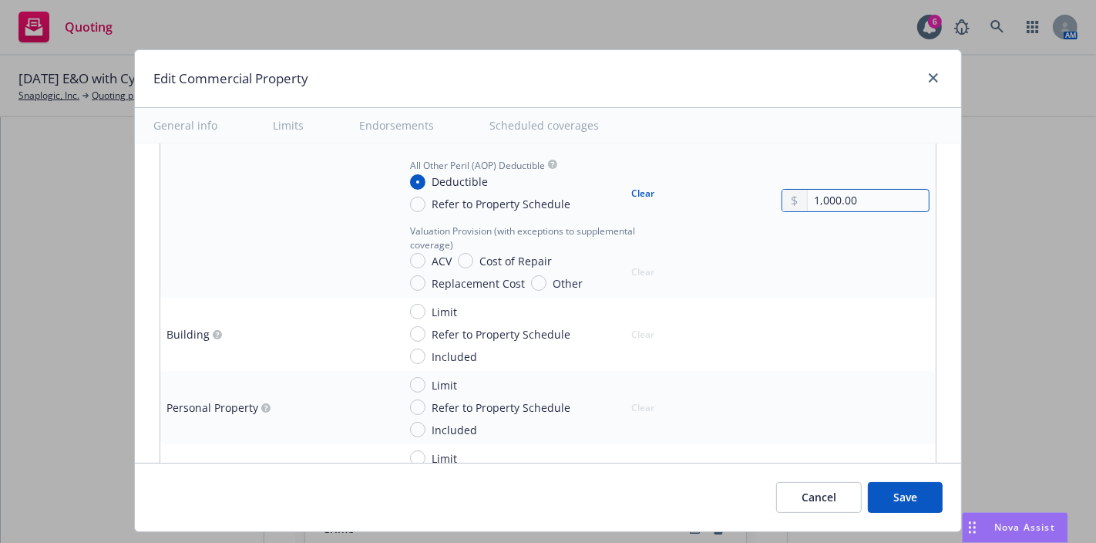
scroll to position [499, 0]
type input "1,000.00"
click at [412, 281] on input "Replacement Cost" at bounding box center [417, 281] width 15 height 15
radio input "true"
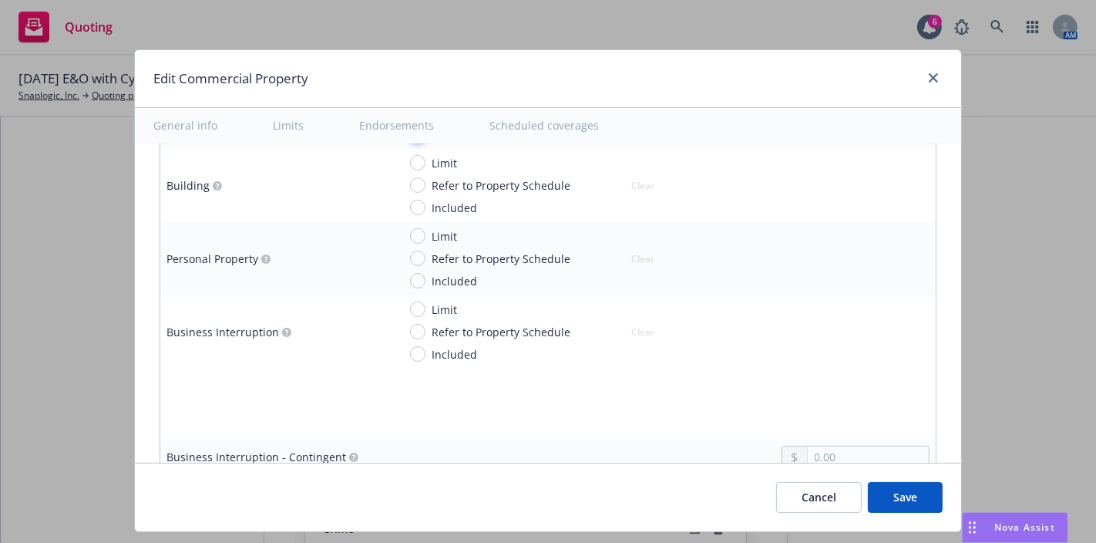
scroll to position [627, 0]
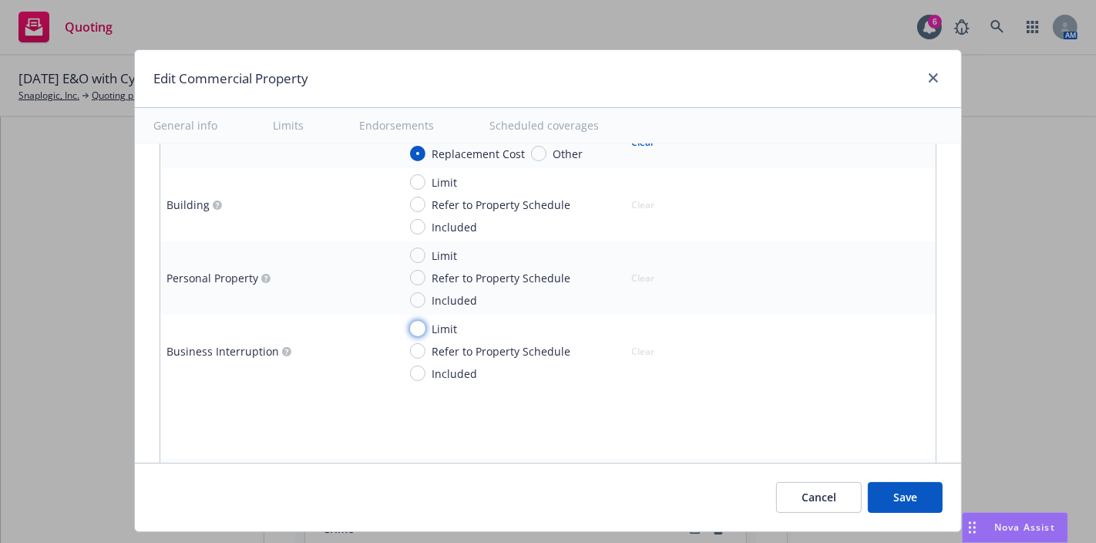
click at [410, 329] on input "Limit" at bounding box center [417, 328] width 15 height 15
radio input "true"
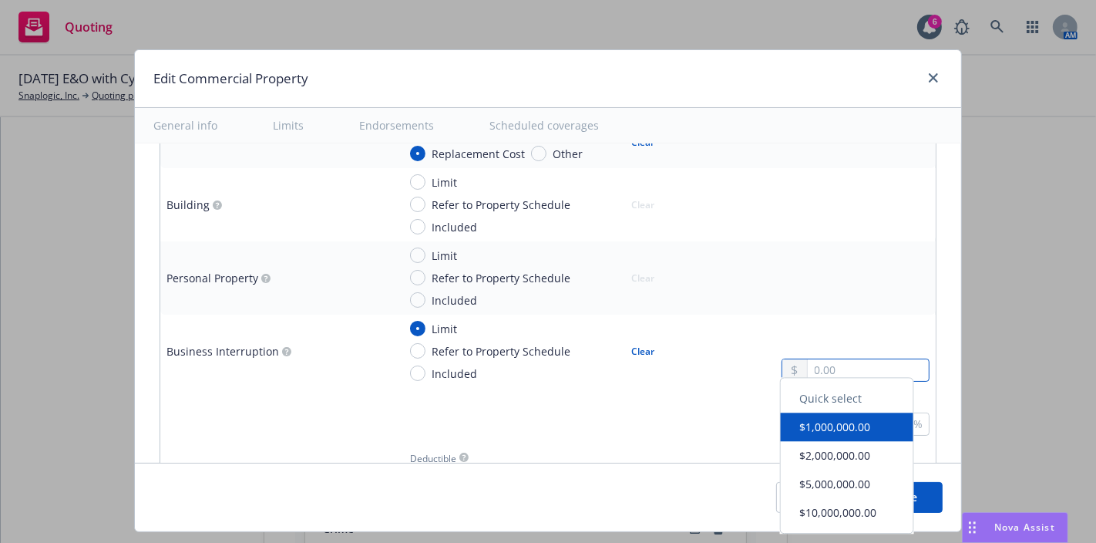
click at [822, 373] on input "text" at bounding box center [868, 370] width 121 height 22
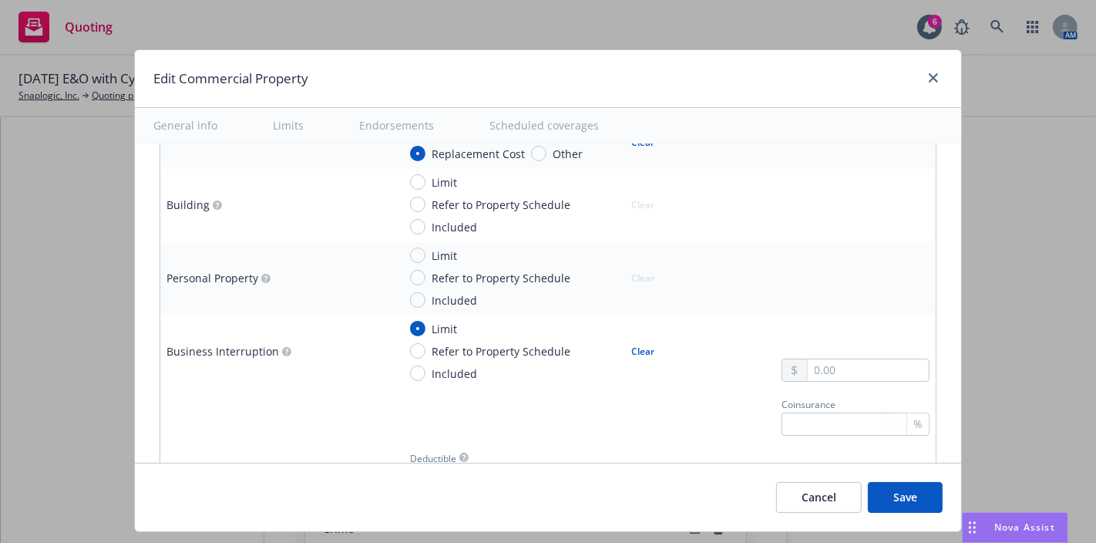
type input "2,000,000.00"
click at [823, 467] on button "$2,000,000.00" at bounding box center [847, 460] width 133 height 29
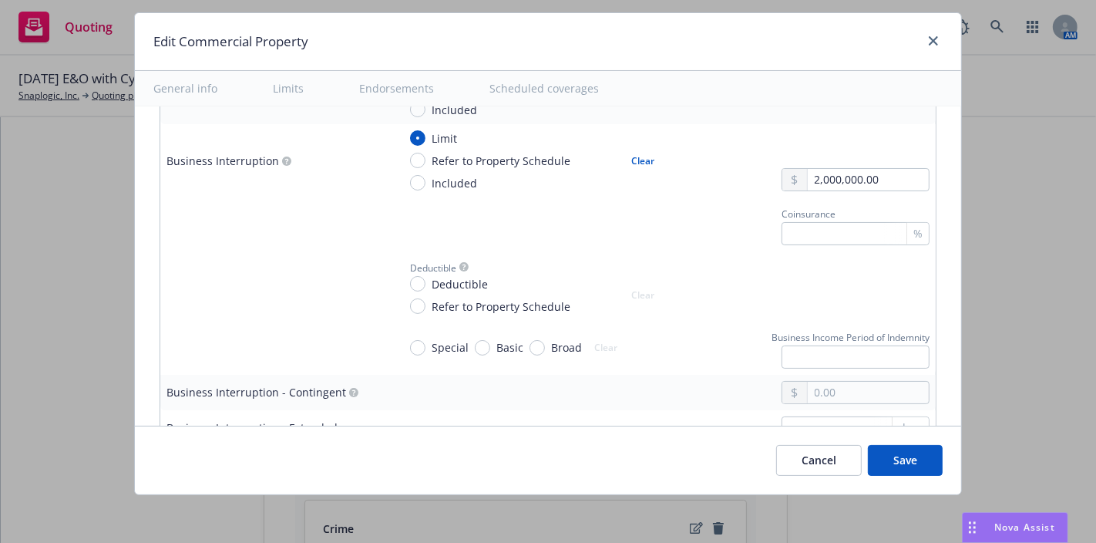
scroll to position [799, 0]
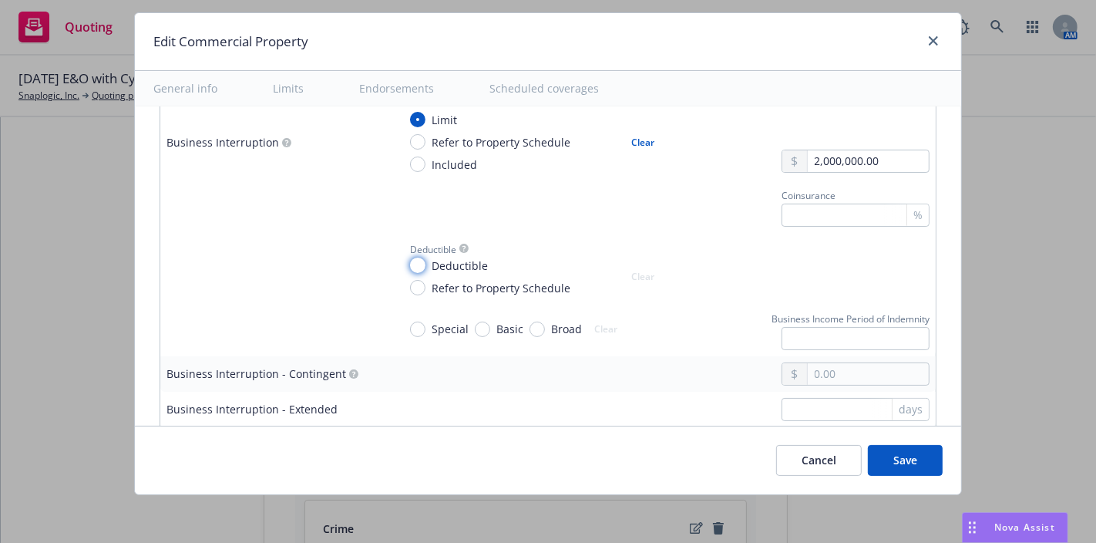
click at [412, 261] on input "Deductible" at bounding box center [417, 264] width 15 height 15
radio input "true"
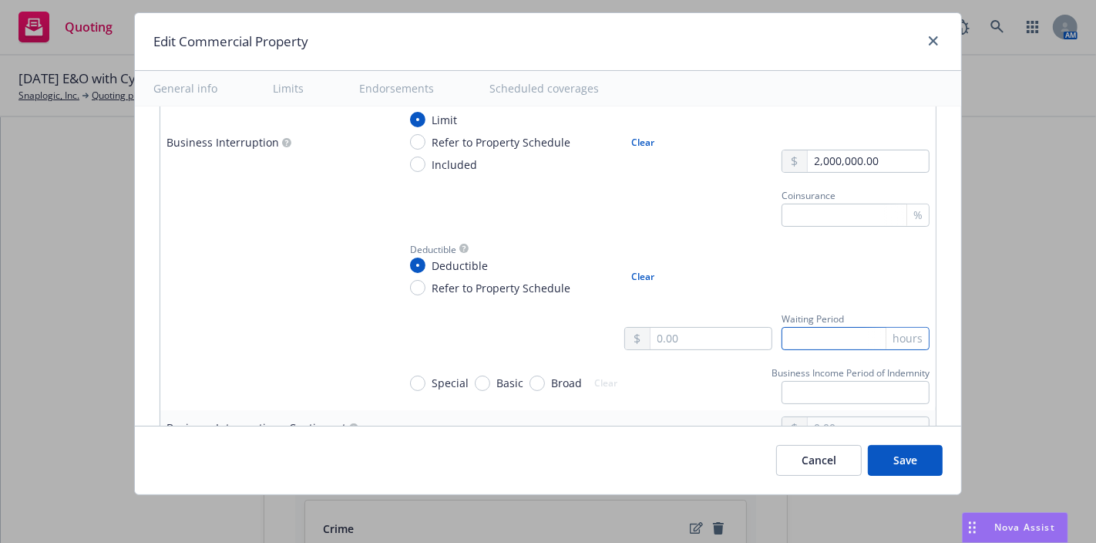
click at [837, 328] on input "text" at bounding box center [855, 338] width 148 height 23
type input "24"
click at [886, 344] on div "hours" at bounding box center [907, 339] width 43 height 22
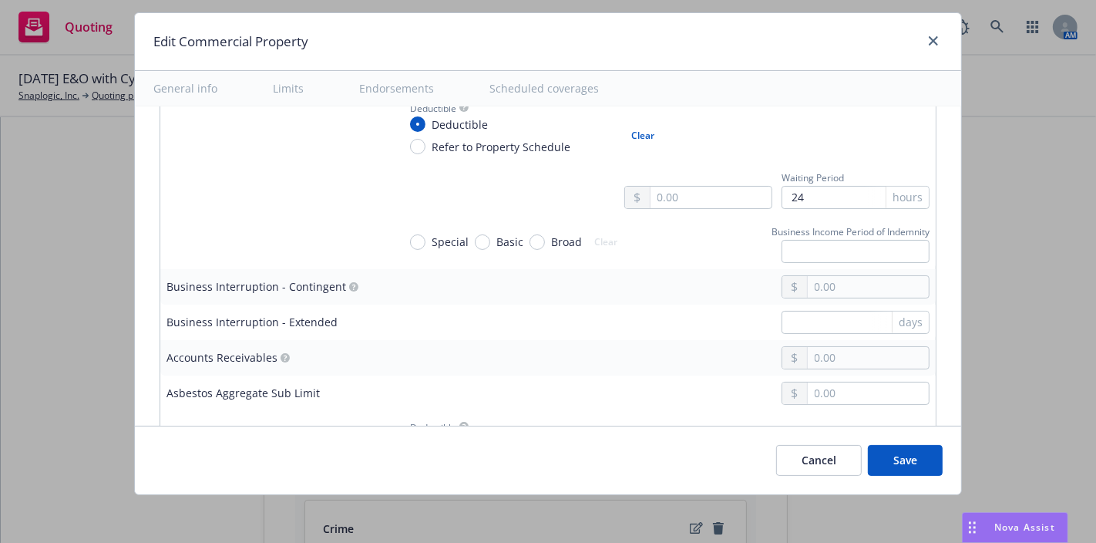
scroll to position [941, 0]
click at [413, 237] on input "Special" at bounding box center [417, 241] width 15 height 15
radio input "true"
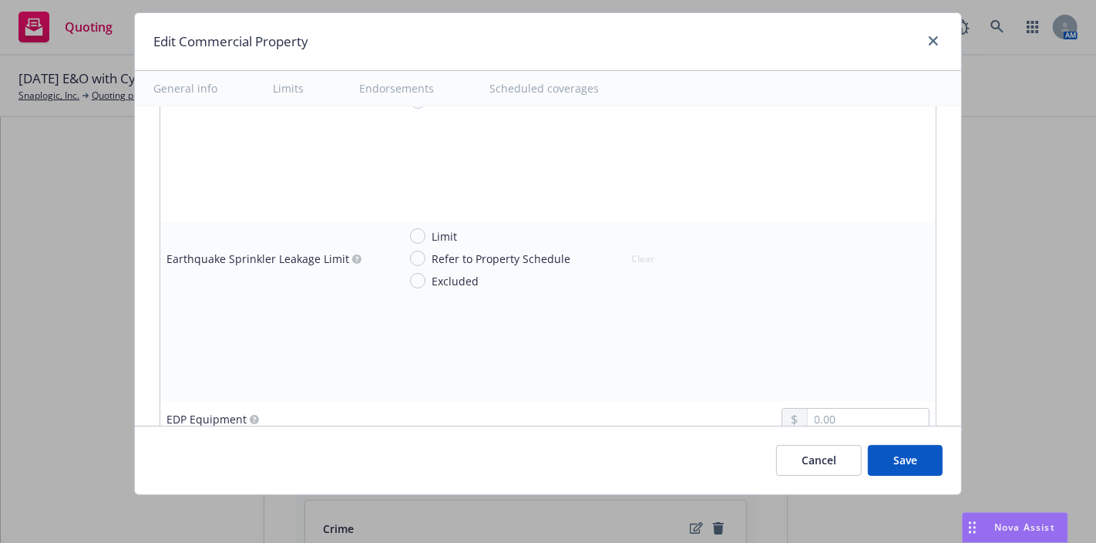
scroll to position [1999, 0]
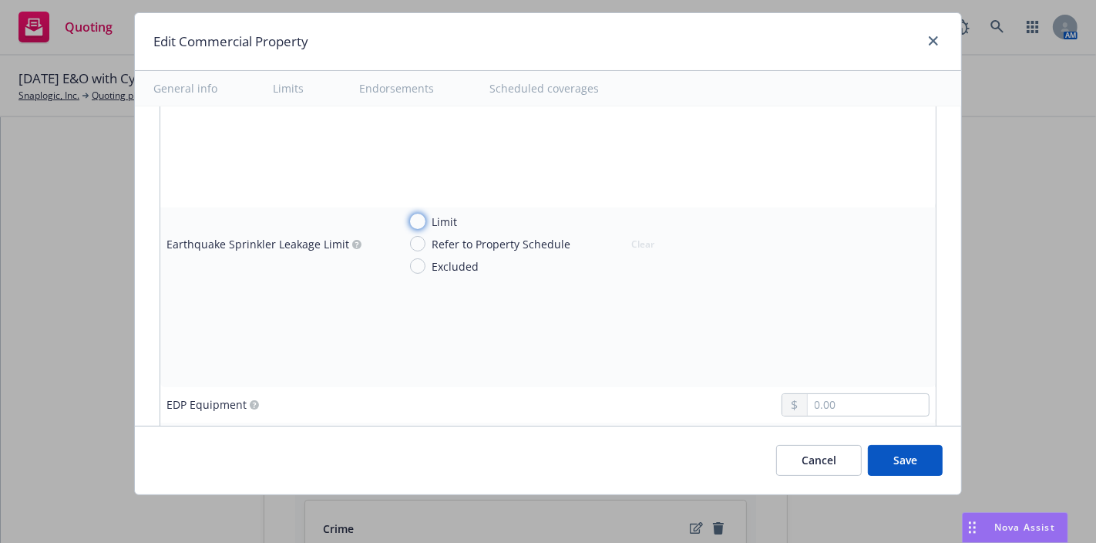
click at [410, 213] on input "Limit" at bounding box center [417, 220] width 15 height 15
radio input "true"
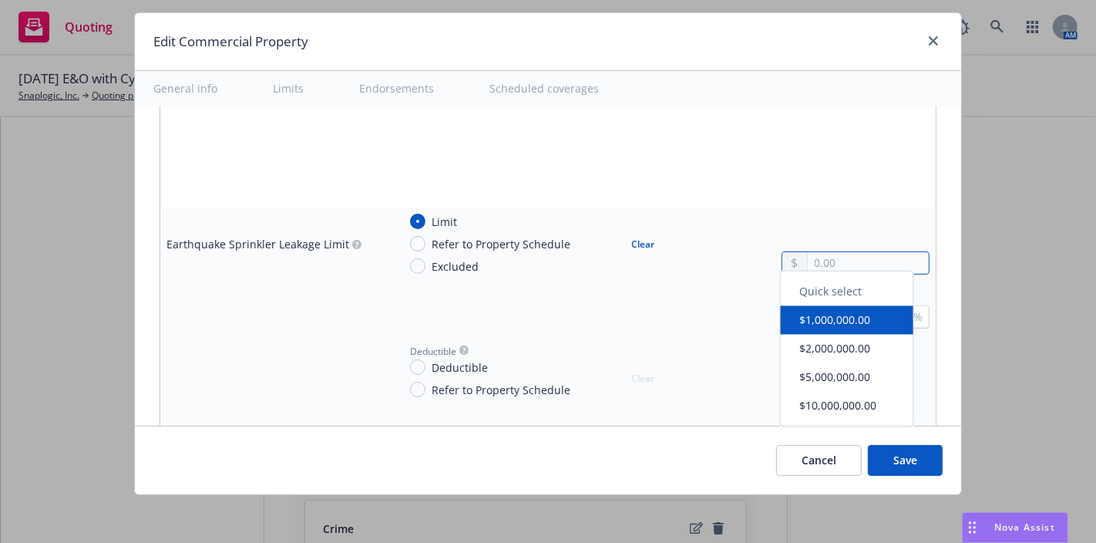
click at [816, 252] on input "text" at bounding box center [868, 263] width 121 height 22
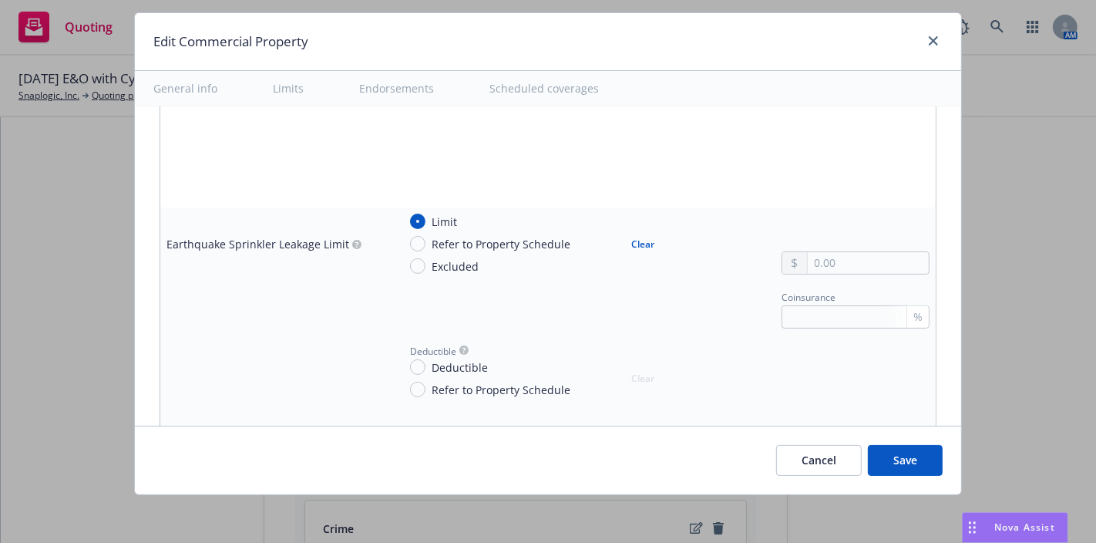
type input "2,000,000.00"
click at [845, 355] on button "$2,000,000.00" at bounding box center [847, 347] width 133 height 29
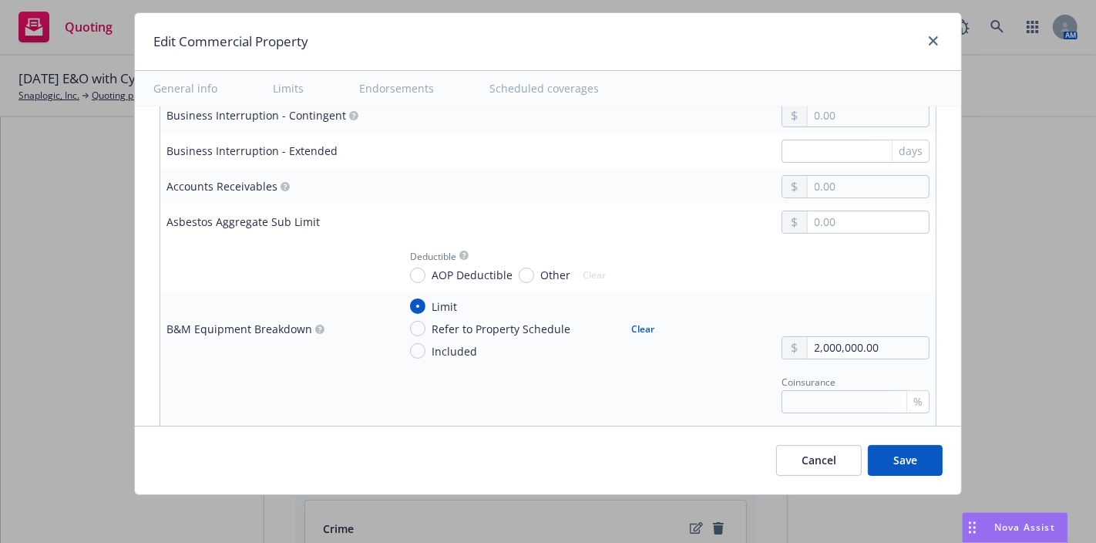
scroll to position [1114, 0]
click at [860, 176] on input "text" at bounding box center [868, 184] width 121 height 22
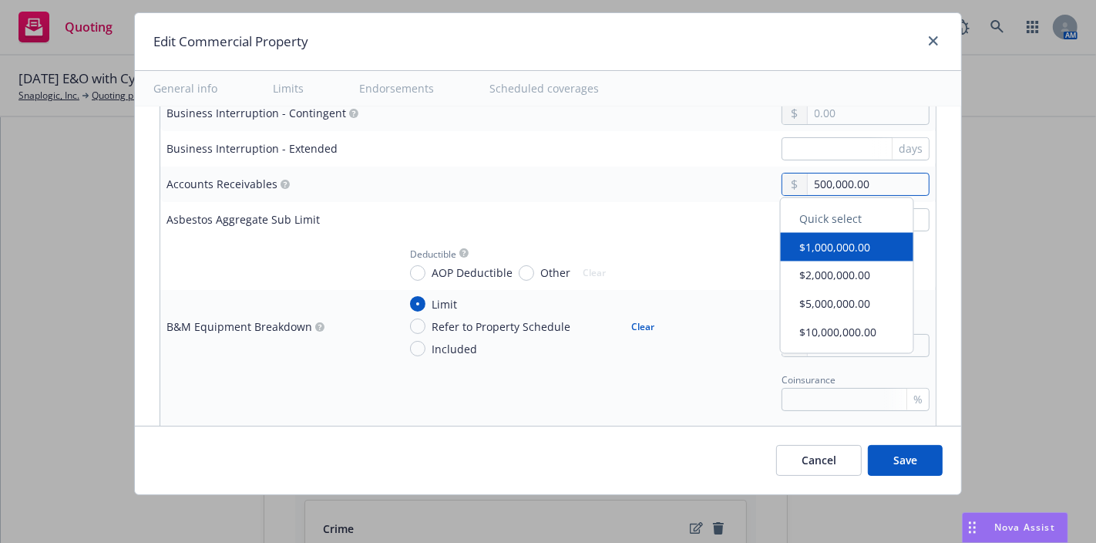
type input "500,000.00"
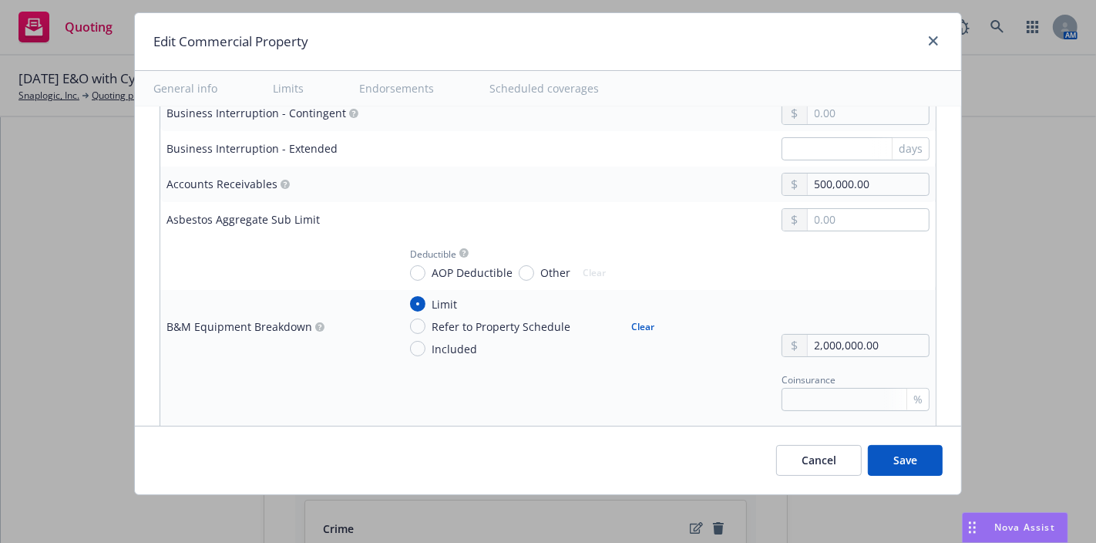
click at [657, 230] on td at bounding box center [664, 219] width 544 height 35
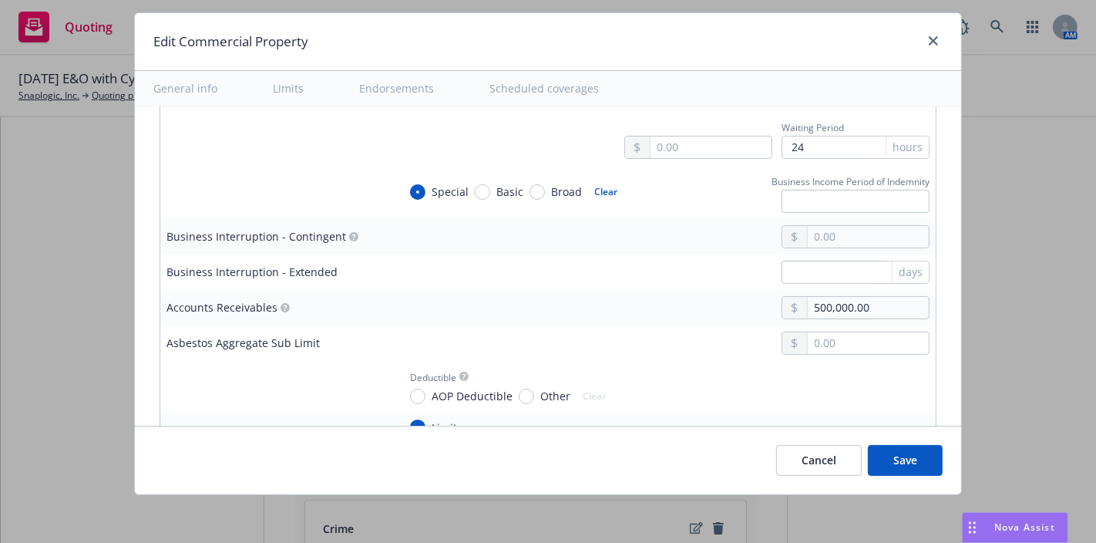
scroll to position [993, 0]
click at [657, 230] on div at bounding box center [664, 234] width 532 height 23
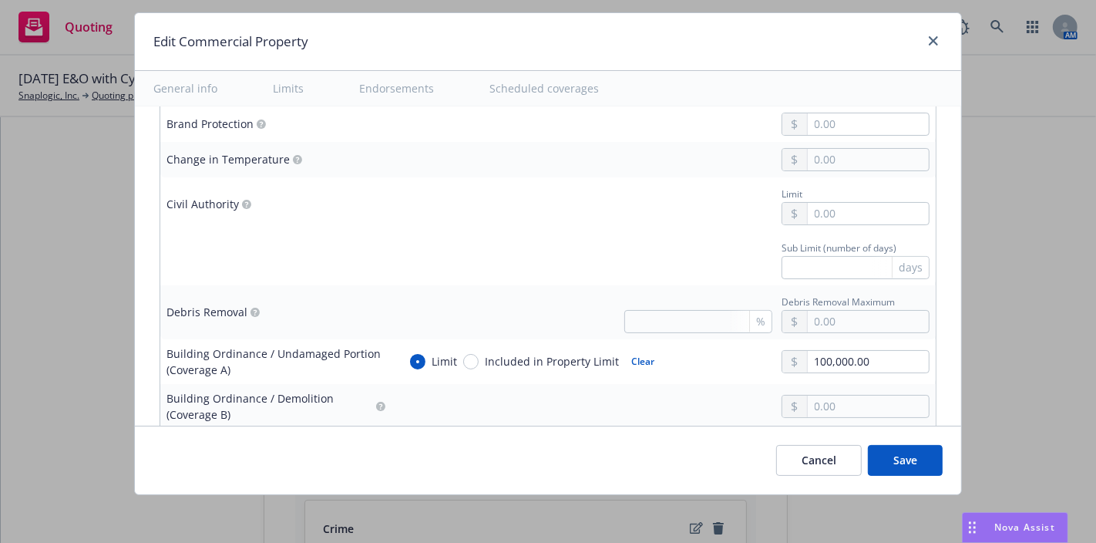
scroll to position [1544, 0]
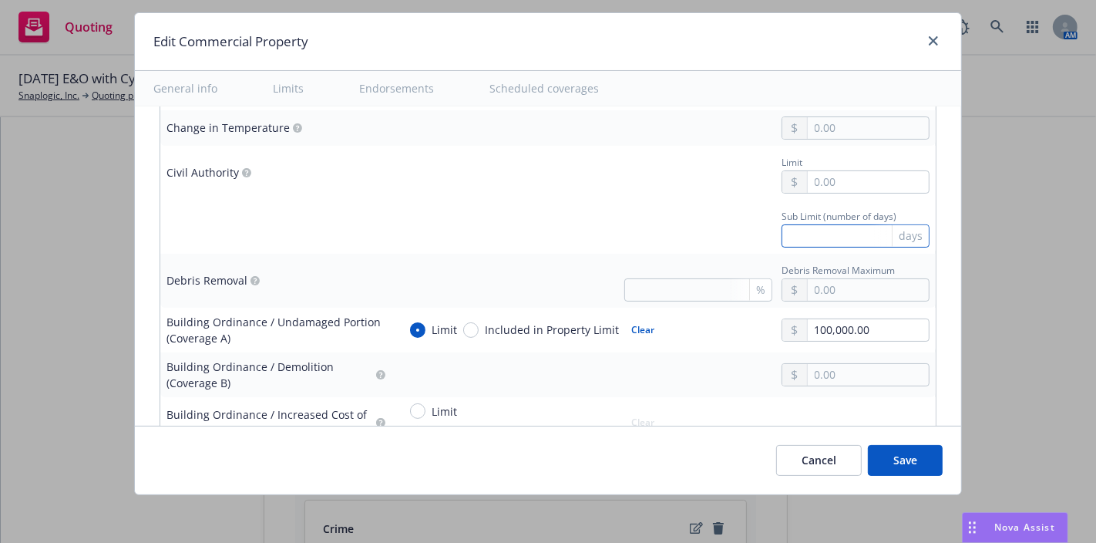
click at [815, 227] on input "text" at bounding box center [855, 235] width 148 height 23
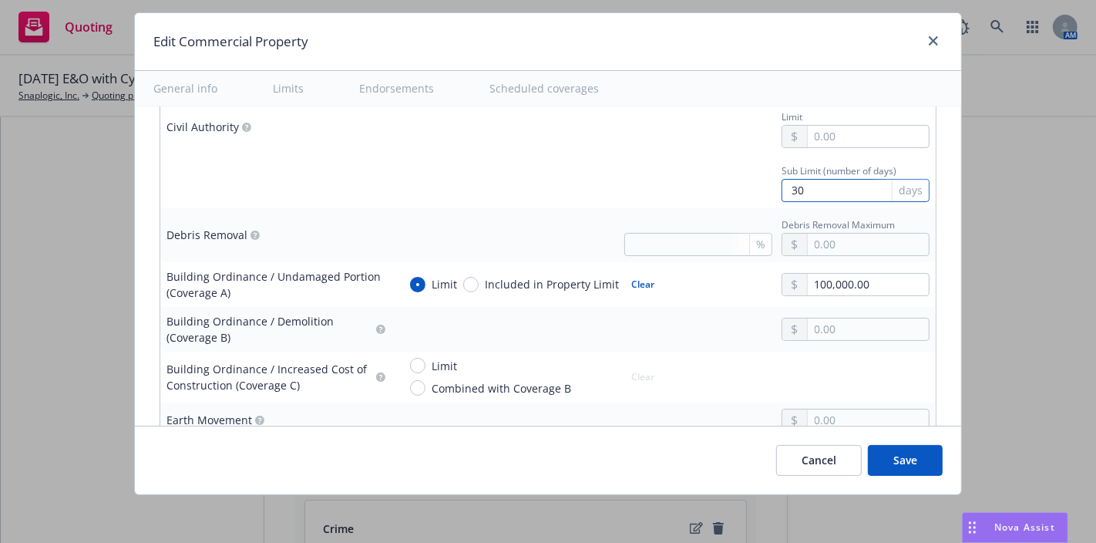
scroll to position [1591, 0]
type input "30"
click at [681, 250] on td "% Debris Removal Maximum" at bounding box center [664, 233] width 544 height 54
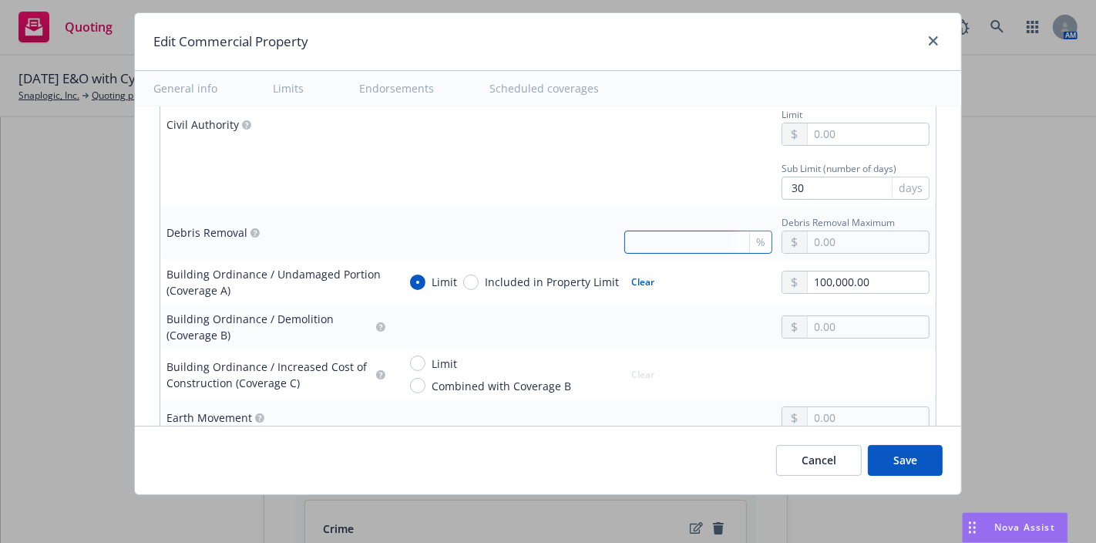
click at [678, 245] on input "text" at bounding box center [698, 241] width 148 height 23
type input "25"
click at [831, 234] on input "text" at bounding box center [868, 242] width 121 height 22
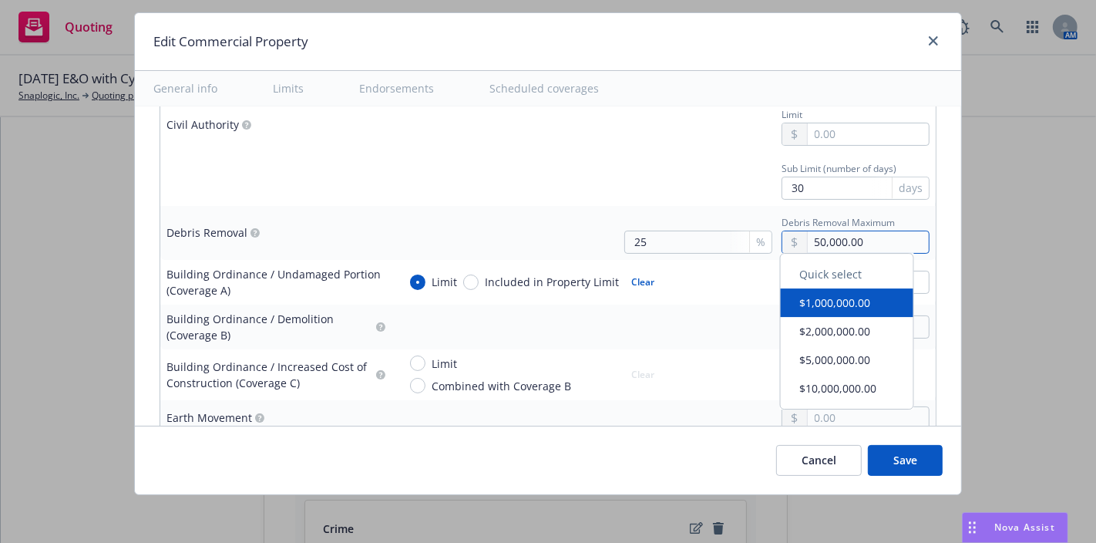
type input "50,000.00"
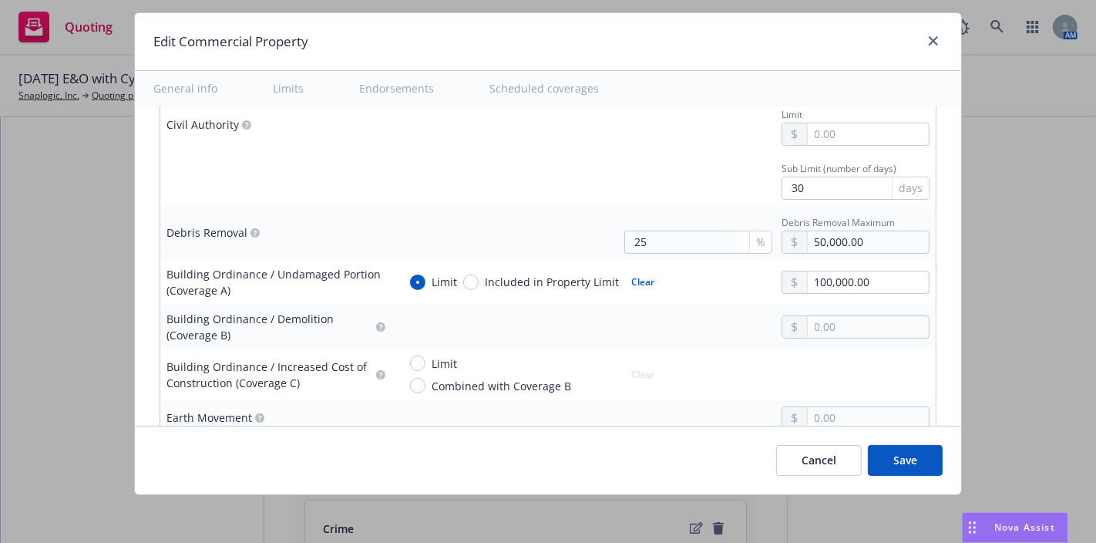
click at [579, 198] on td "Sub Limit (number of days) 30 days" at bounding box center [664, 179] width 544 height 54
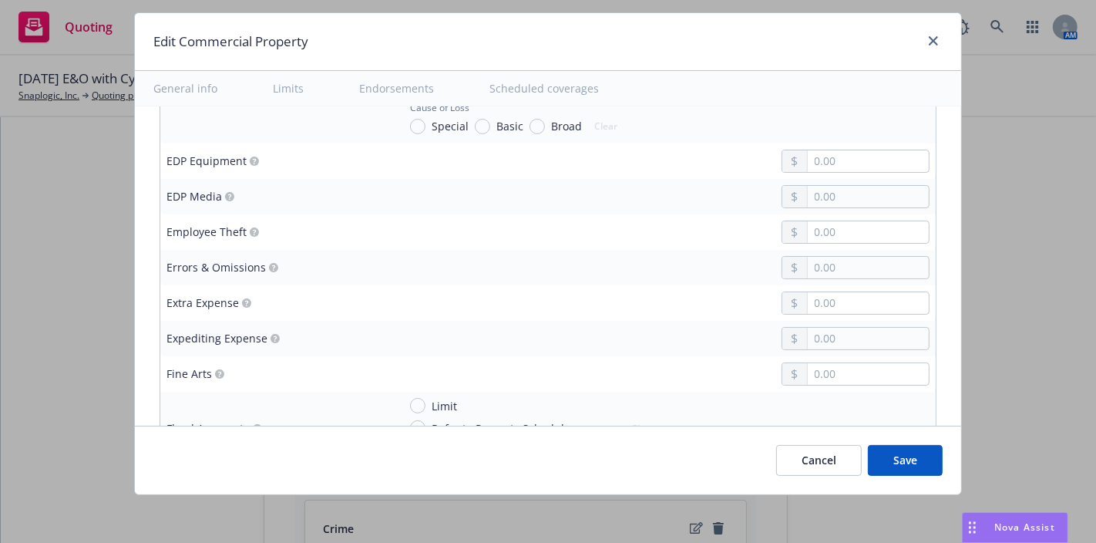
scroll to position [2351, 0]
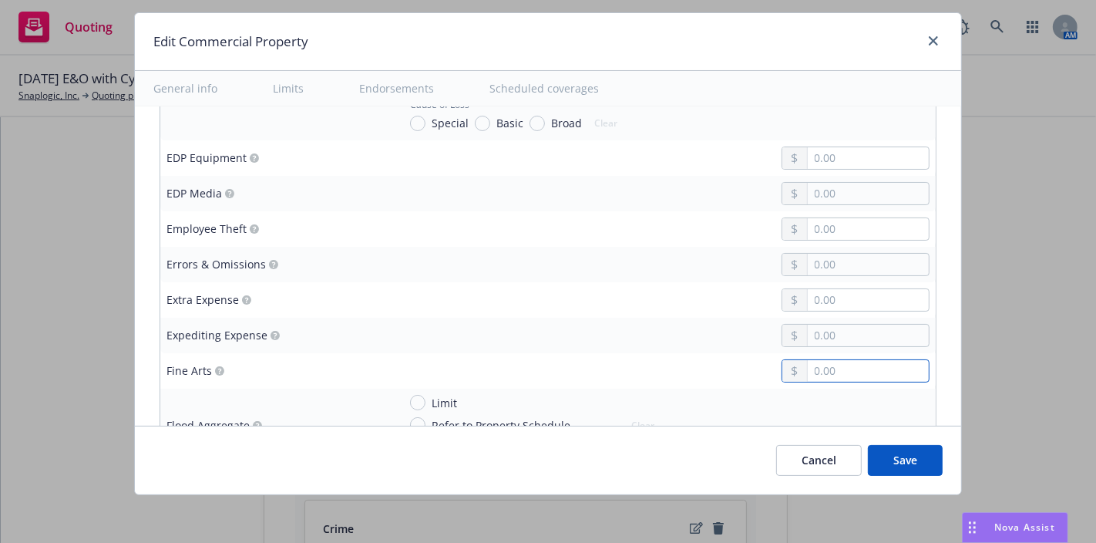
click at [821, 360] on input "text" at bounding box center [868, 371] width 121 height 22
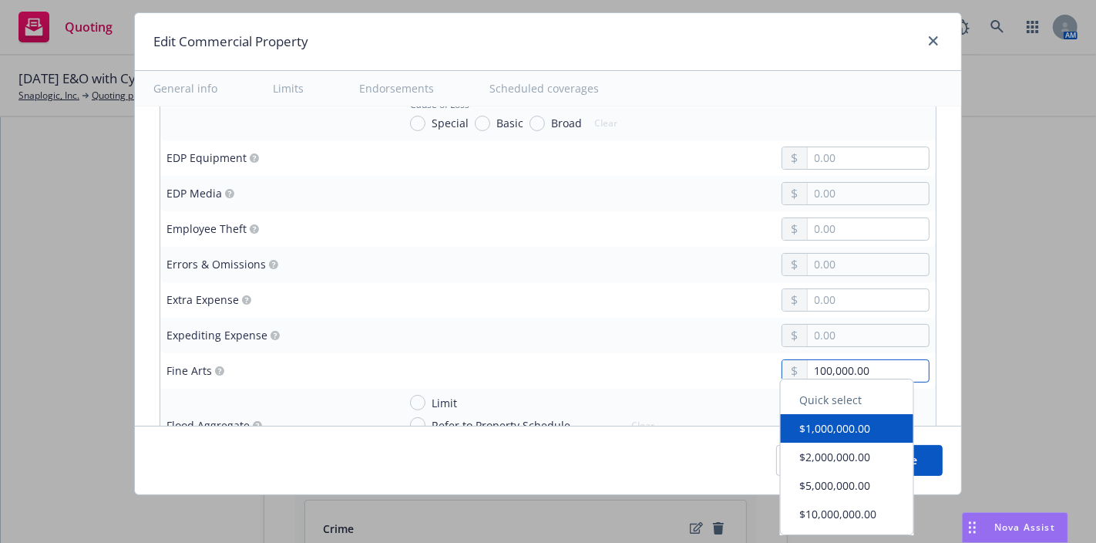
type input "100,000.00"
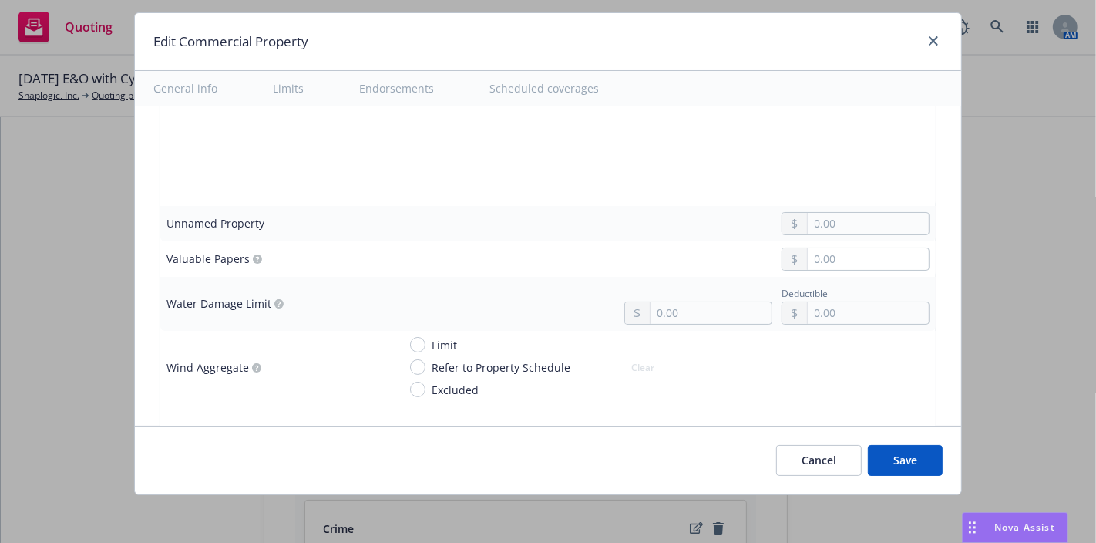
scroll to position [4448, 0]
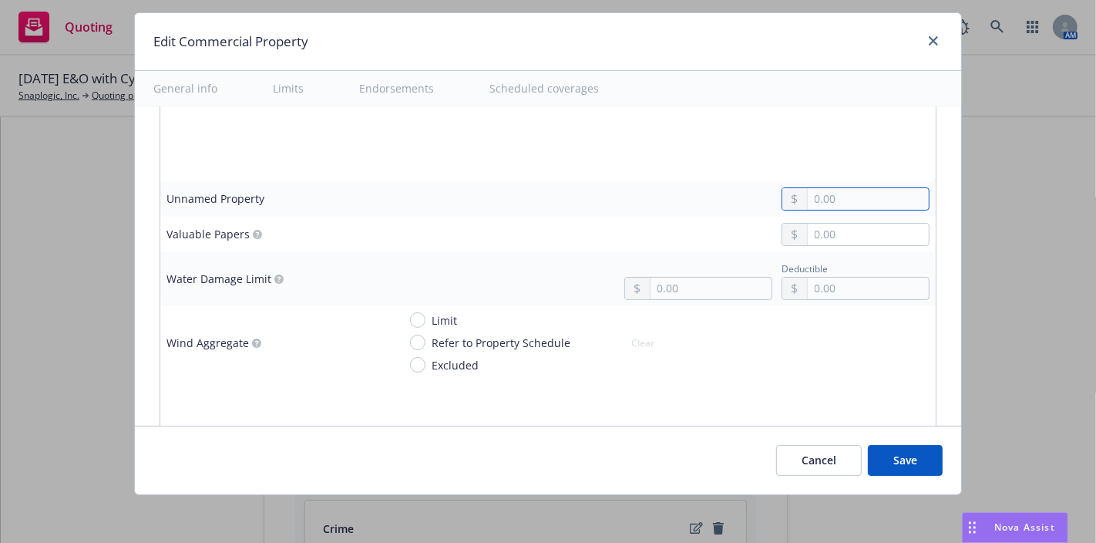
click at [834, 188] on input "text" at bounding box center [868, 199] width 121 height 22
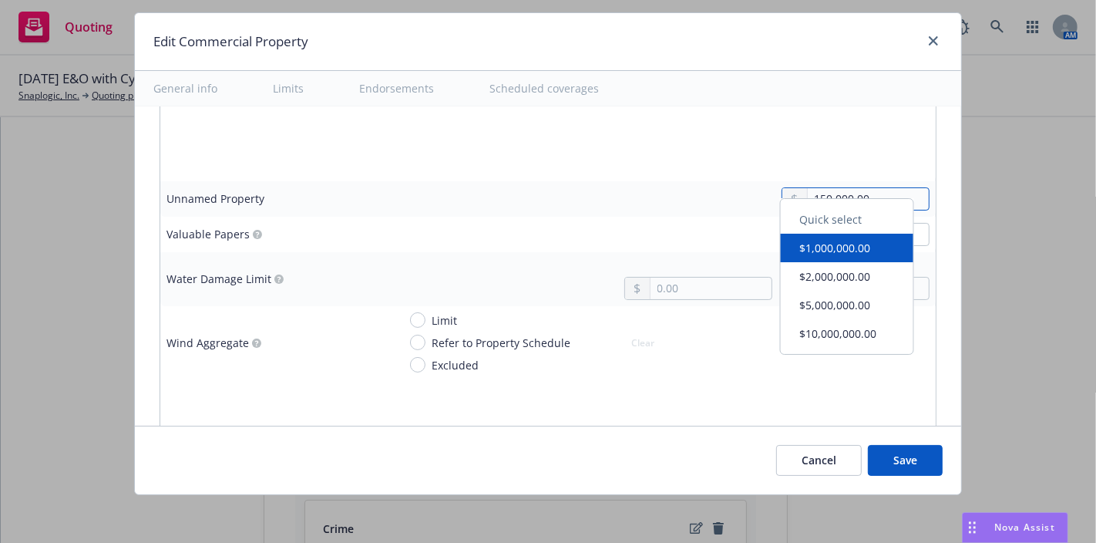
type input "150,000.00"
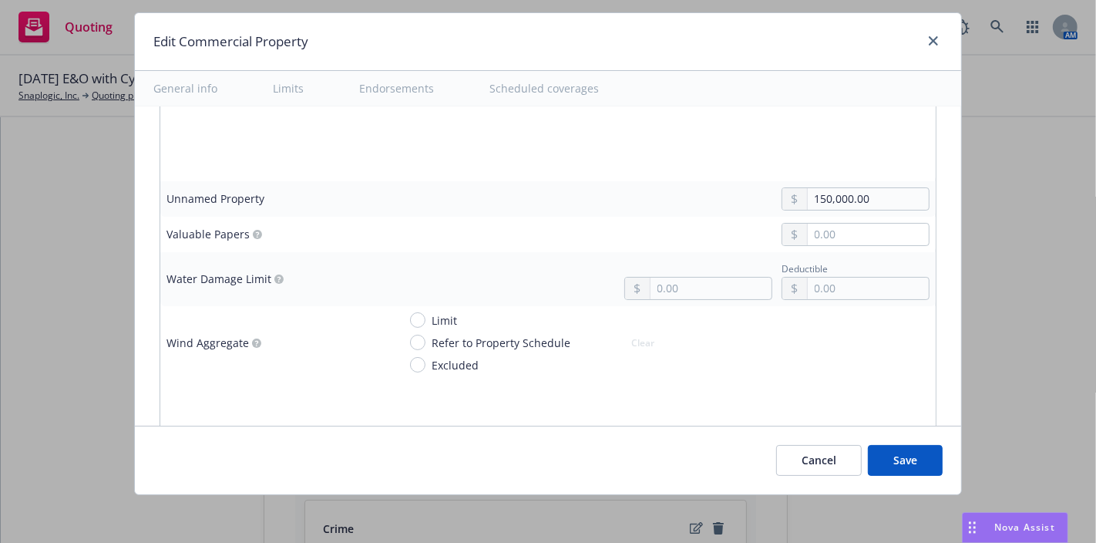
click at [691, 393] on td at bounding box center [664, 396] width 544 height 35
click at [819, 224] on input "text" at bounding box center [868, 235] width 121 height 22
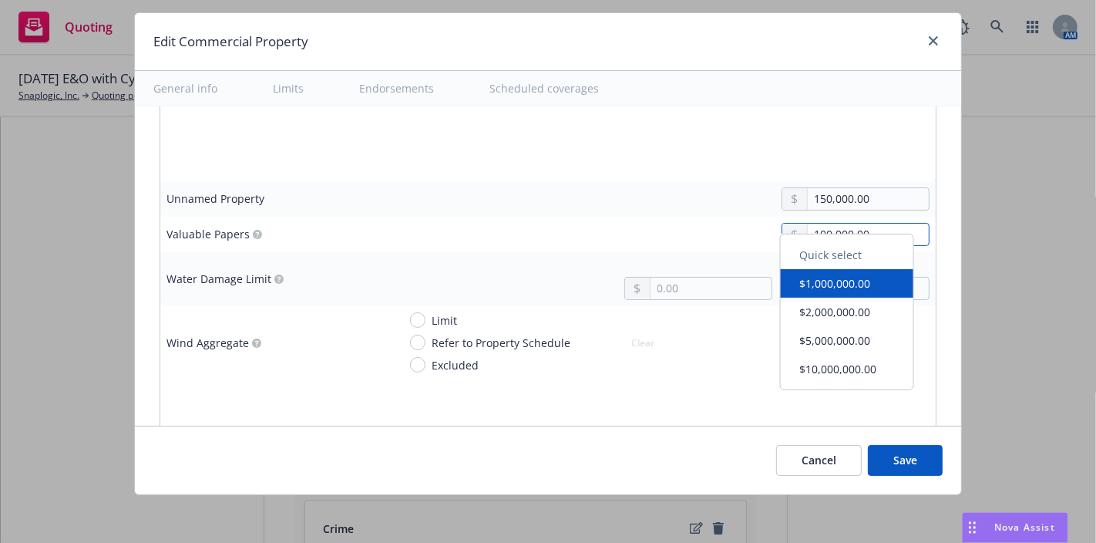
type input "100,000.00"
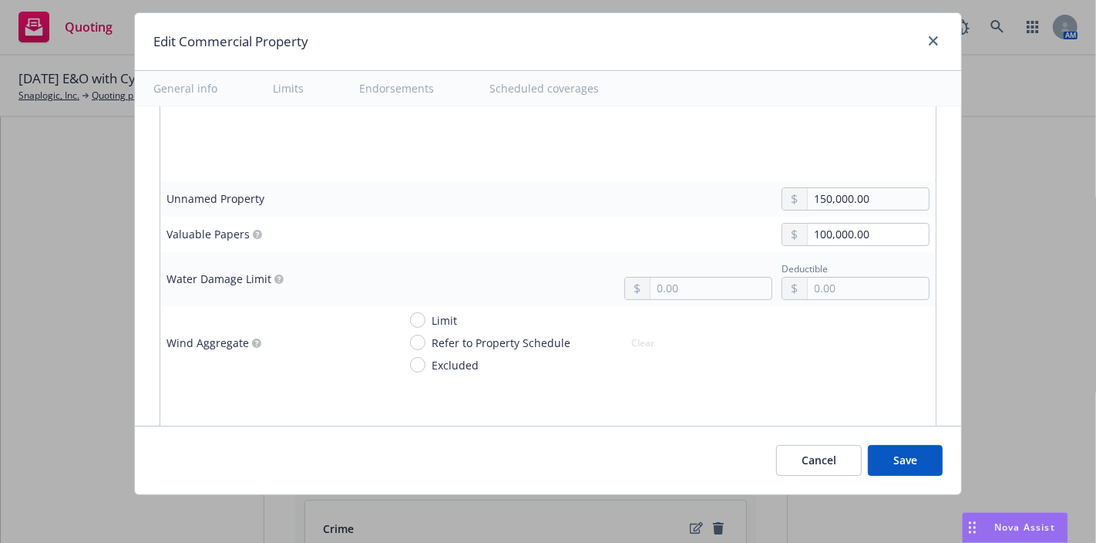
click at [678, 385] on div at bounding box center [664, 396] width 532 height 23
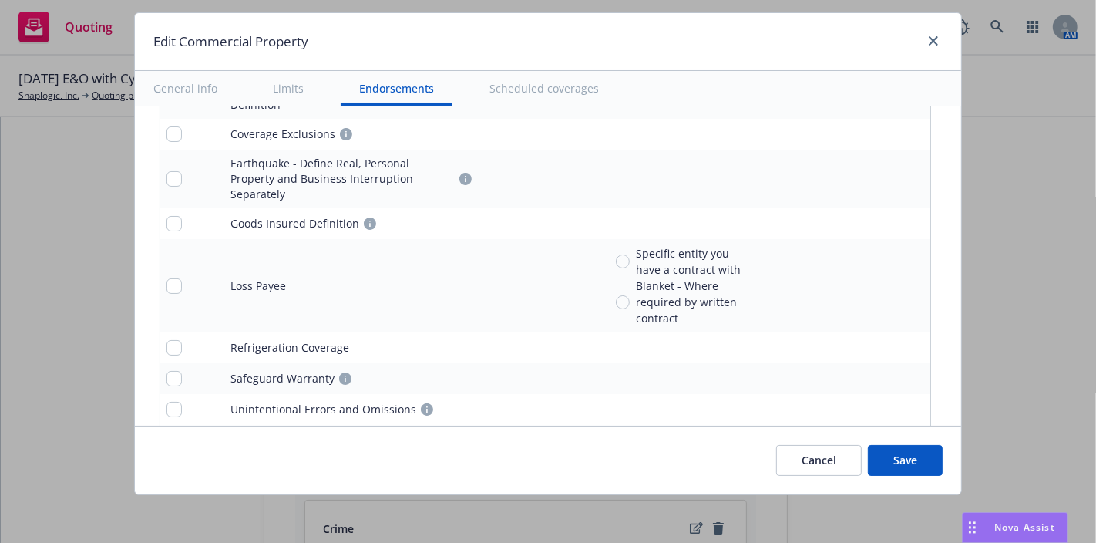
scroll to position [5961, 0]
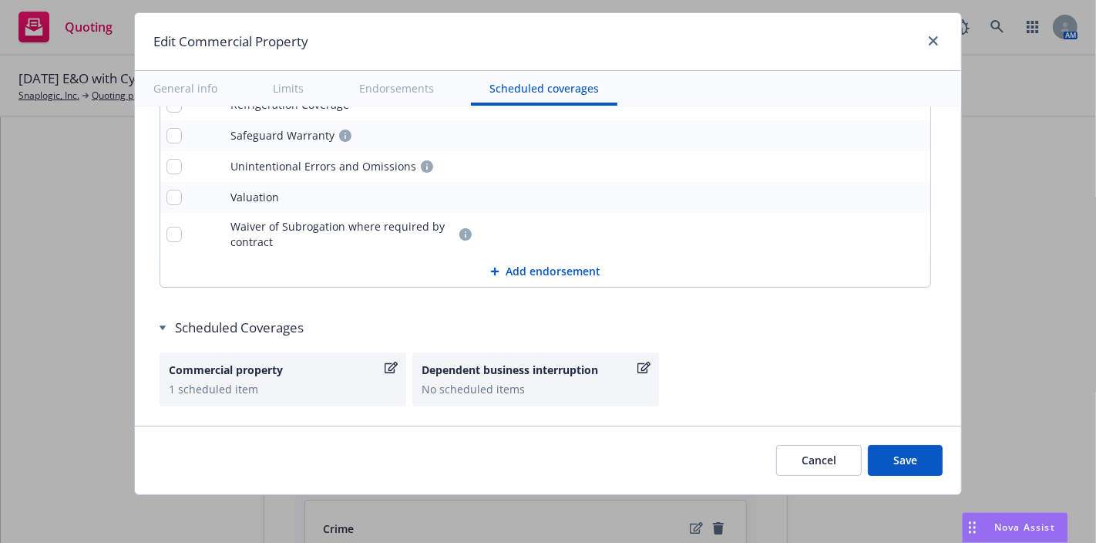
click at [916, 455] on button "Save" at bounding box center [905, 460] width 75 height 31
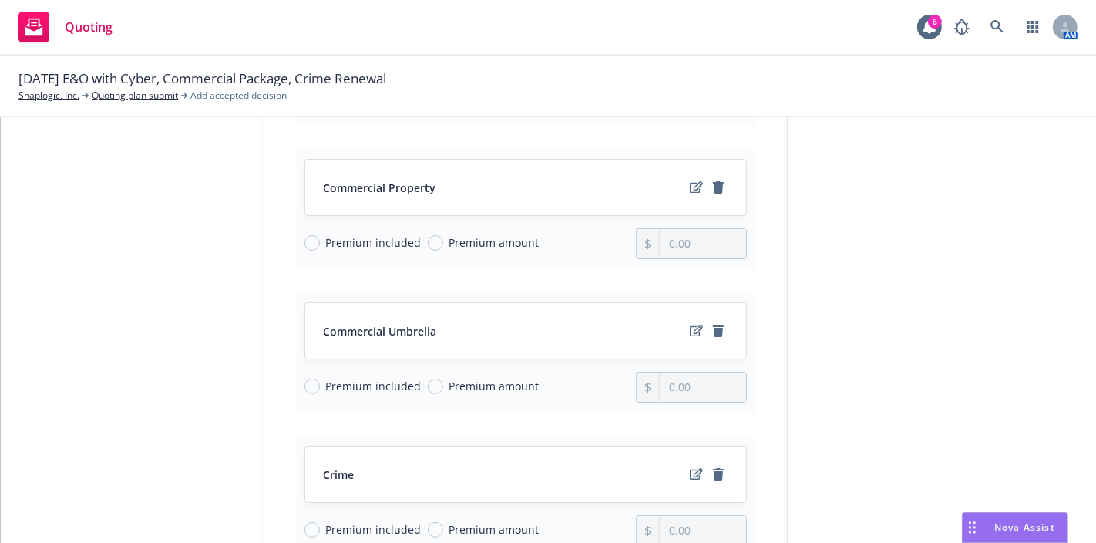
scroll to position [543, 0]
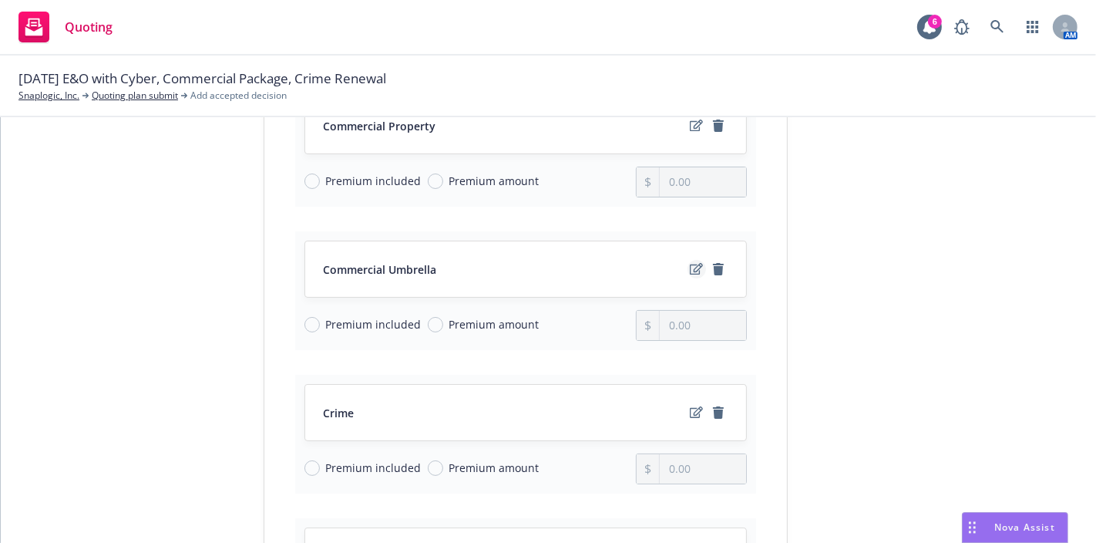
click at [691, 263] on icon "edit" at bounding box center [696, 269] width 13 height 12
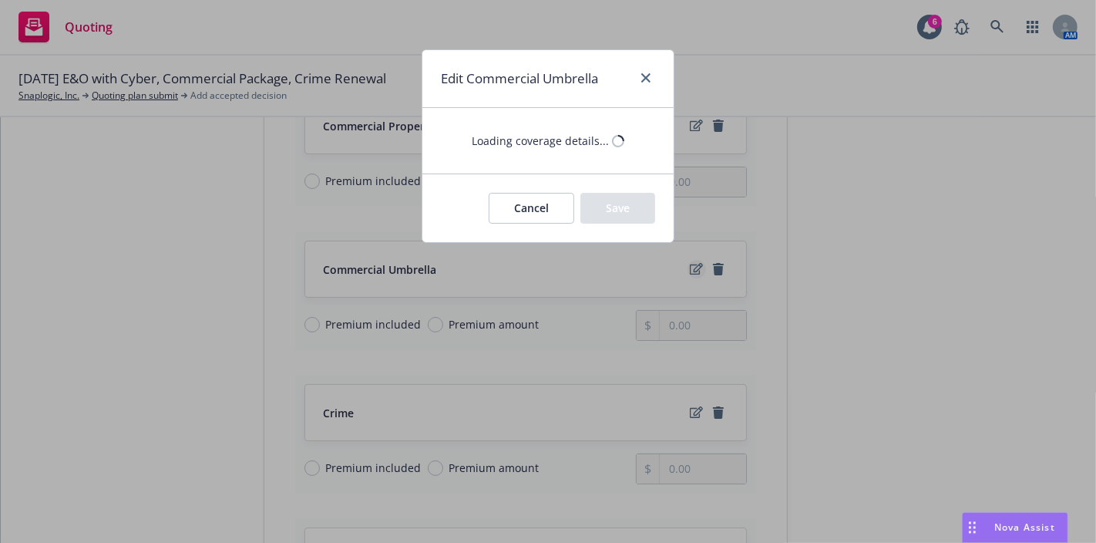
type textarea "x"
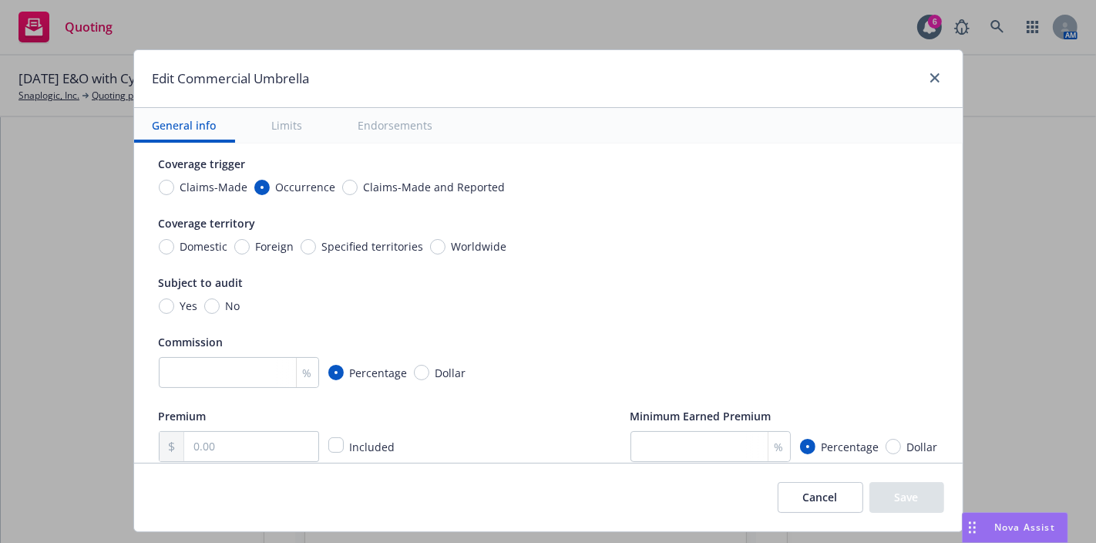
scroll to position [89, 0]
click at [430, 240] on input "Worldwide" at bounding box center [437, 245] width 15 height 15
radio input "true"
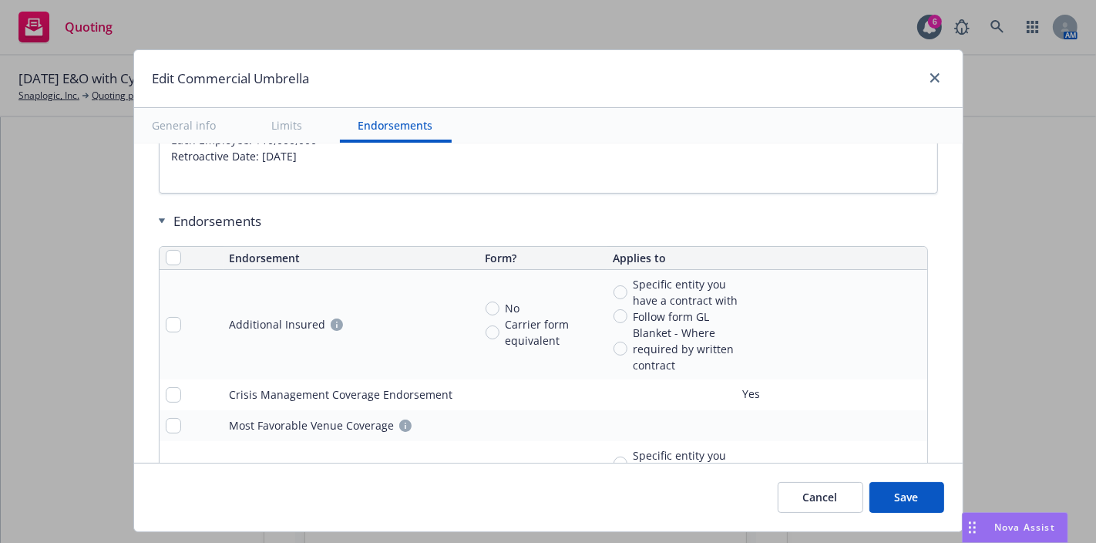
scroll to position [1411, 0]
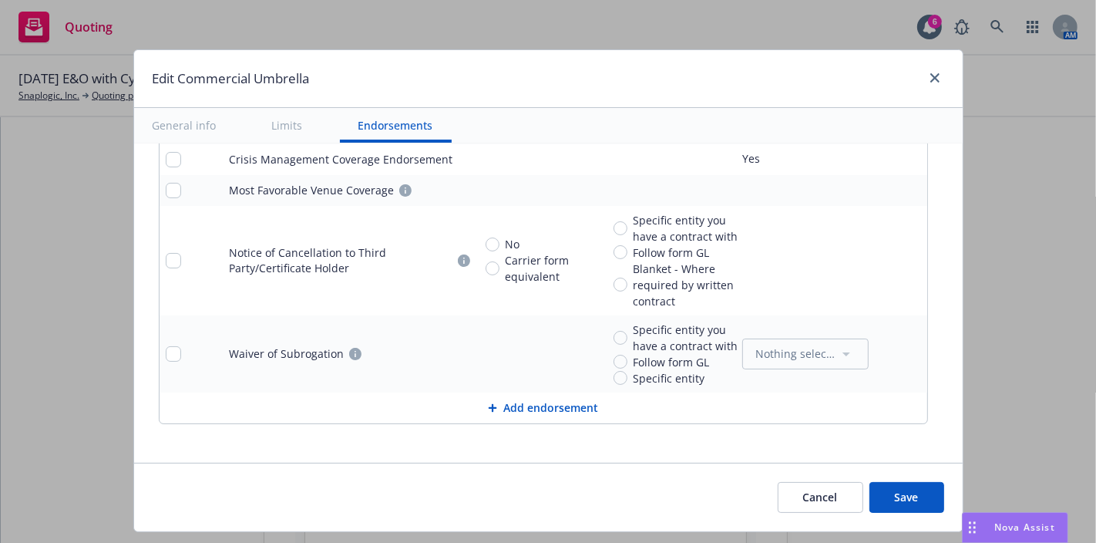
click at [907, 482] on button "Save" at bounding box center [906, 497] width 75 height 31
type textarea "x"
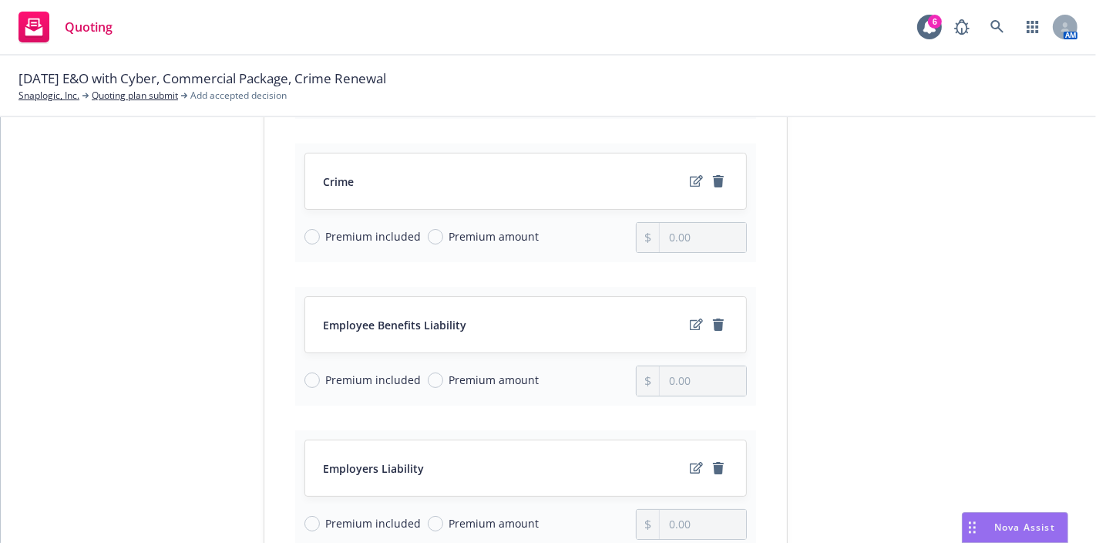
scroll to position [742, 0]
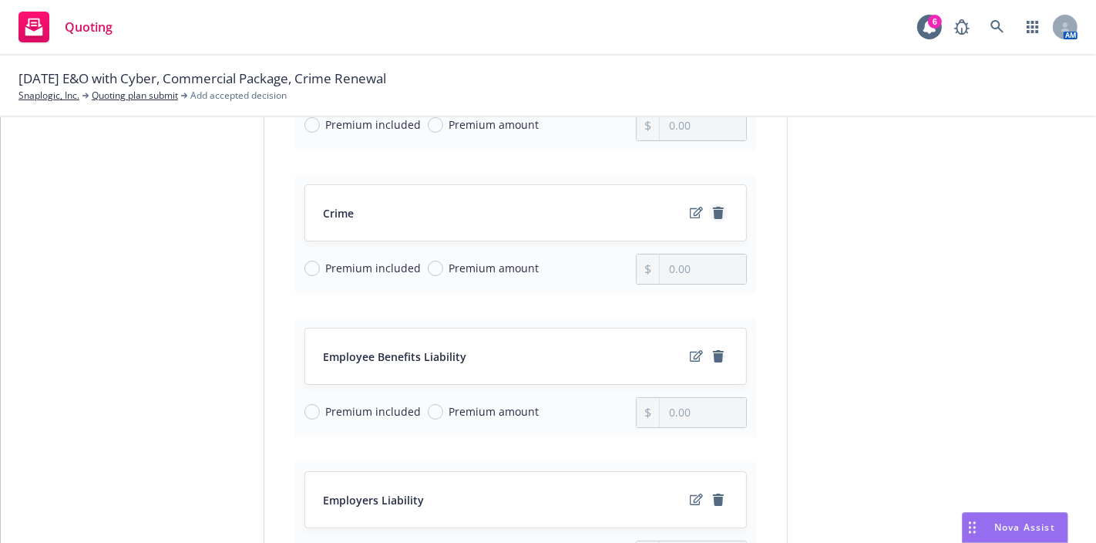
click at [713, 207] on icon "remove" at bounding box center [718, 213] width 11 height 12
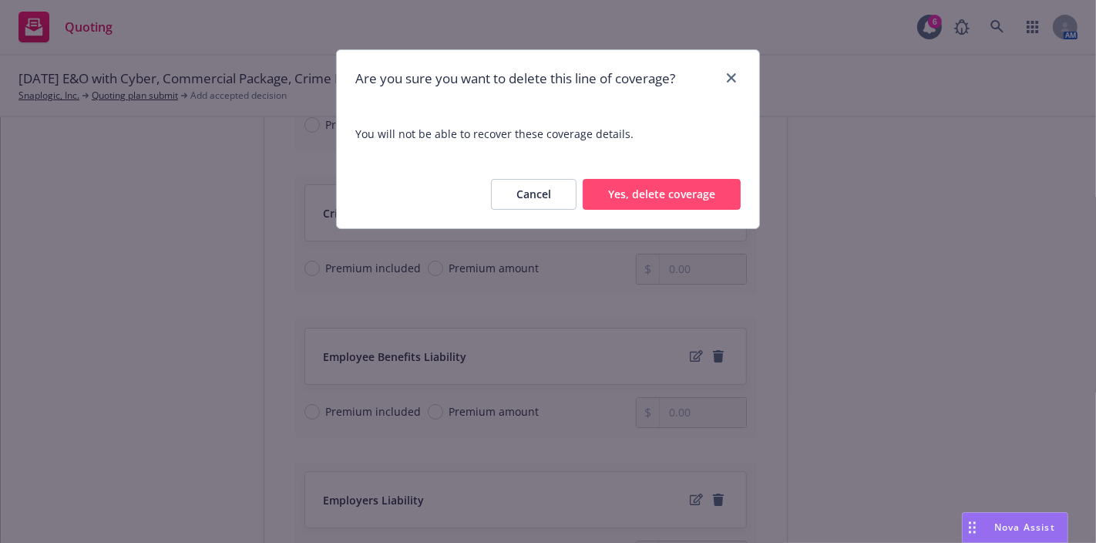
click at [680, 200] on button "Yes, delete coverage" at bounding box center [662, 194] width 158 height 31
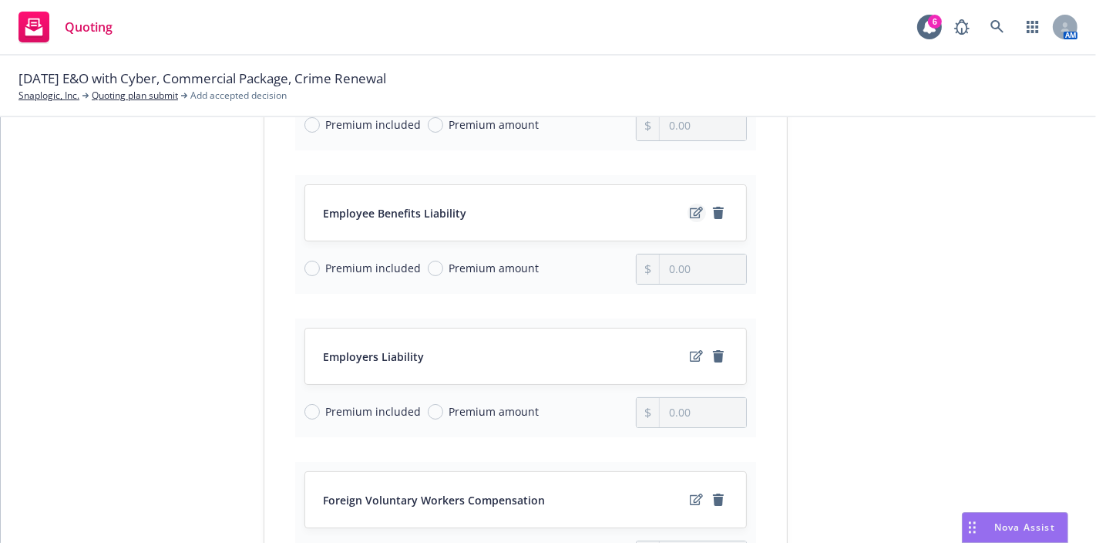
click at [691, 207] on icon "edit" at bounding box center [696, 213] width 13 height 12
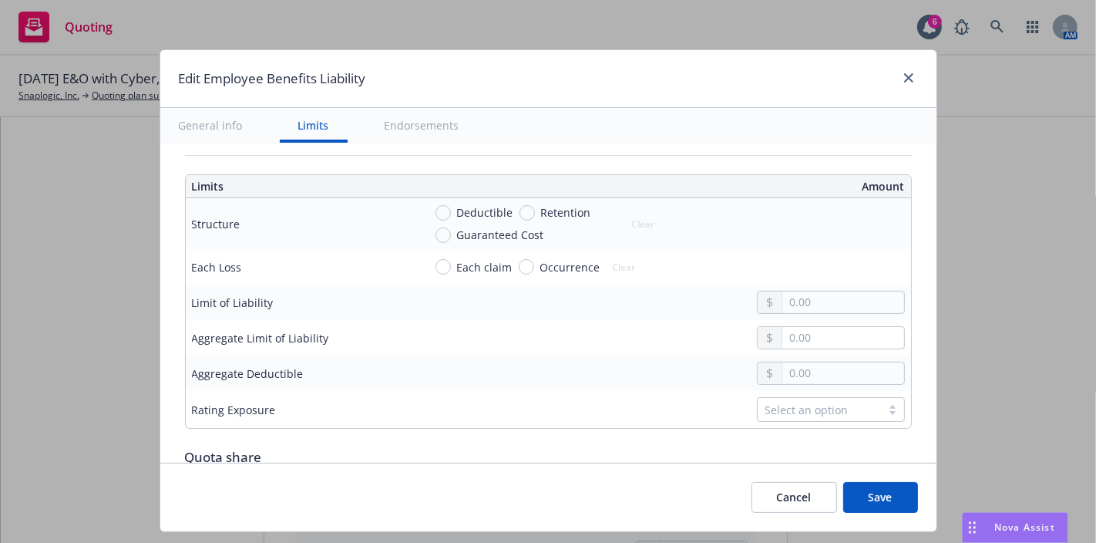
scroll to position [489, 0]
click at [783, 302] on input "text" at bounding box center [842, 301] width 121 height 22
type input "1,000,000.00"
click at [805, 338] on input "text" at bounding box center [842, 336] width 121 height 22
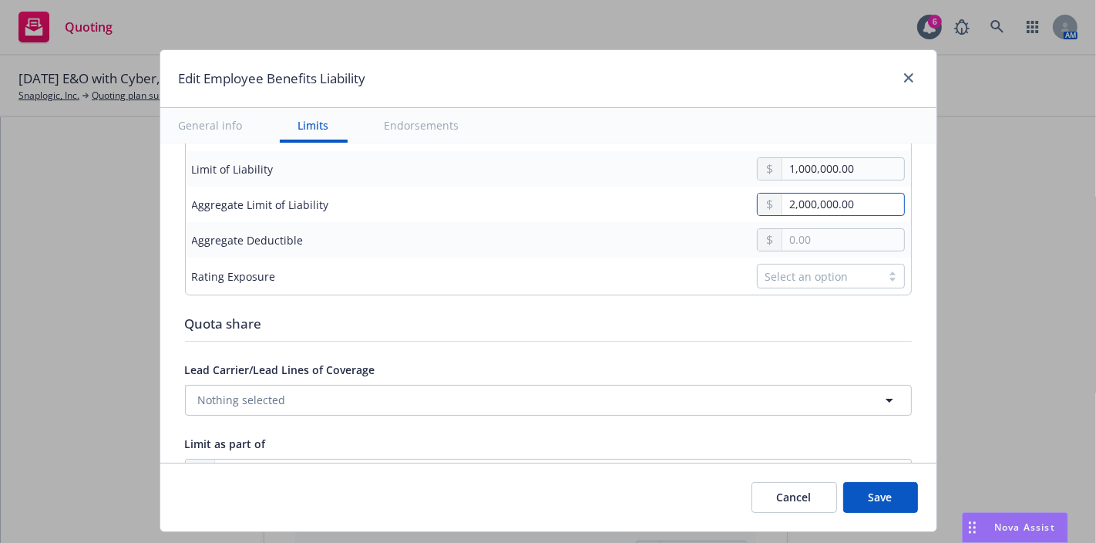
scroll to position [625, 0]
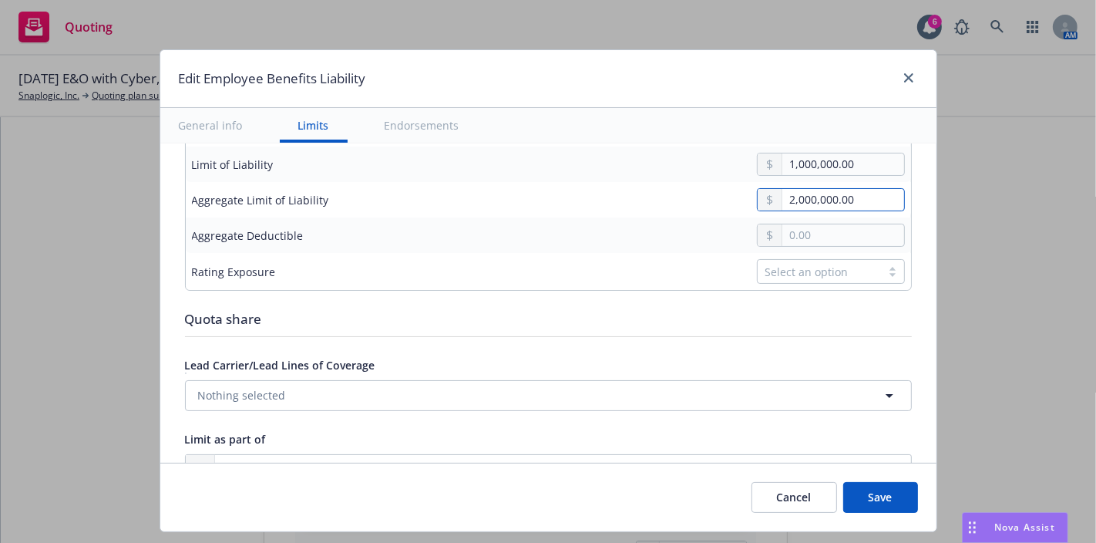
type input "2,000,000.00"
click at [880, 494] on button "Save" at bounding box center [880, 497] width 75 height 31
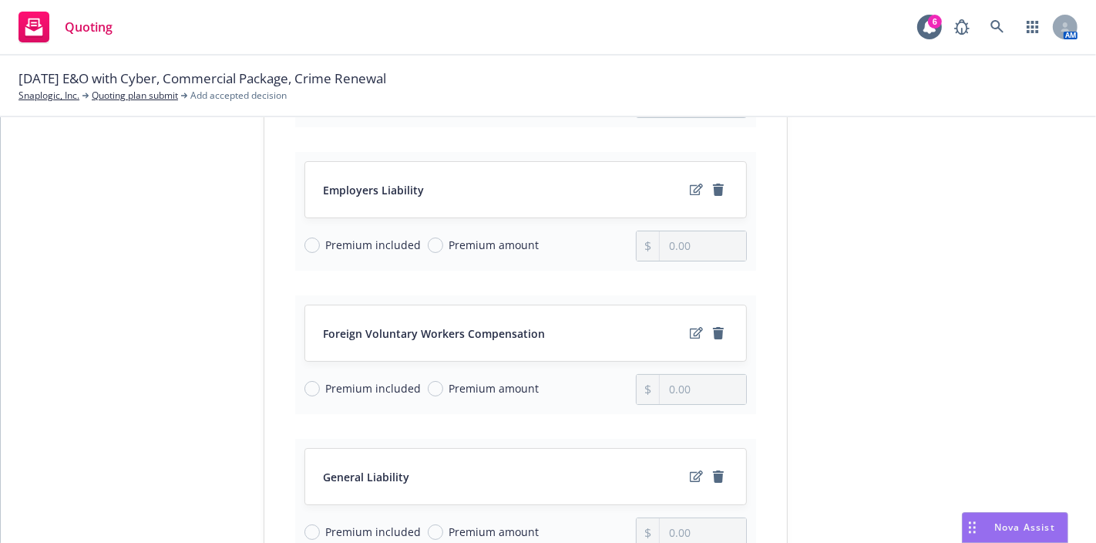
scroll to position [958, 0]
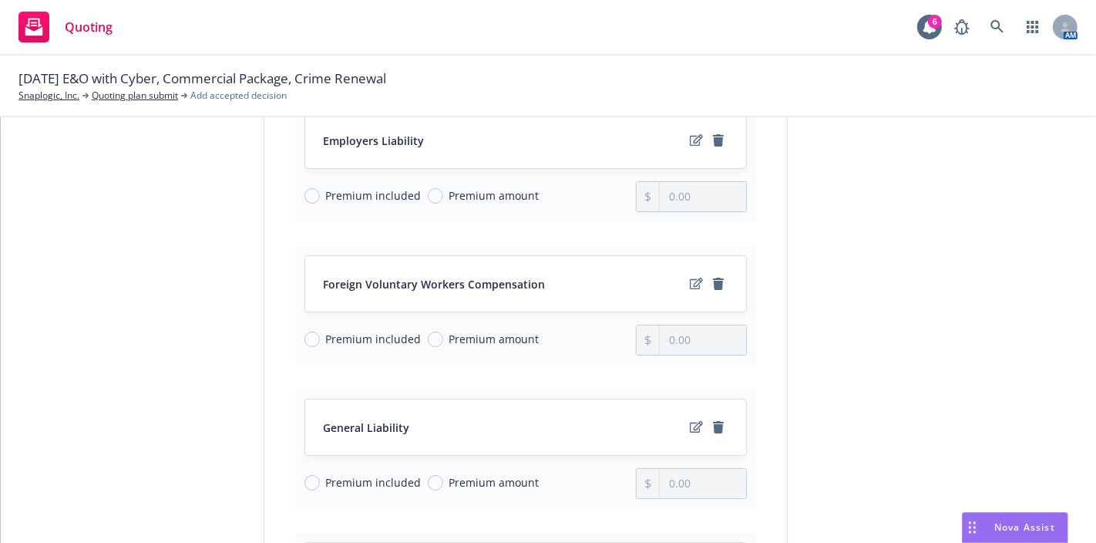
click at [680, 274] on div "Foreign Voluntary Workers Compensation" at bounding box center [526, 283] width 404 height 18
click at [690, 277] on icon "edit" at bounding box center [696, 283] width 13 height 12
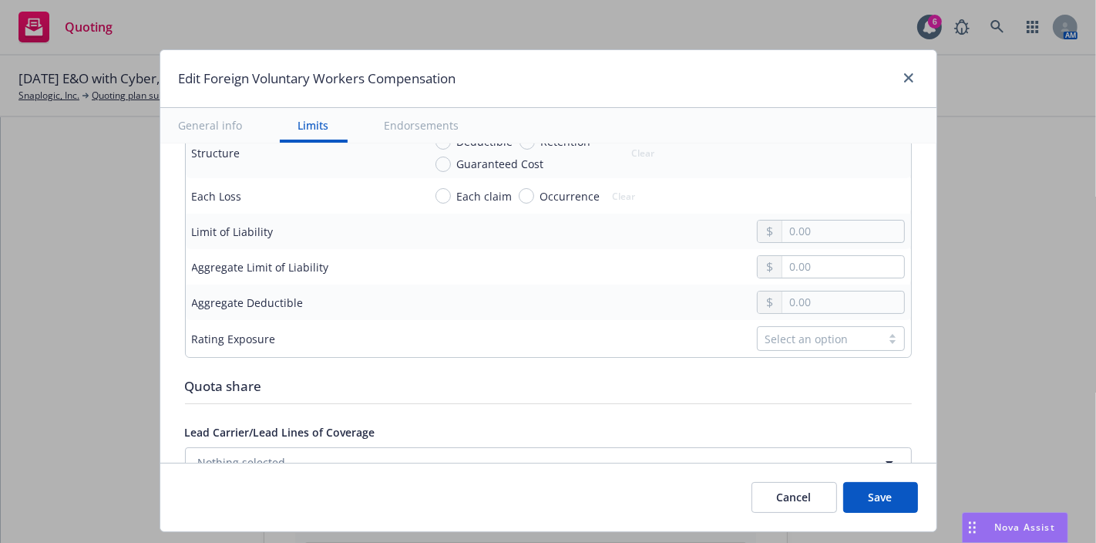
scroll to position [568, 0]
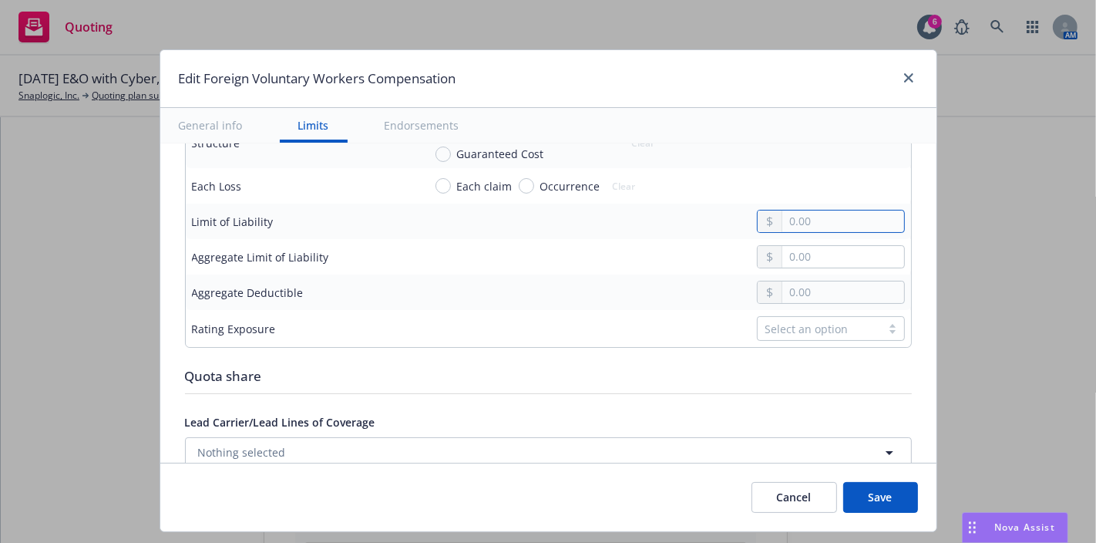
click at [815, 210] on input "text" at bounding box center [842, 221] width 121 height 22
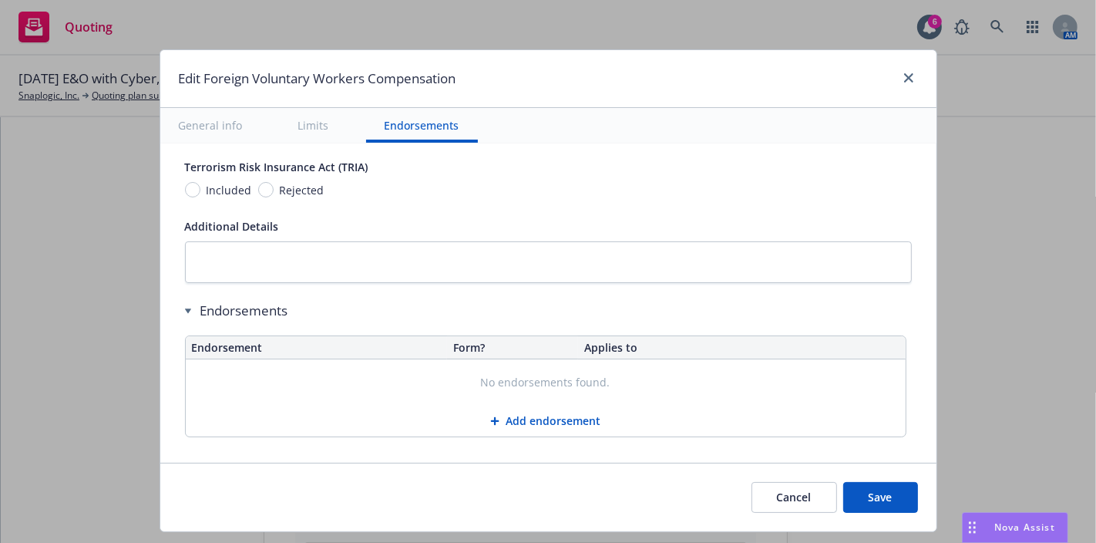
scroll to position [1003, 0]
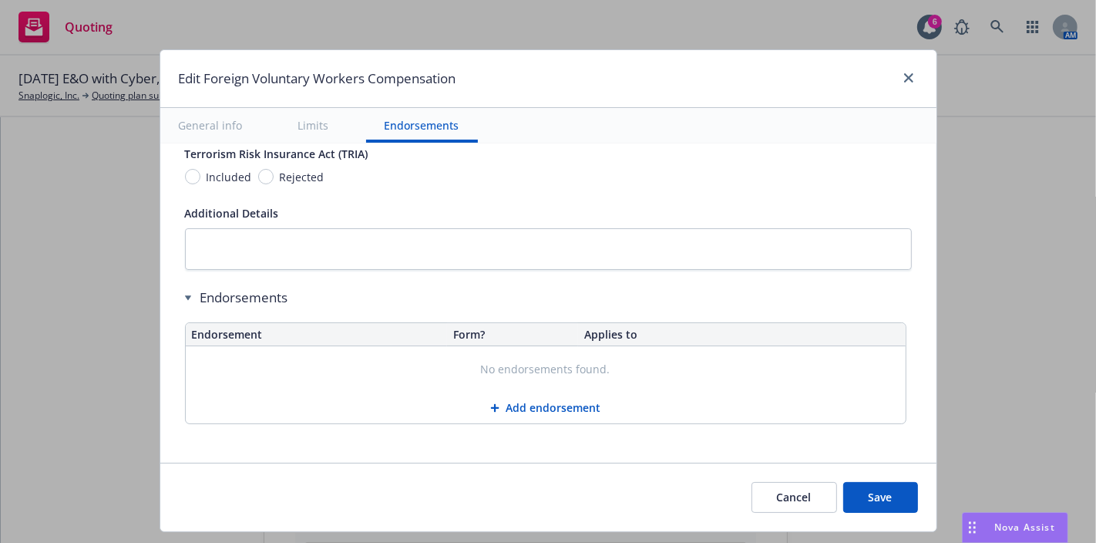
type input "1,000,000.00"
click at [891, 496] on button "Save" at bounding box center [880, 497] width 75 height 31
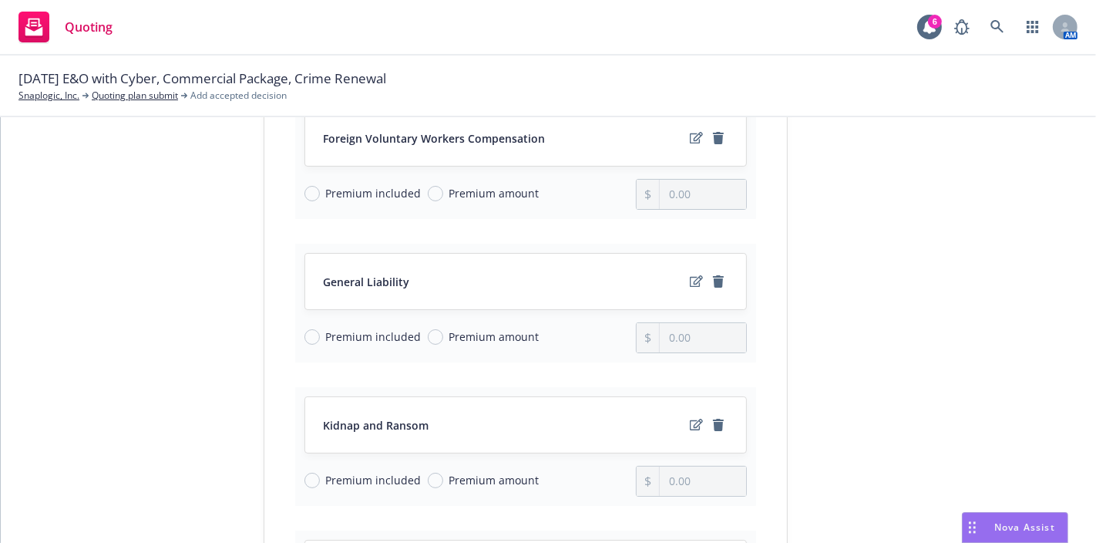
scroll to position [1112, 0]
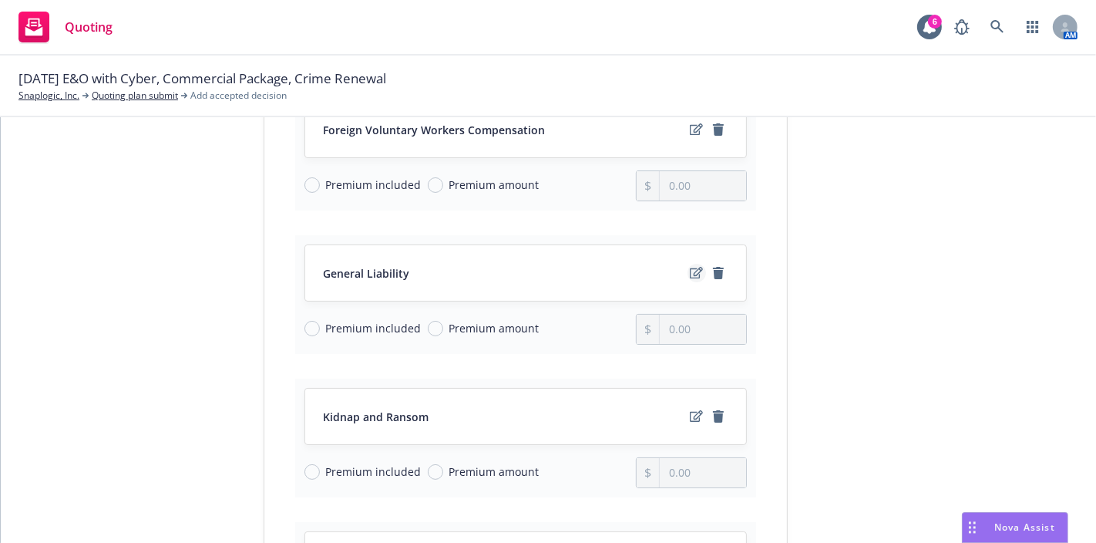
click at [690, 267] on icon "edit" at bounding box center [696, 273] width 13 height 12
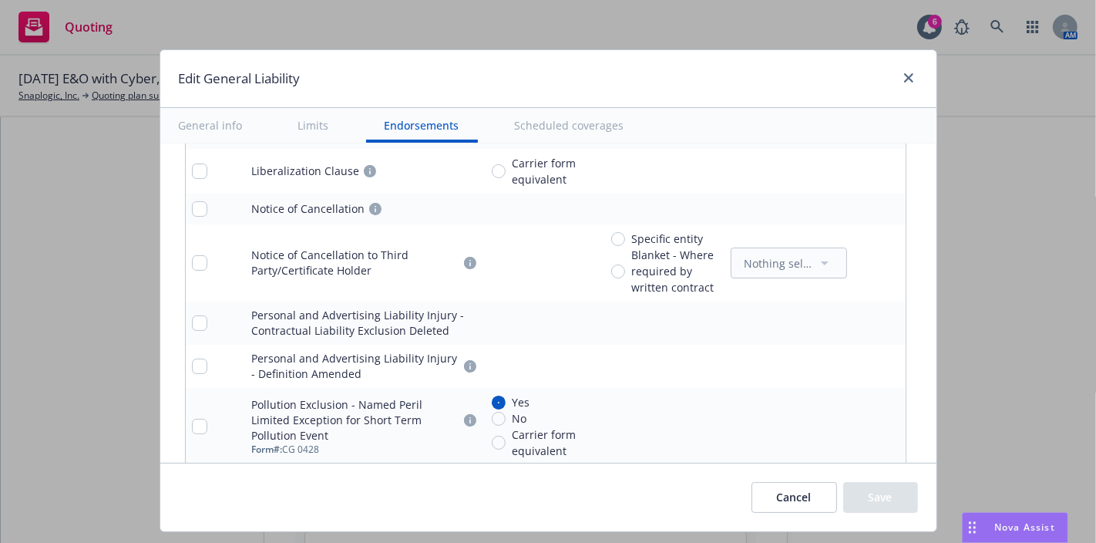
scroll to position [2816, 0]
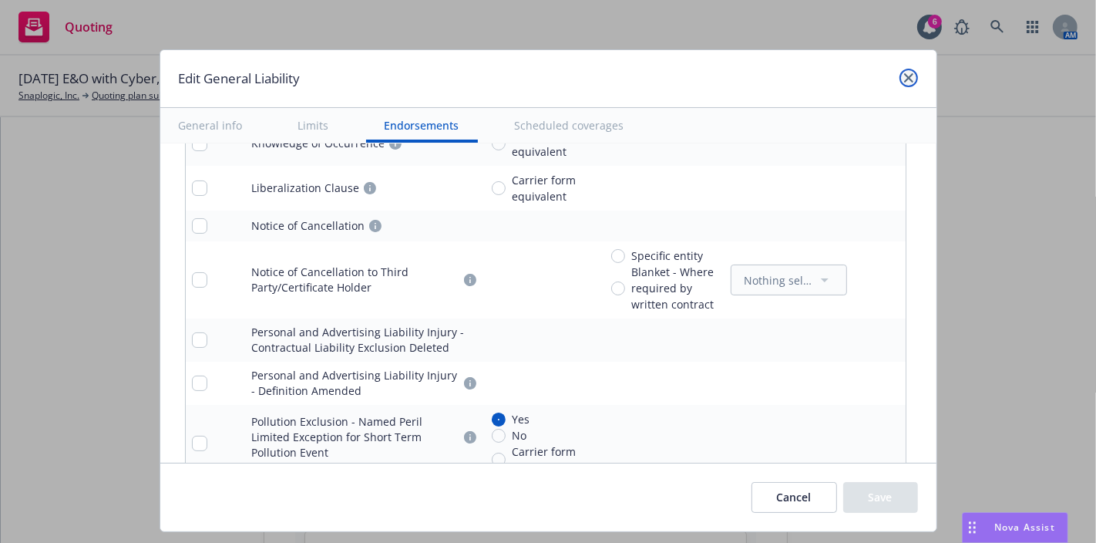
click at [903, 83] on link "close" at bounding box center [908, 78] width 18 height 18
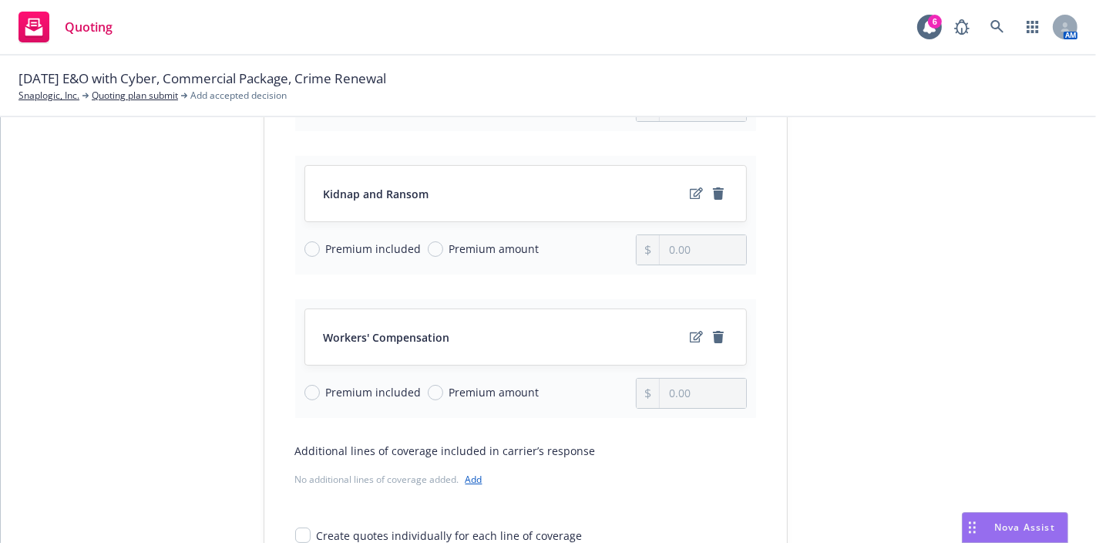
scroll to position [1349, 0]
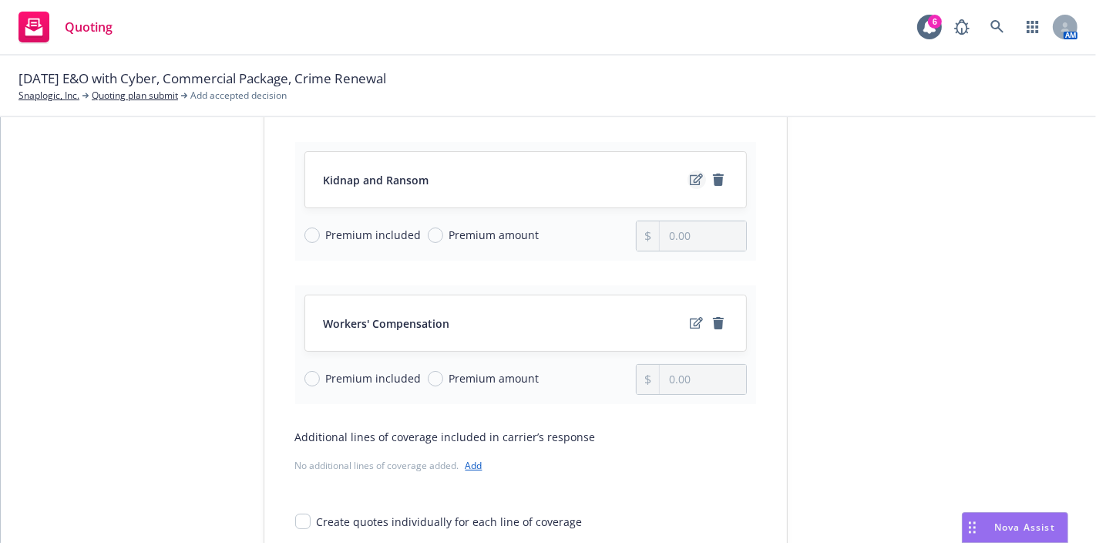
click at [690, 173] on icon "edit" at bounding box center [696, 179] width 13 height 12
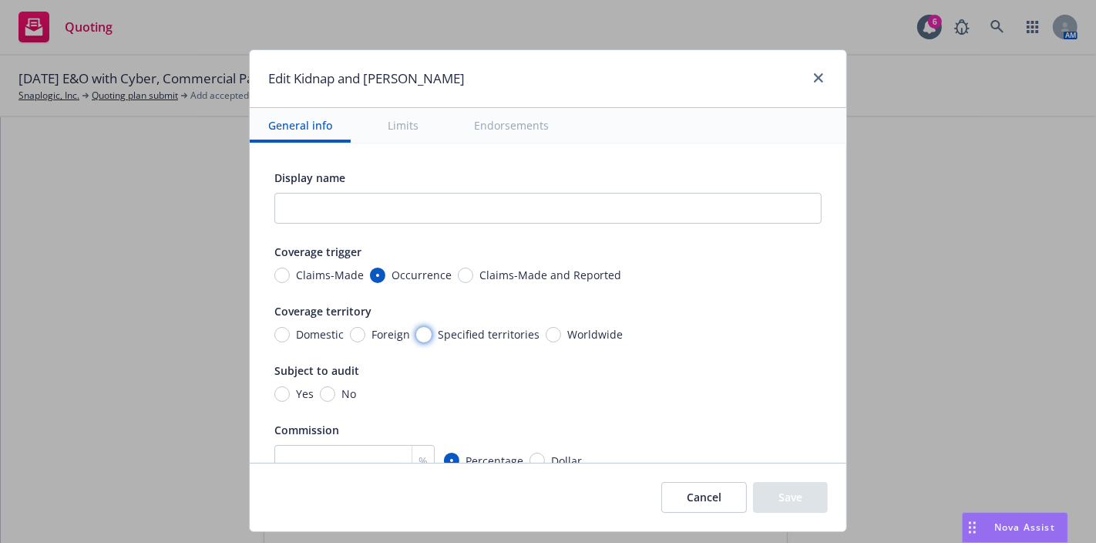
click at [418, 333] on input "Specified territories" at bounding box center [423, 334] width 15 height 15
radio input "true"
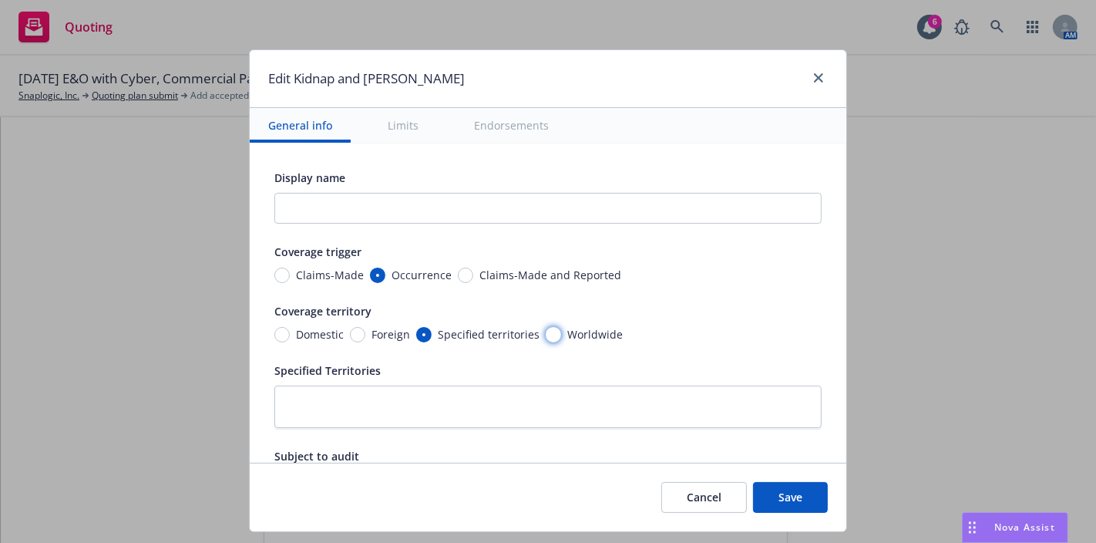
click at [546, 328] on input "Worldwide" at bounding box center [553, 334] width 15 height 15
radio input "true"
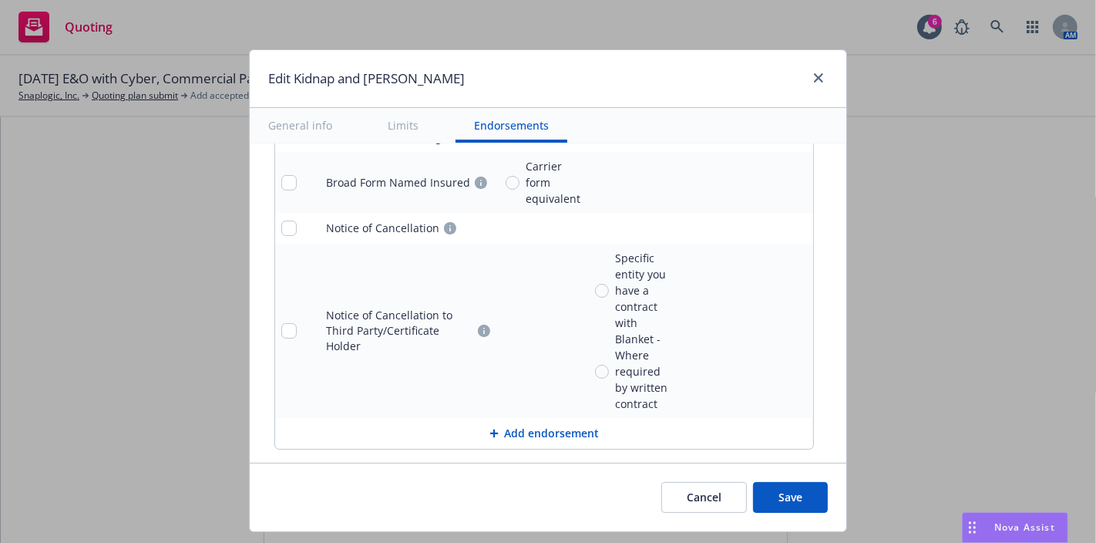
scroll to position [1662, 0]
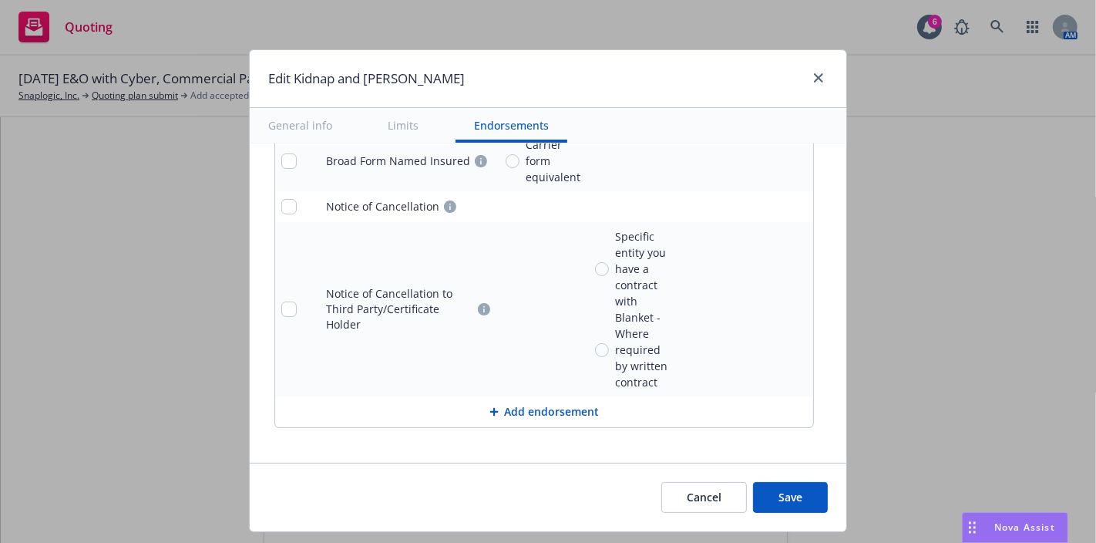
click at [812, 498] on button "Save" at bounding box center [790, 497] width 75 height 31
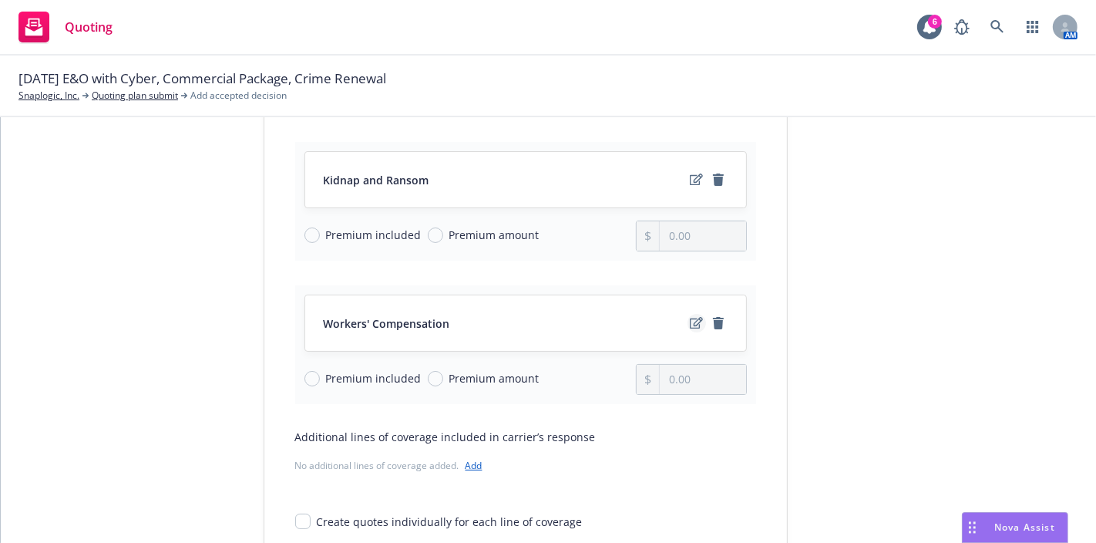
click at [691, 317] on icon "edit" at bounding box center [696, 323] width 13 height 12
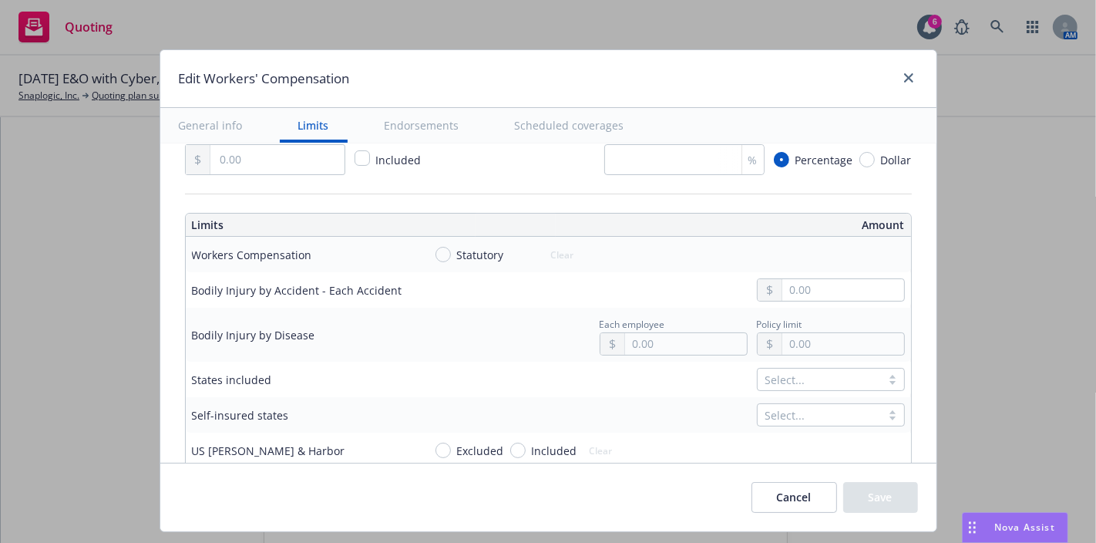
scroll to position [381, 0]
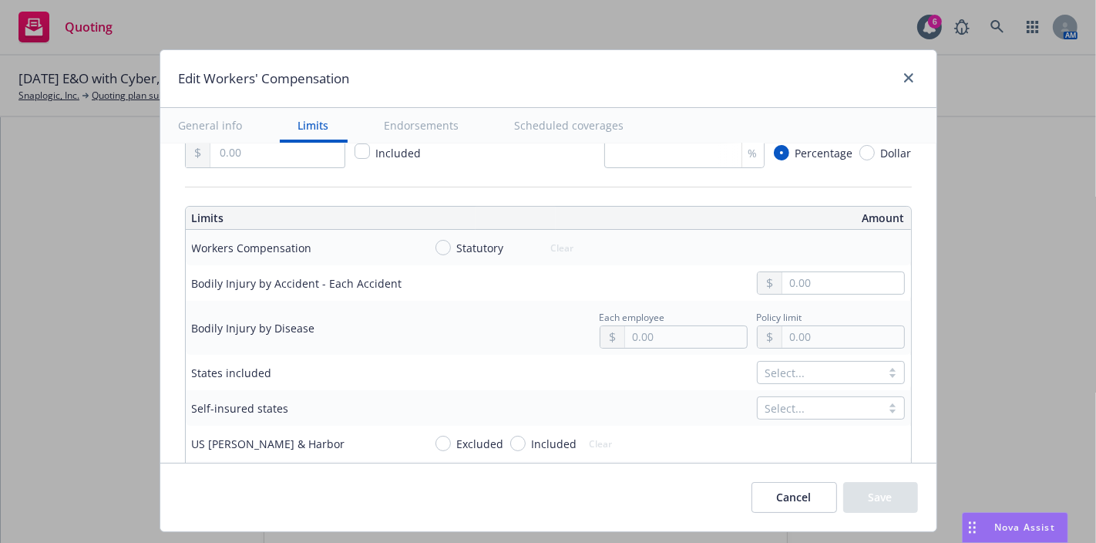
click at [820, 265] on td at bounding box center [664, 282] width 494 height 35
click at [822, 281] on input "text" at bounding box center [842, 283] width 121 height 22
click at [786, 286] on input "text" at bounding box center [842, 283] width 121 height 22
type input "1,000,000.00"
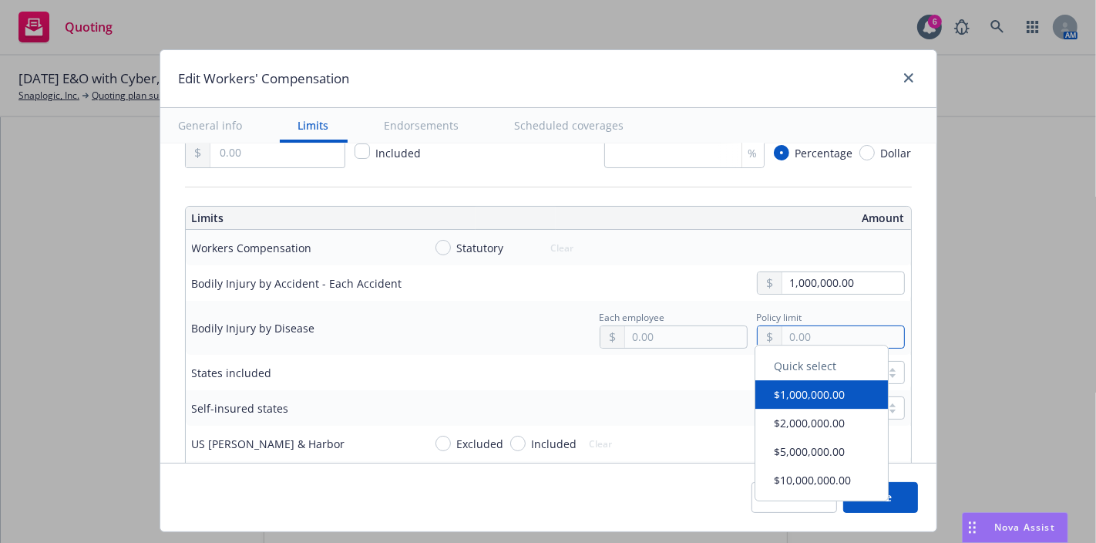
click at [795, 338] on input "text" at bounding box center [842, 337] width 121 height 22
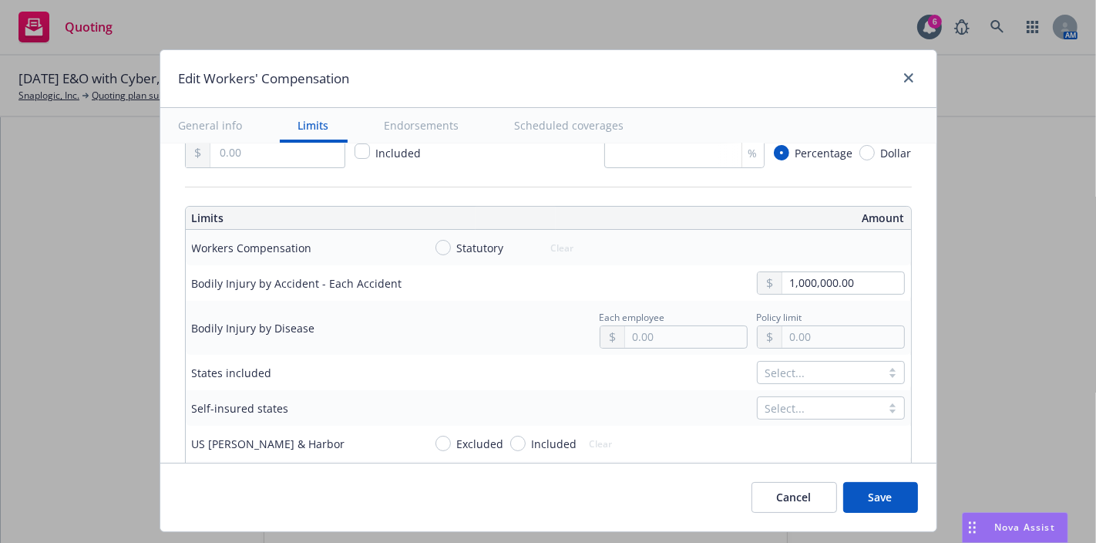
type input "1,000,000.00"
click at [811, 407] on button "$1,000,000.00" at bounding box center [821, 400] width 133 height 29
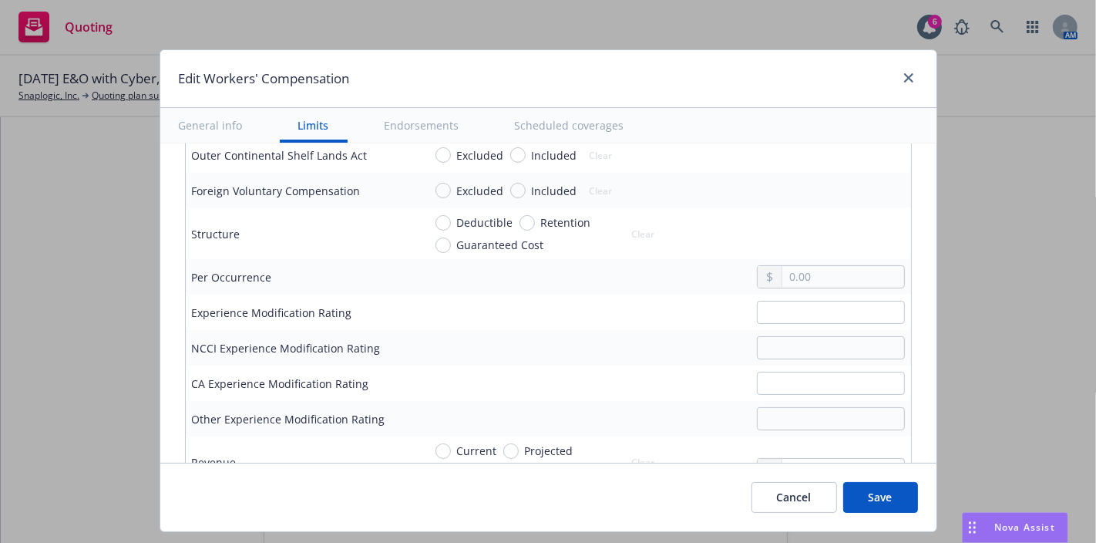
scroll to position [798, 0]
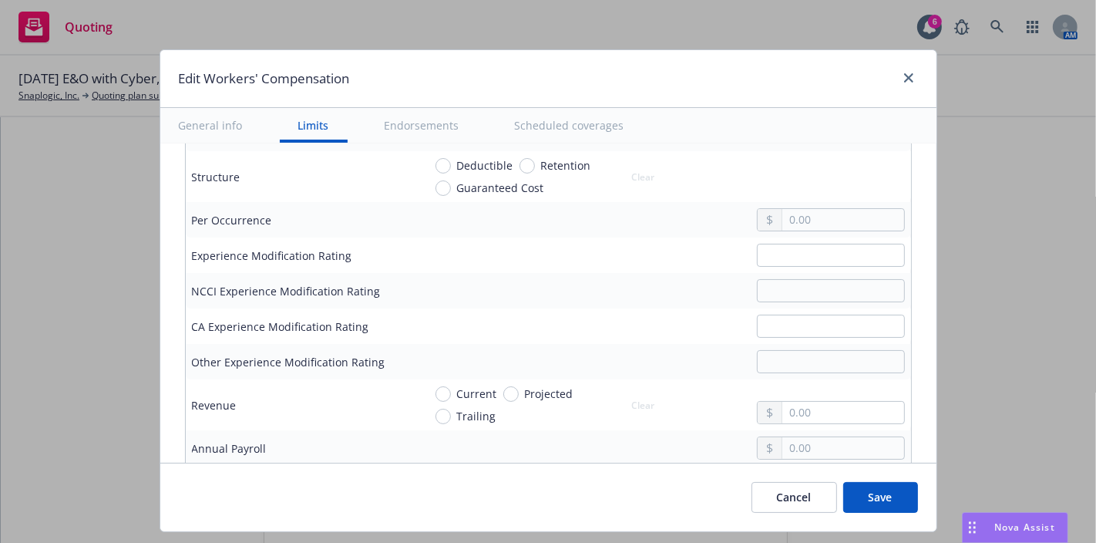
click at [897, 489] on button "Save" at bounding box center [880, 497] width 75 height 31
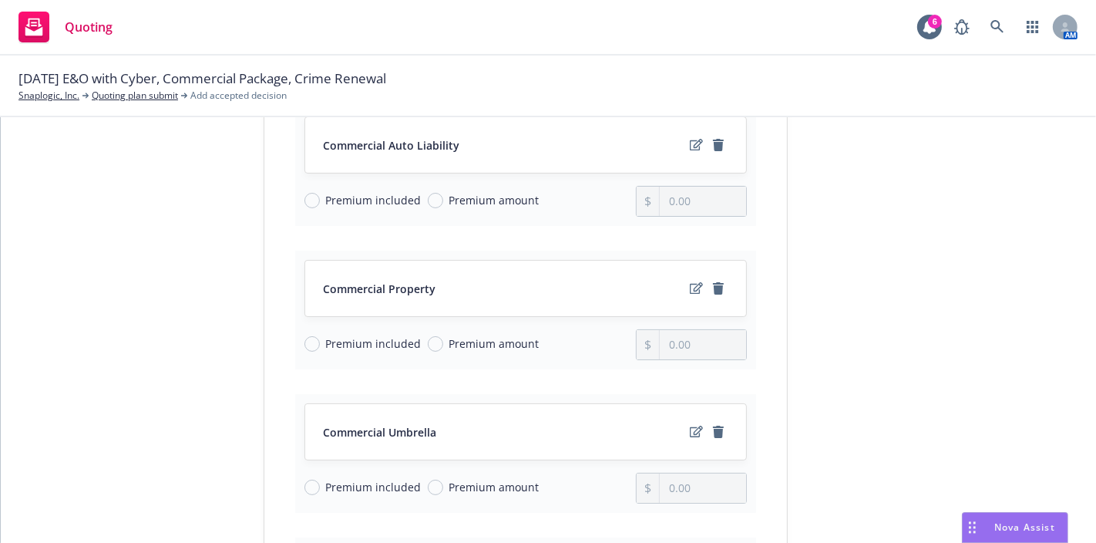
scroll to position [381, 0]
click at [304, 192] on input "Premium included" at bounding box center [311, 199] width 15 height 15
radio input "true"
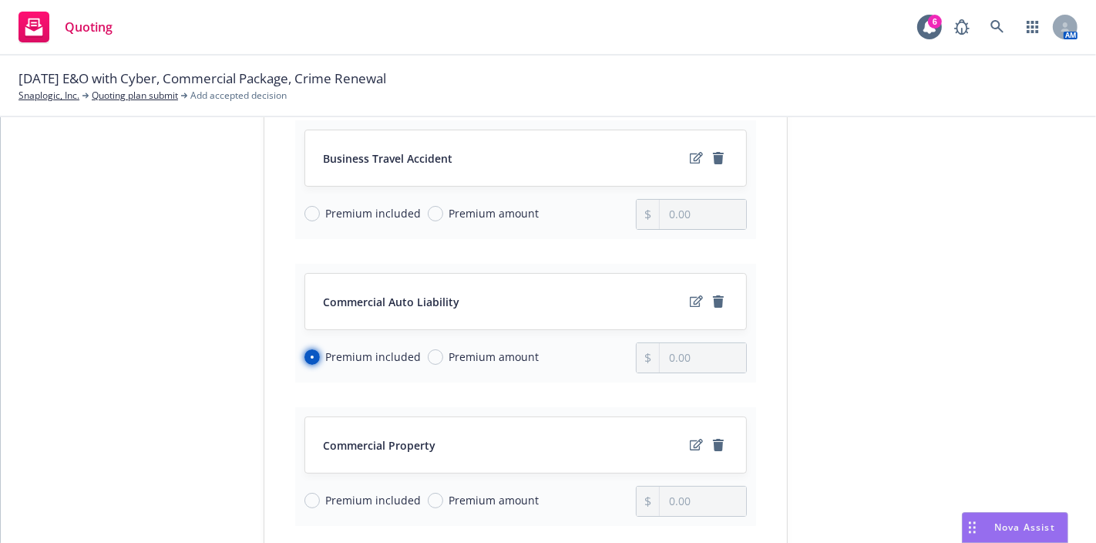
scroll to position [218, 0]
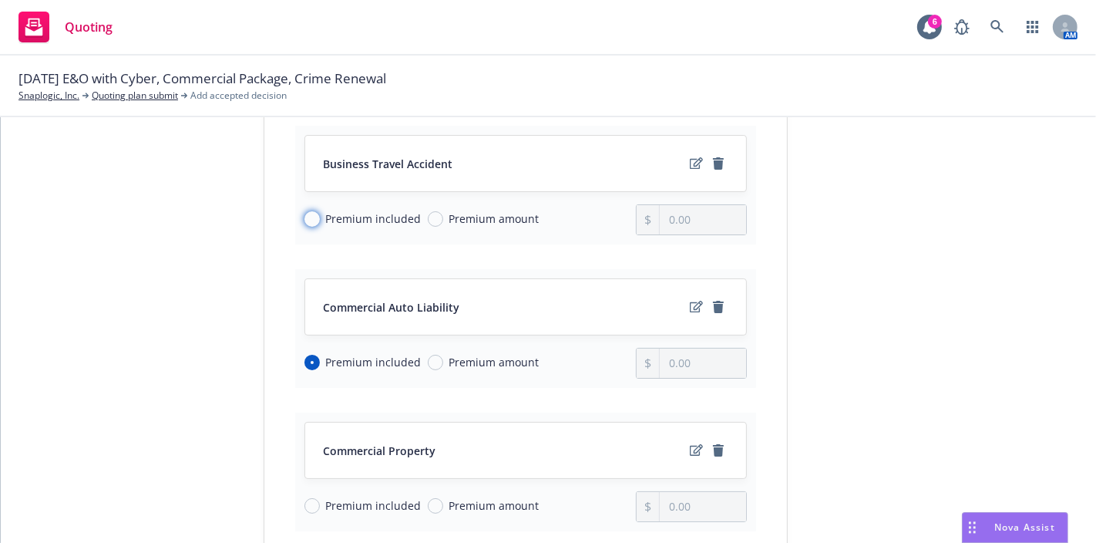
click at [306, 211] on input "Premium included" at bounding box center [311, 218] width 15 height 15
radio input "true"
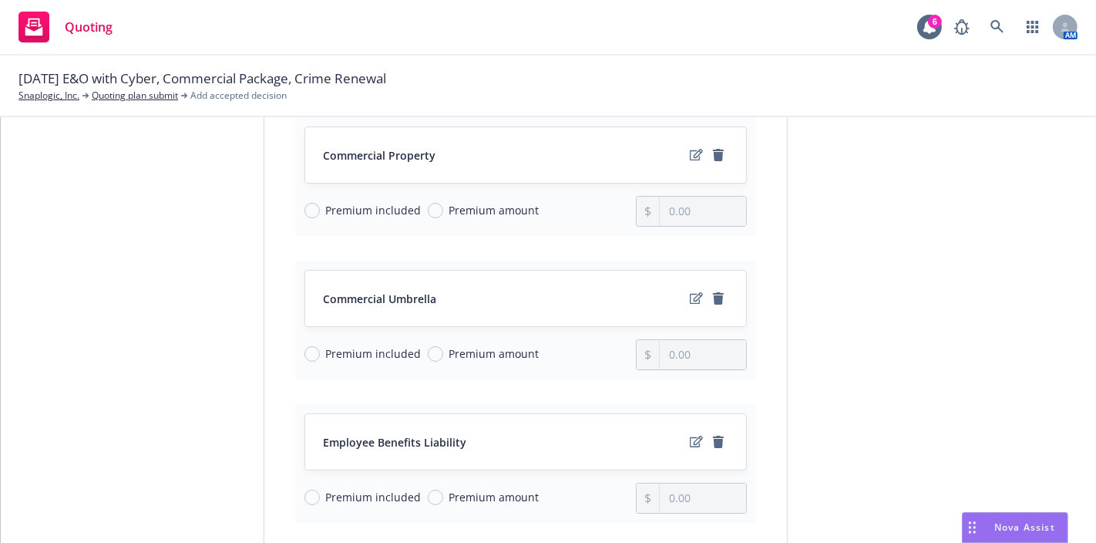
scroll to position [529, 0]
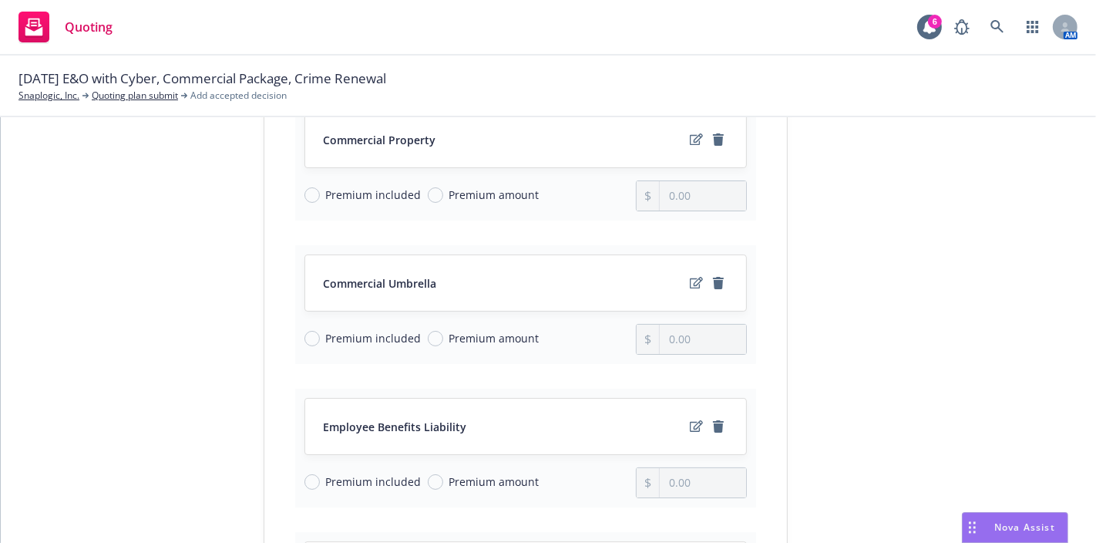
click at [443, 187] on span "Premium amount" at bounding box center [491, 195] width 96 height 16
click at [433, 187] on input "Premium amount" at bounding box center [435, 194] width 15 height 15
radio input "true"
click at [674, 181] on input "0.00" at bounding box center [703, 195] width 86 height 29
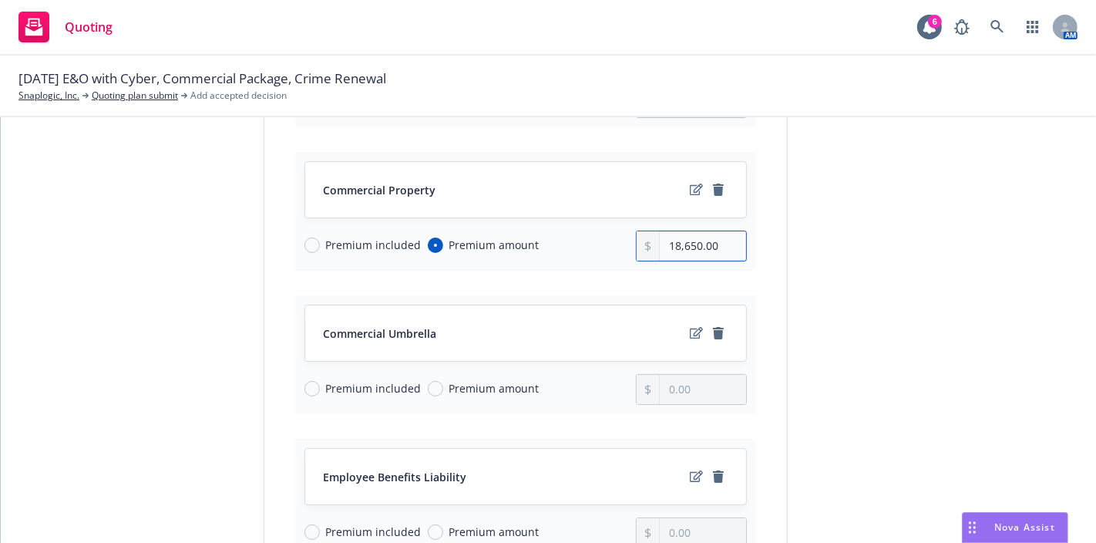
scroll to position [478, 0]
type input "18,619.00"
click at [449, 381] on span "Premium amount" at bounding box center [494, 389] width 90 height 16
click at [443, 381] on input "Premium amount" at bounding box center [435, 388] width 15 height 15
radio input "true"
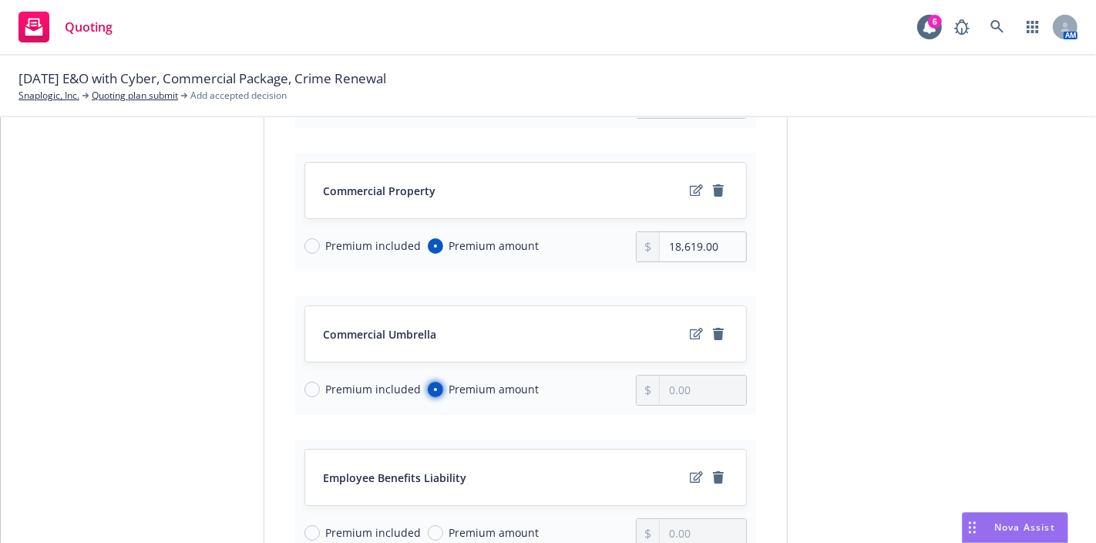
type input "0.00"
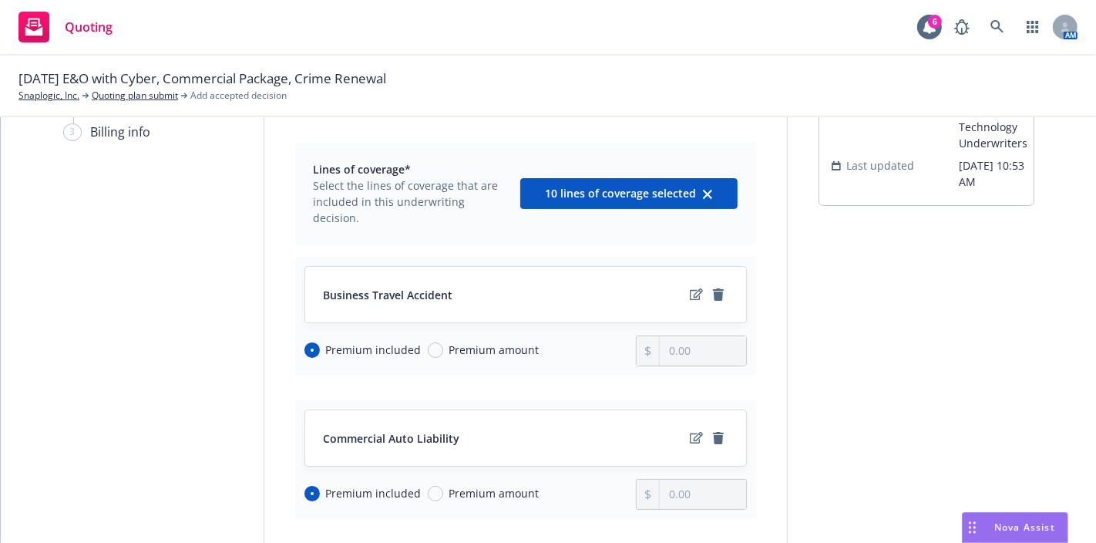
scroll to position [86, 0]
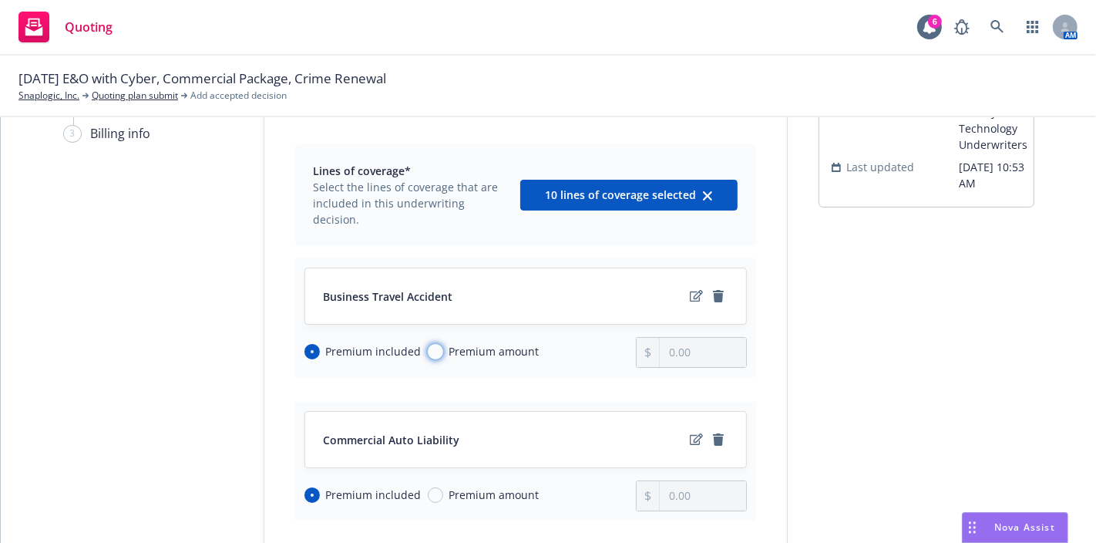
click at [428, 344] on input "Premium amount" at bounding box center [435, 351] width 15 height 15
radio input "true"
radio input "false"
type input "0.00"
click at [320, 343] on span "Premium included" at bounding box center [371, 351] width 102 height 16
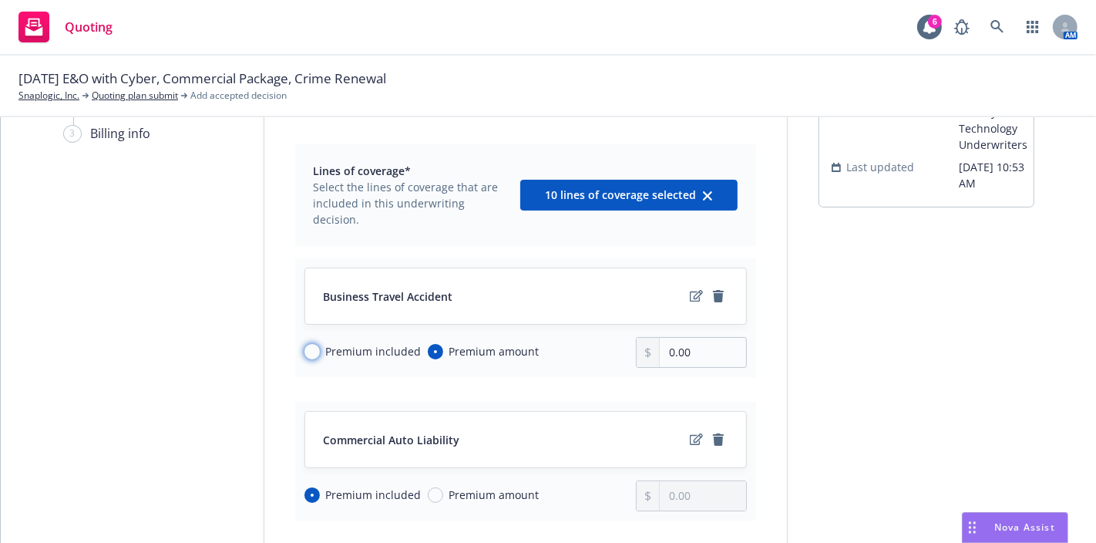
click at [312, 344] on input "Premium included" at bounding box center [311, 351] width 15 height 15
radio input "true"
radio input "false"
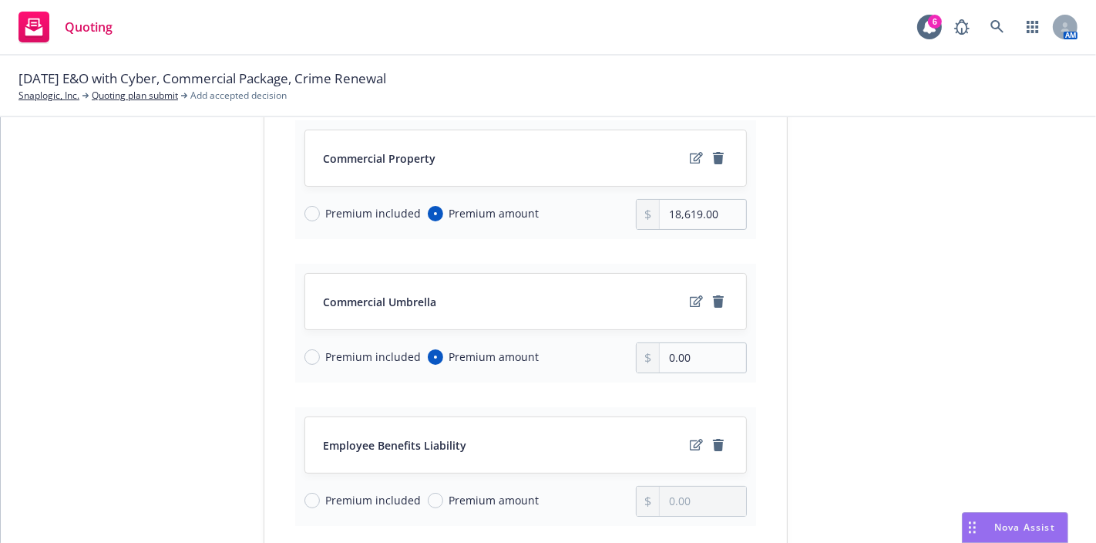
scroll to position [684, 0]
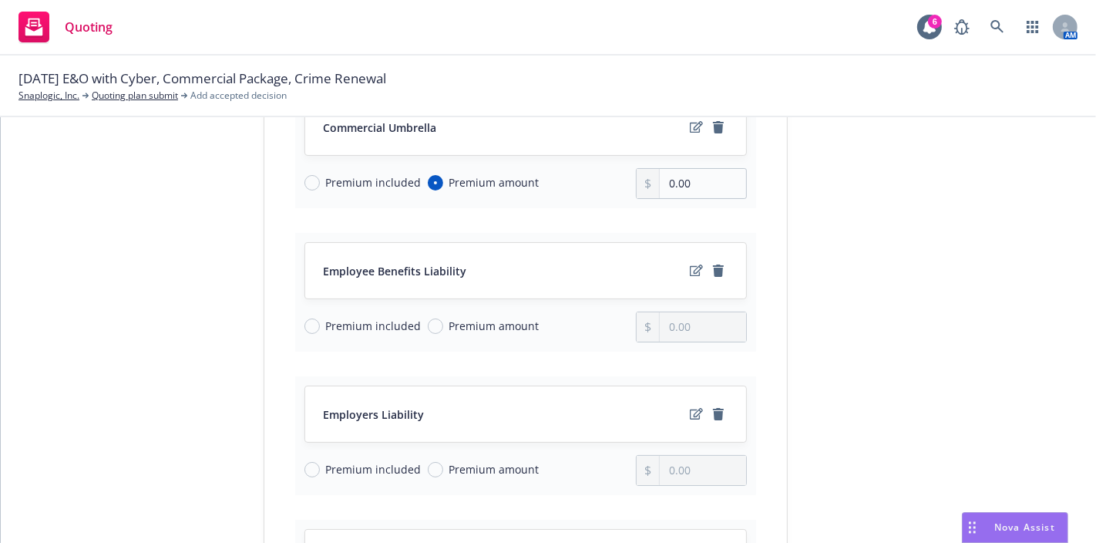
click at [381, 318] on span "Premium included" at bounding box center [374, 326] width 96 height 16
click at [320, 318] on input "Premium included" at bounding box center [311, 325] width 15 height 15
radio input "true"
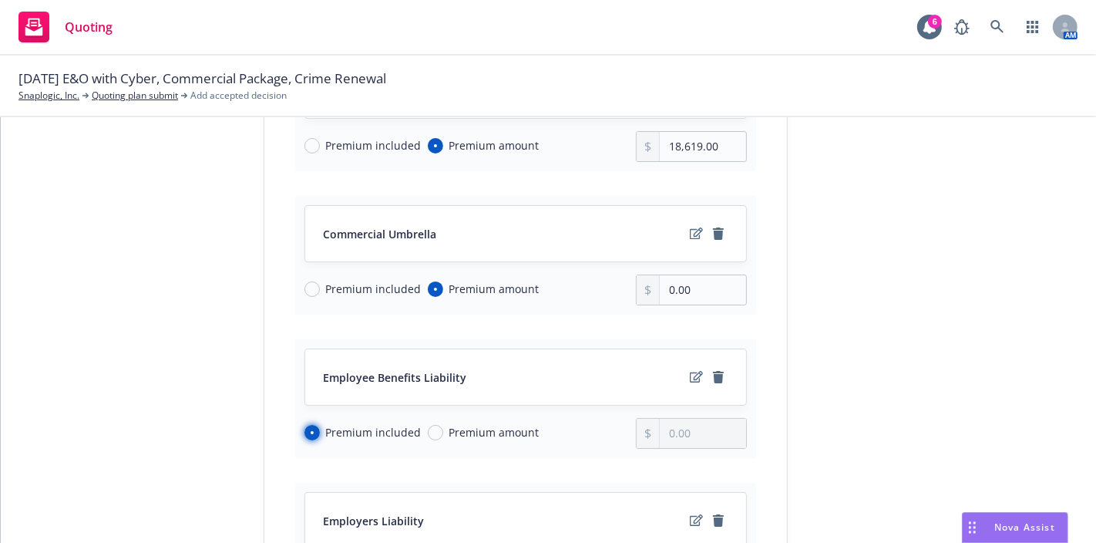
scroll to position [570, 0]
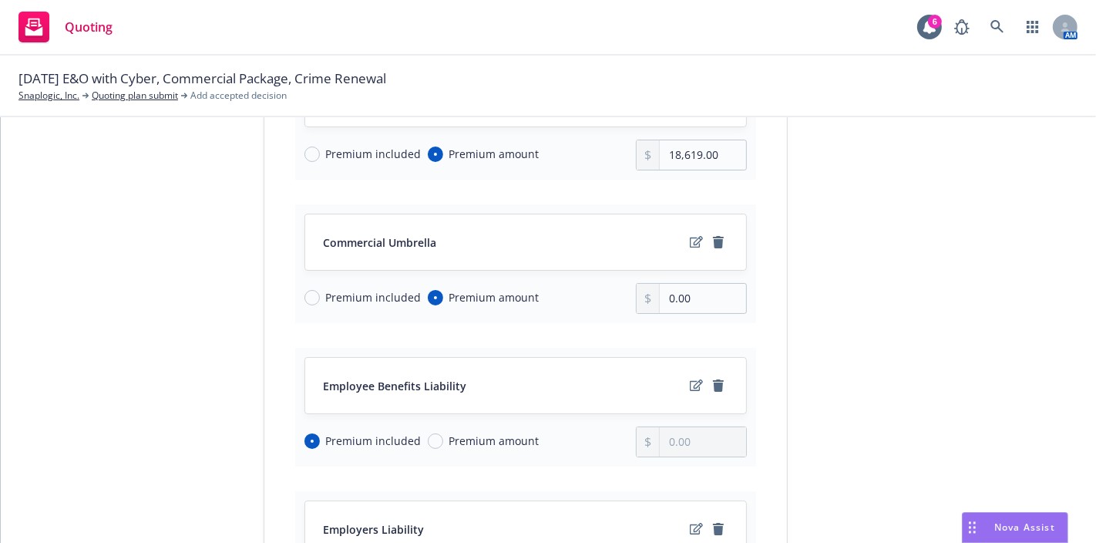
click at [368, 283] on div "Premium included Premium amount" at bounding box center [470, 298] width 332 height 31
click at [354, 289] on span "Premium included" at bounding box center [374, 297] width 96 height 16
click at [320, 290] on input "Premium included" at bounding box center [311, 297] width 15 height 15
radio input "true"
radio input "false"
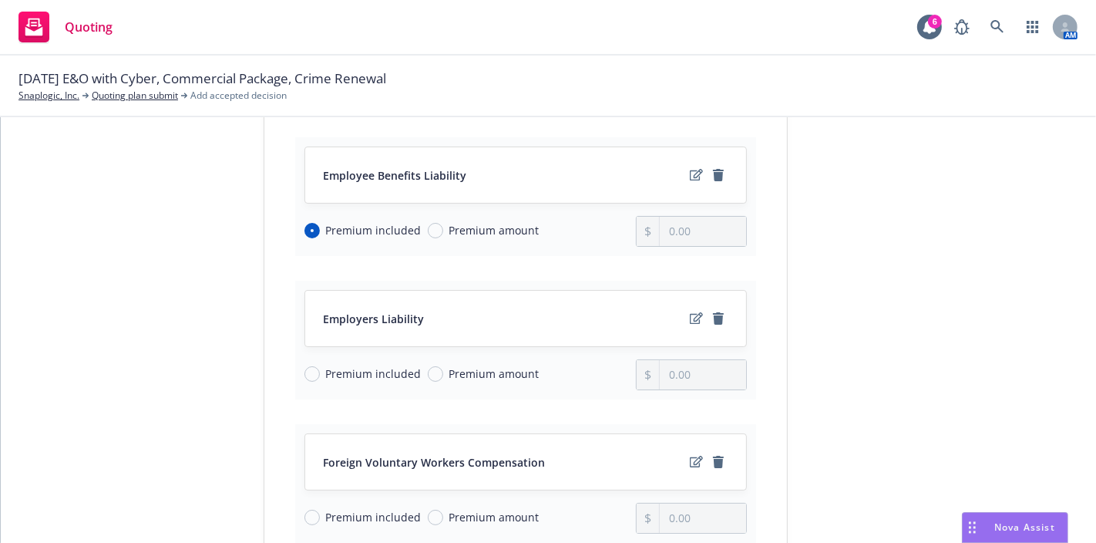
scroll to position [799, 0]
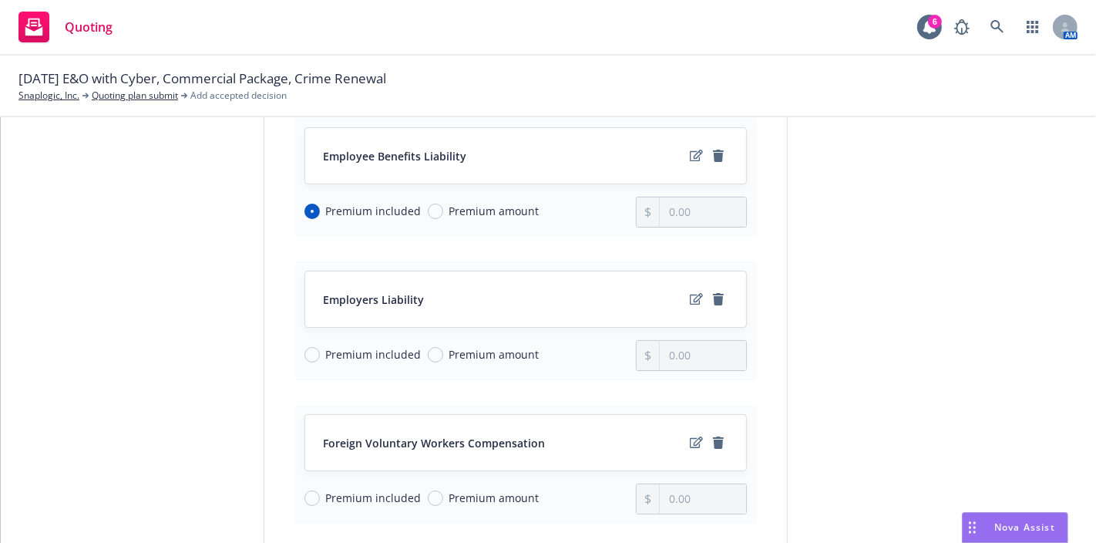
click at [339, 346] on span "Premium included" at bounding box center [374, 354] width 96 height 16
click at [320, 347] on input "Premium included" at bounding box center [311, 354] width 15 height 15
radio input "true"
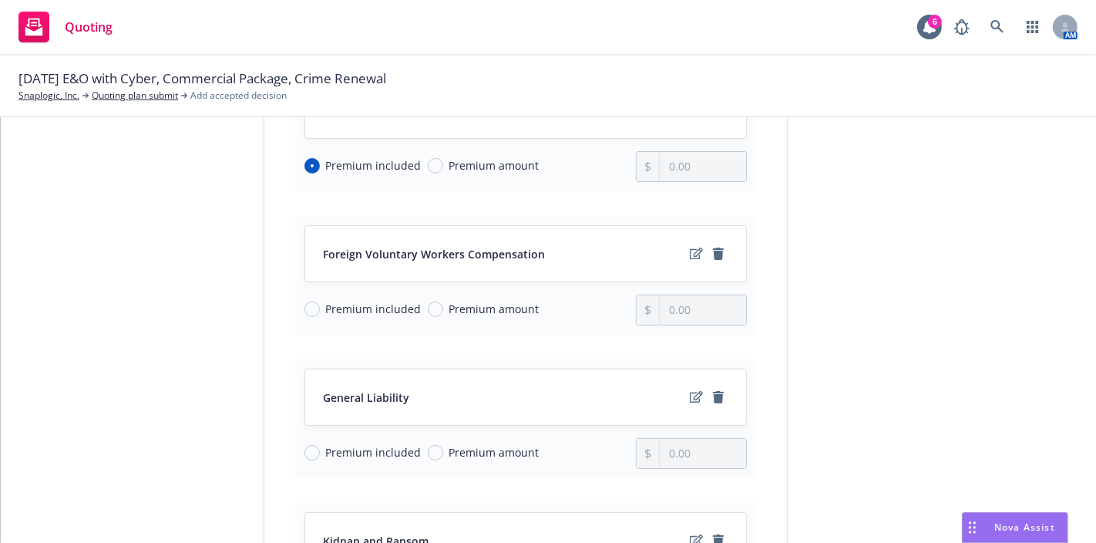
click at [340, 301] on span "Premium included" at bounding box center [374, 309] width 96 height 16
click at [320, 301] on input "Premium included" at bounding box center [311, 308] width 15 height 15
radio input "true"
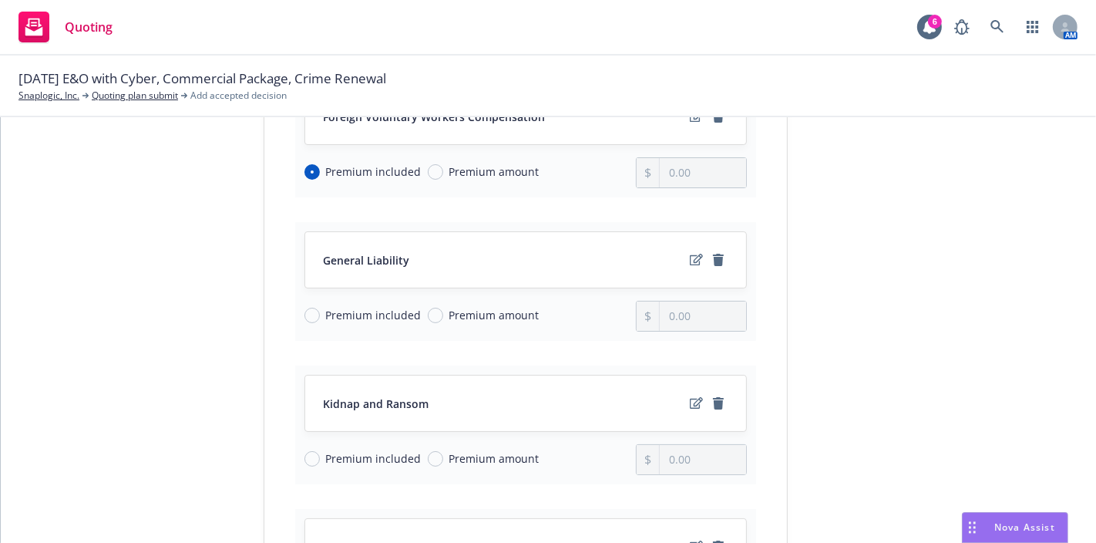
click at [340, 307] on span "Premium included" at bounding box center [374, 315] width 96 height 16
click at [320, 308] on input "Premium included" at bounding box center [311, 315] width 15 height 15
radio input "true"
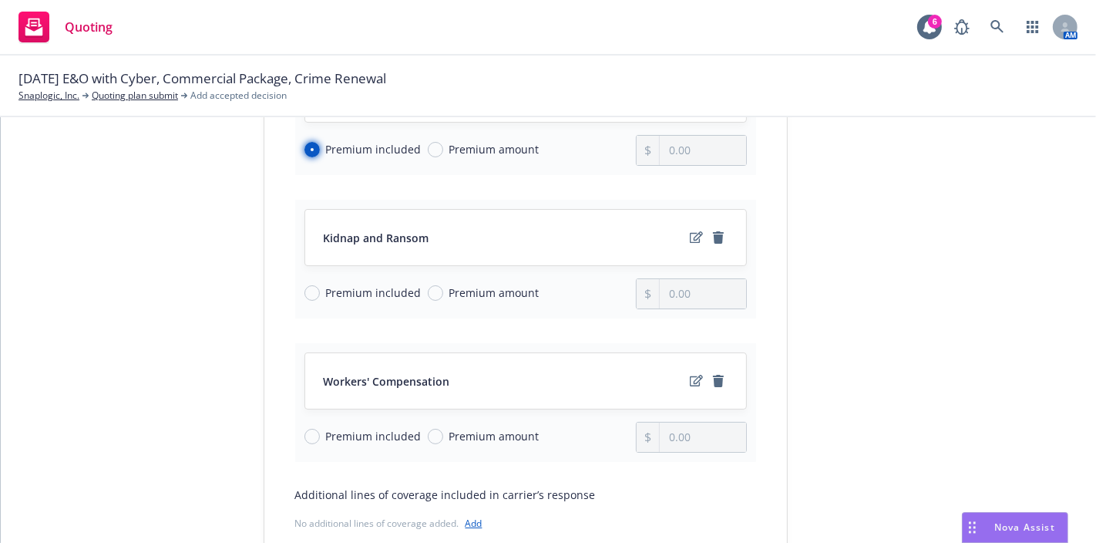
scroll to position [1292, 0]
click at [338, 283] on span "Premium included" at bounding box center [374, 291] width 96 height 16
click at [320, 284] on input "Premium included" at bounding box center [311, 291] width 15 height 15
radio input "true"
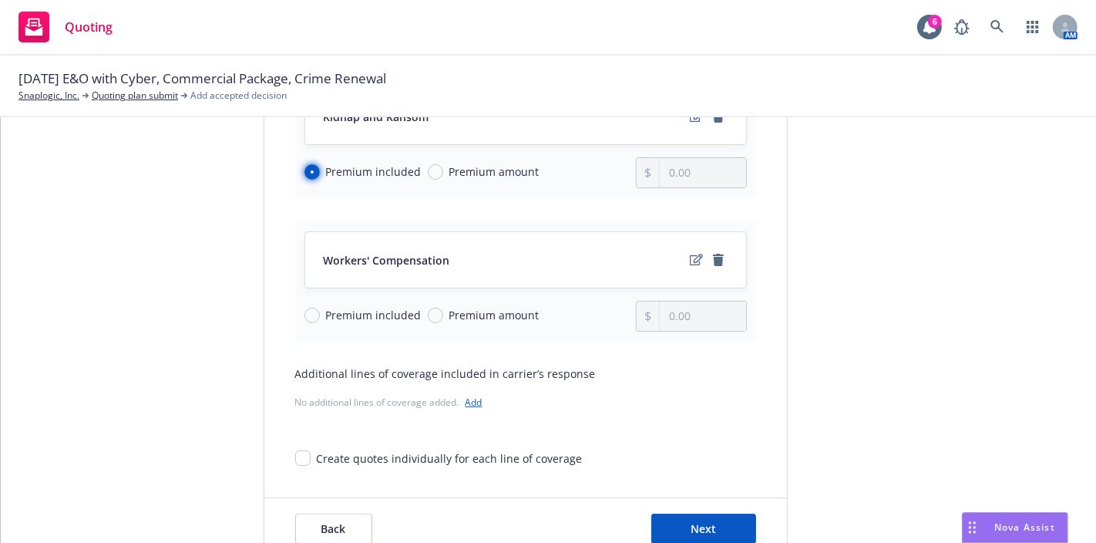
scroll to position [1427, 0]
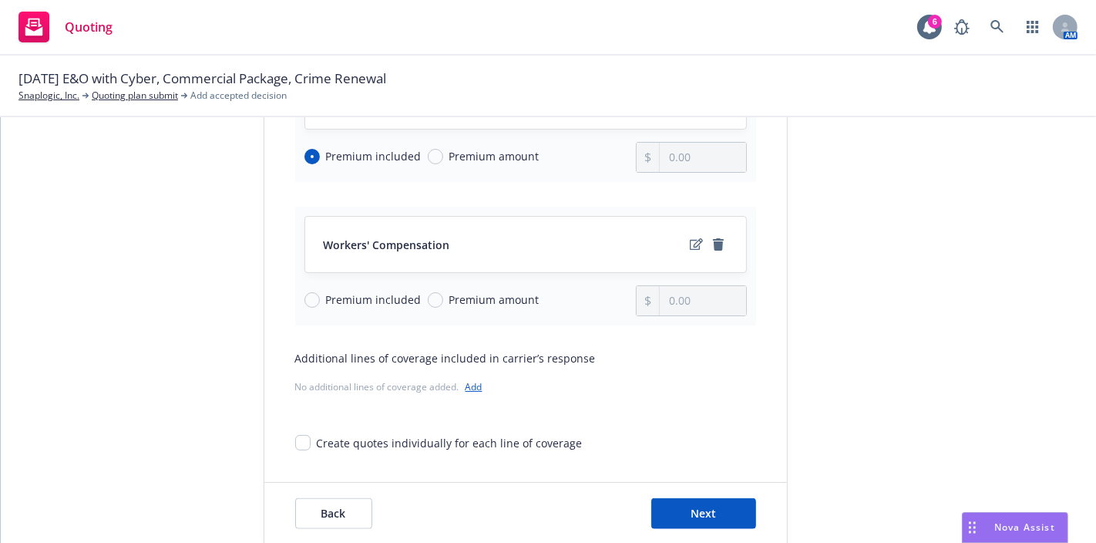
click at [338, 291] on span "Premium included" at bounding box center [374, 299] width 96 height 16
click at [320, 292] on input "Premium included" at bounding box center [311, 299] width 15 height 15
radio input "true"
click at [737, 498] on button "Next" at bounding box center [703, 513] width 105 height 31
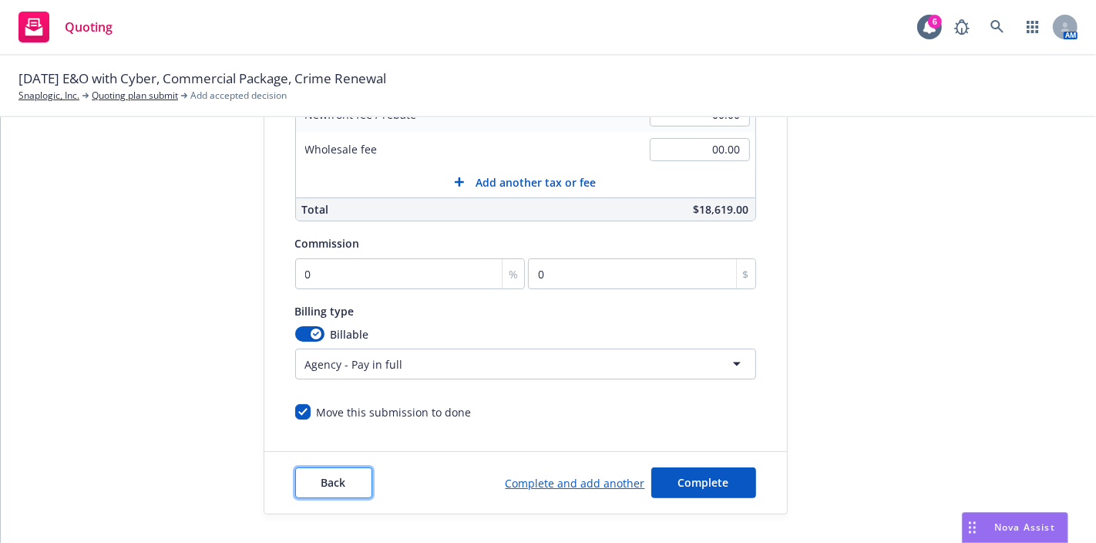
click at [341, 474] on button "Back" at bounding box center [333, 482] width 77 height 31
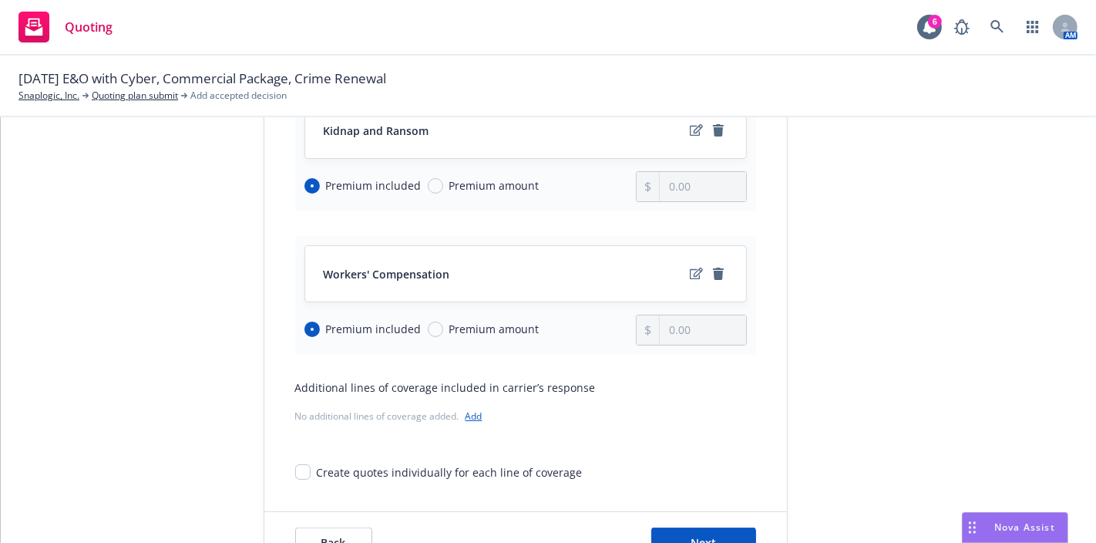
scroll to position [1399, 0]
click at [308, 321] on input "Premium included" at bounding box center [311, 328] width 15 height 15
click at [716, 267] on icon "remove" at bounding box center [718, 273] width 12 height 12
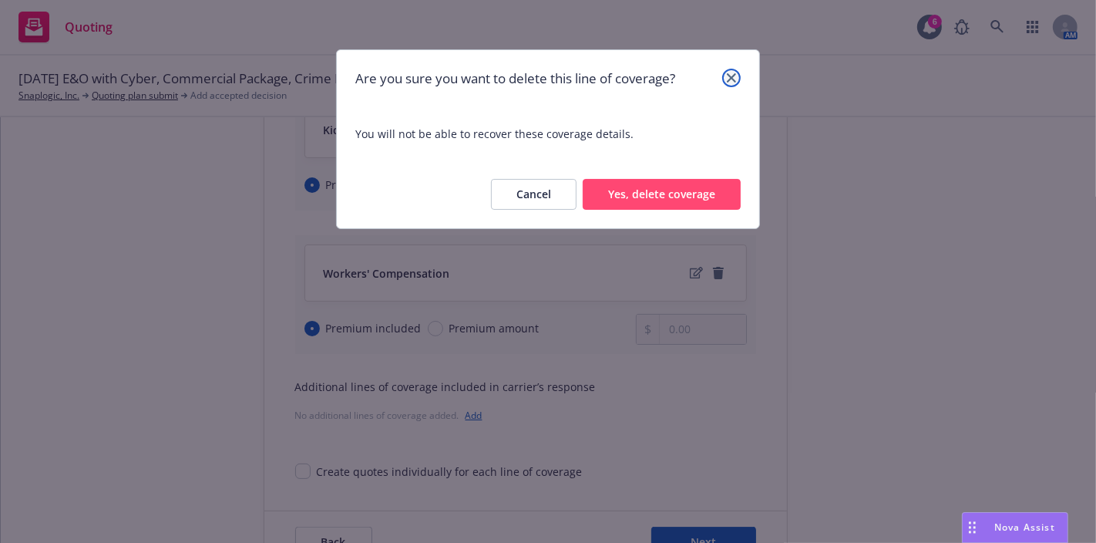
click at [732, 77] on icon "close" at bounding box center [731, 77] width 9 height 9
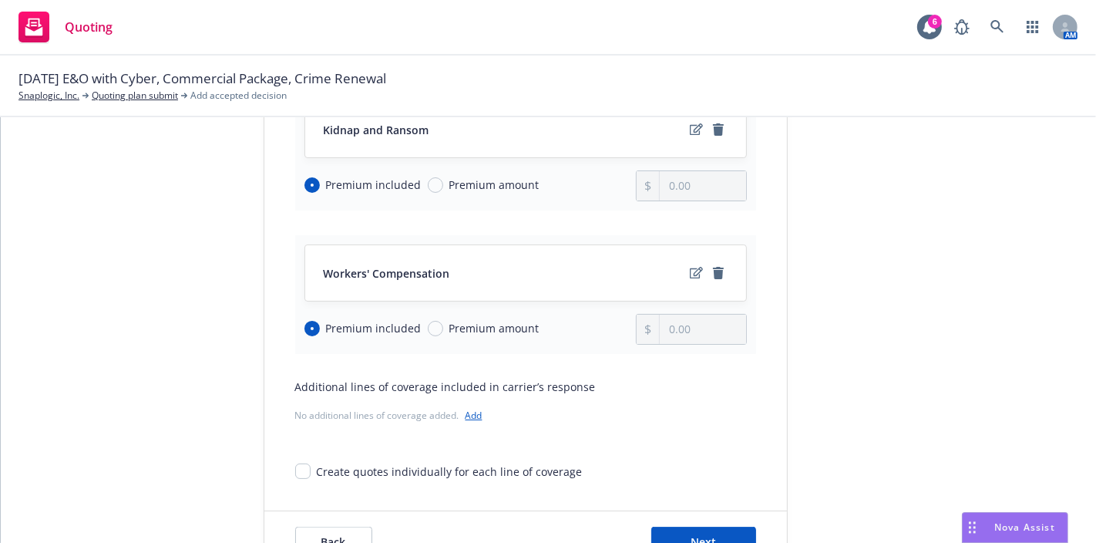
scroll to position [1435, 0]
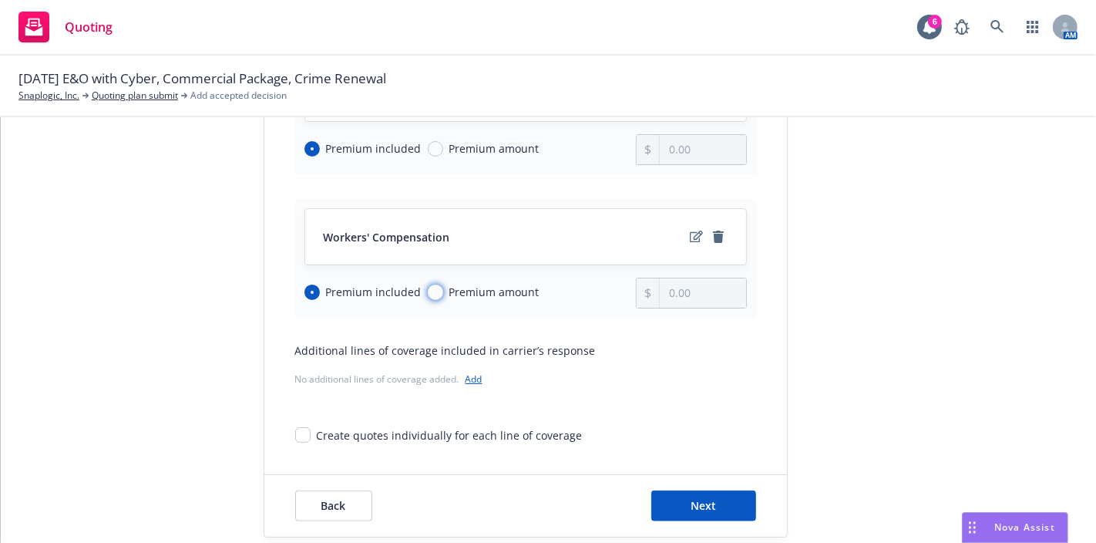
click at [428, 284] on input "Premium amount" at bounding box center [435, 291] width 15 height 15
radio input "true"
radio input "false"
click at [304, 284] on input "Premium included" at bounding box center [311, 291] width 15 height 15
click at [691, 498] on span "Next" at bounding box center [703, 505] width 25 height 15
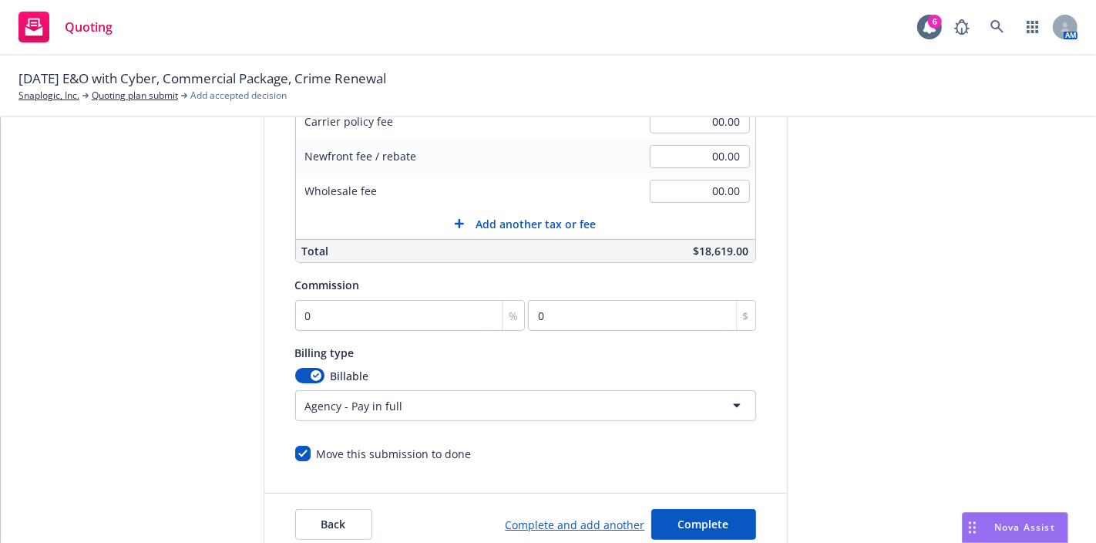
scroll to position [422, 0]
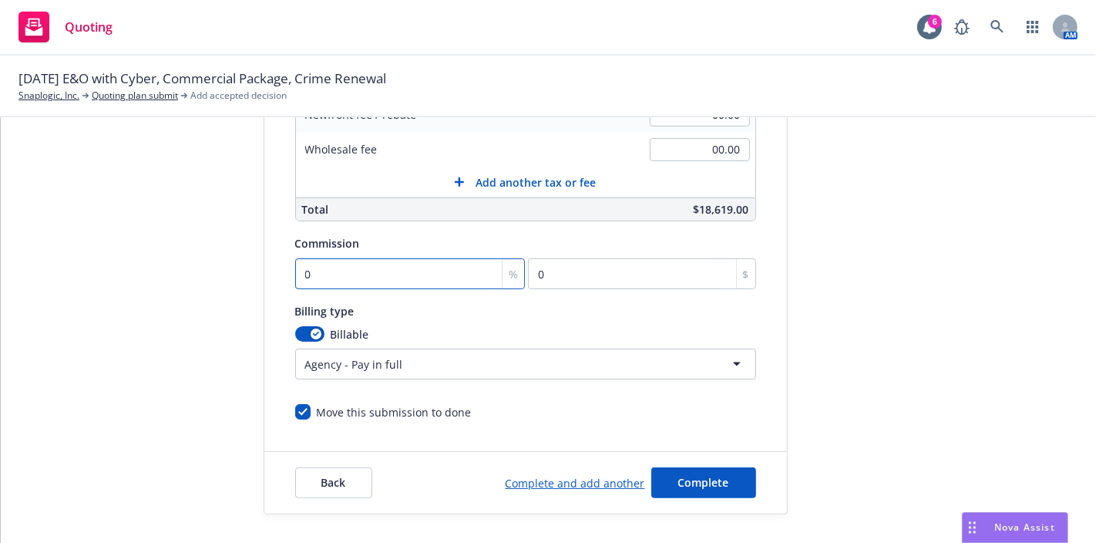
click at [409, 274] on input "0" at bounding box center [410, 273] width 230 height 31
click at [453, 321] on div "Billing type Billable Agency - Pay in full Agency - Financed Agency - Installme…" at bounding box center [525, 340] width 461 height 78
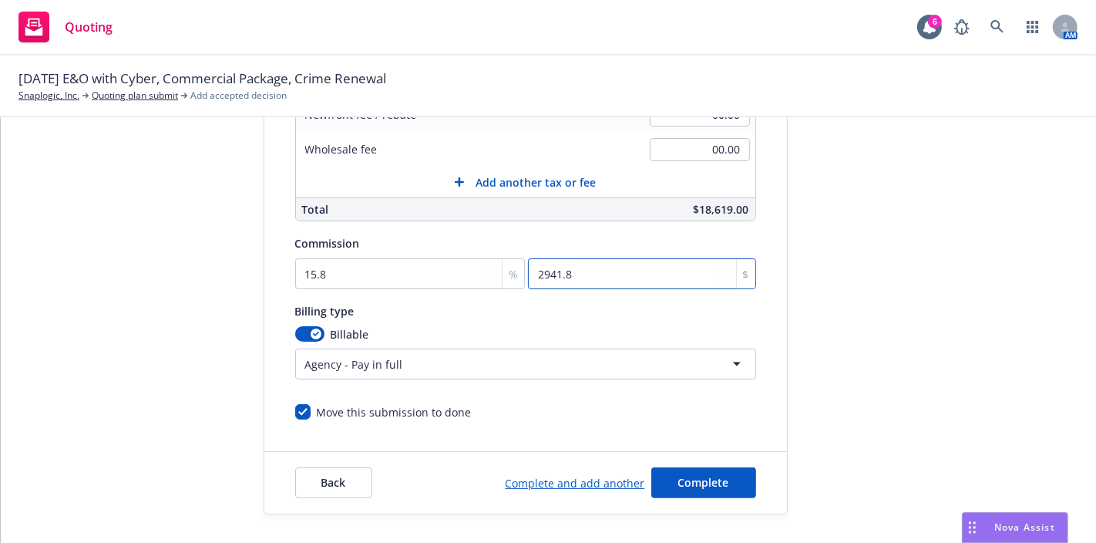
click at [607, 270] on input "2941.8" at bounding box center [641, 273] width 227 height 31
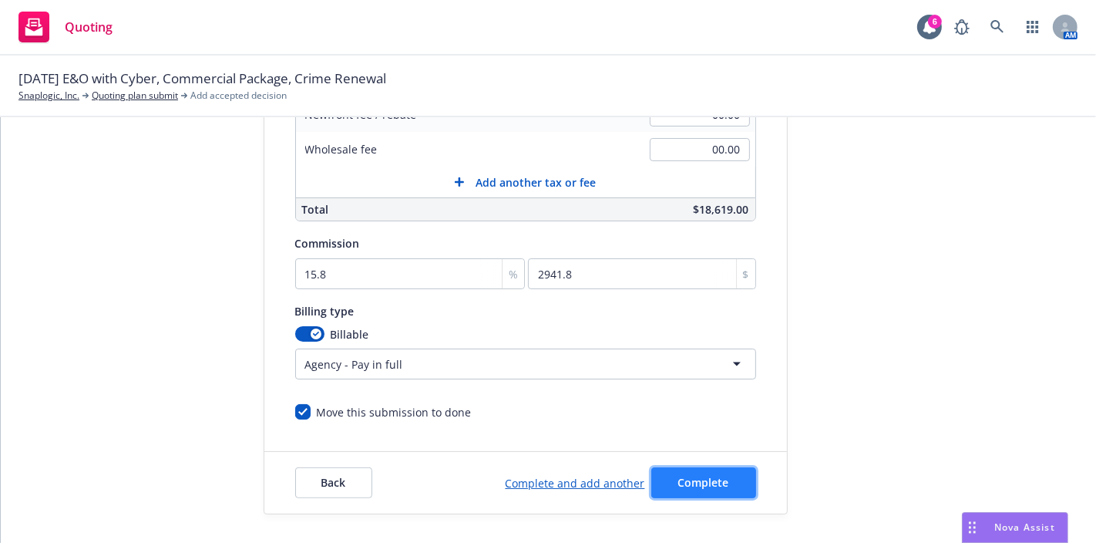
click at [710, 485] on span "Complete" at bounding box center [703, 482] width 51 height 15
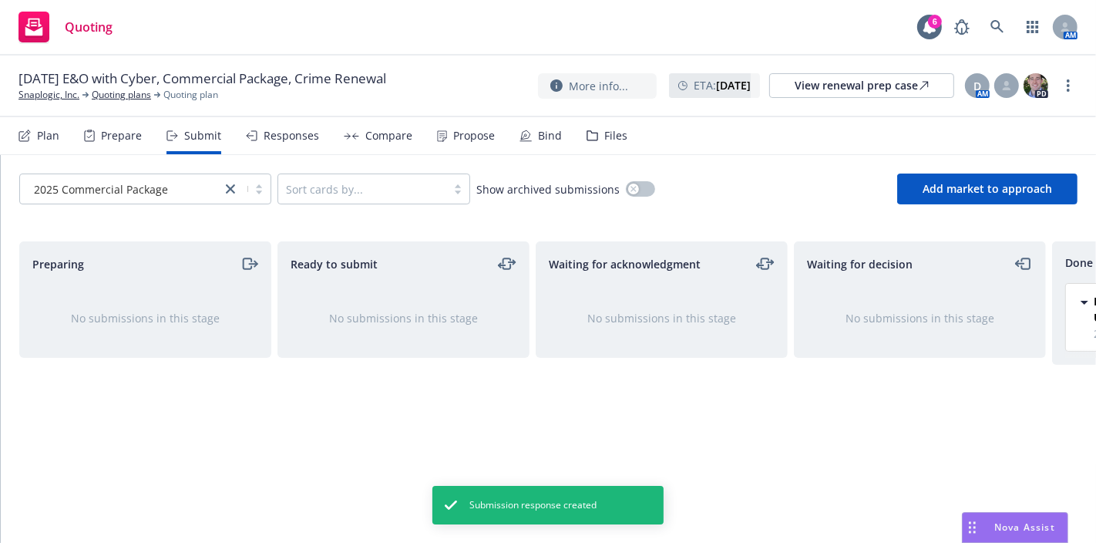
scroll to position [0, 226]
